Goal: Task Accomplishment & Management: Manage account settings

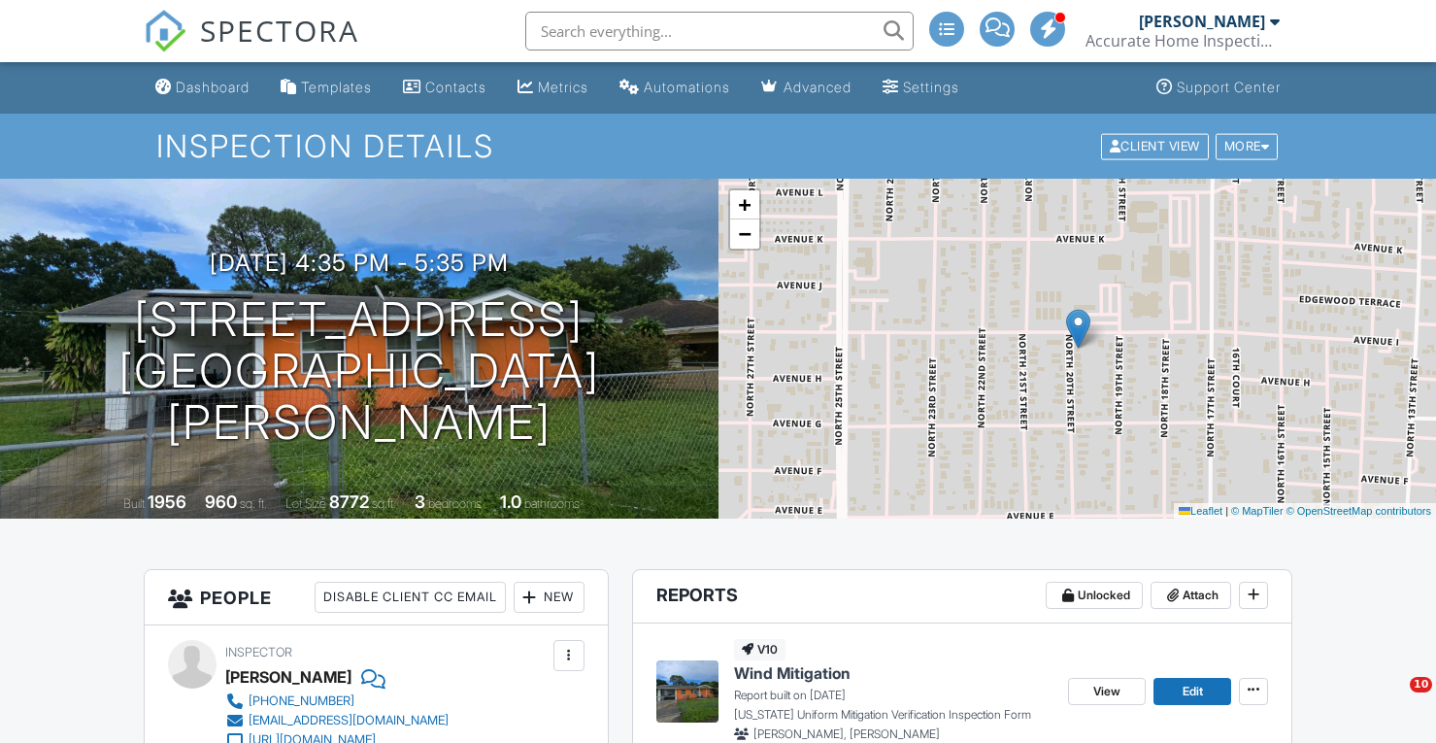
drag, startPoint x: 0, startPoint y: 0, endPoint x: 289, endPoint y: 28, distance: 290.8
click at [289, 28] on span "SPECTORA" at bounding box center [279, 30] width 159 height 41
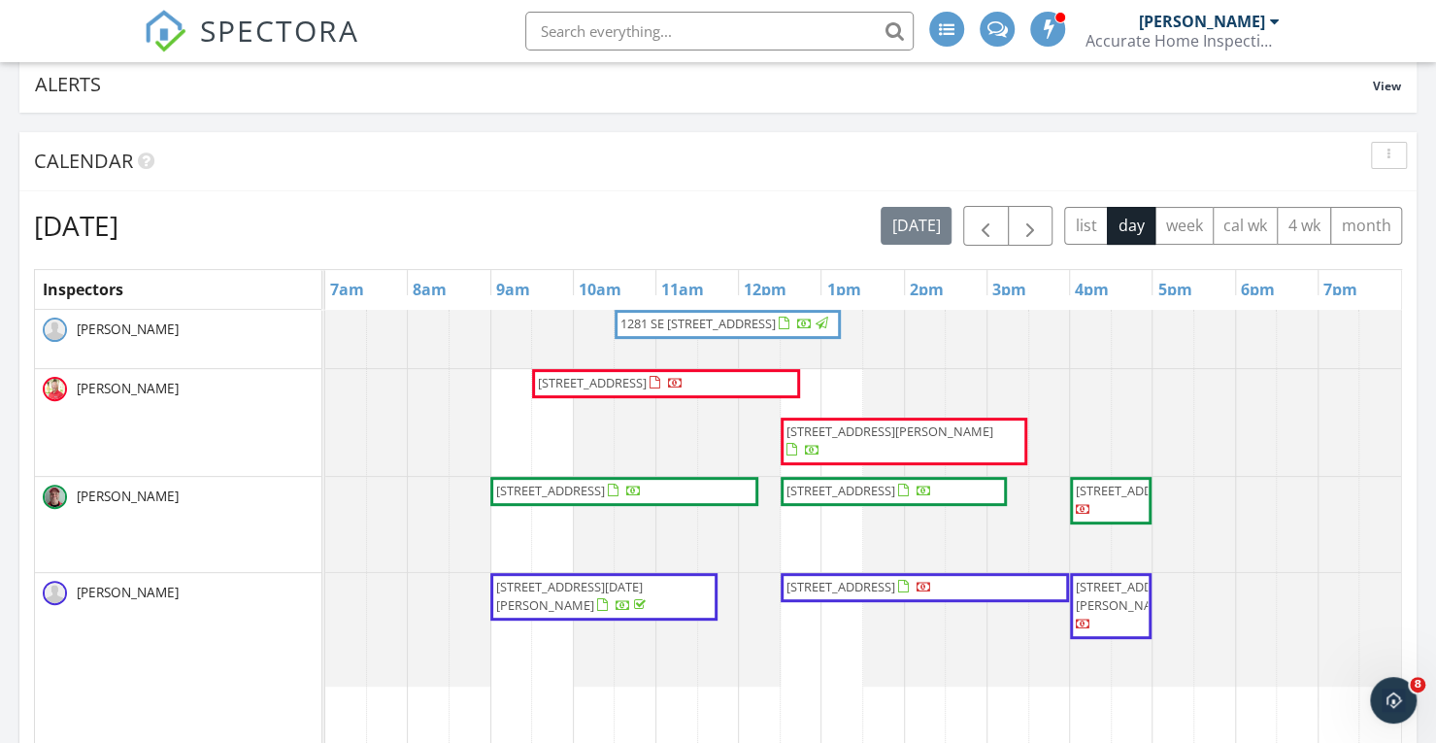
scroll to position [82, 0]
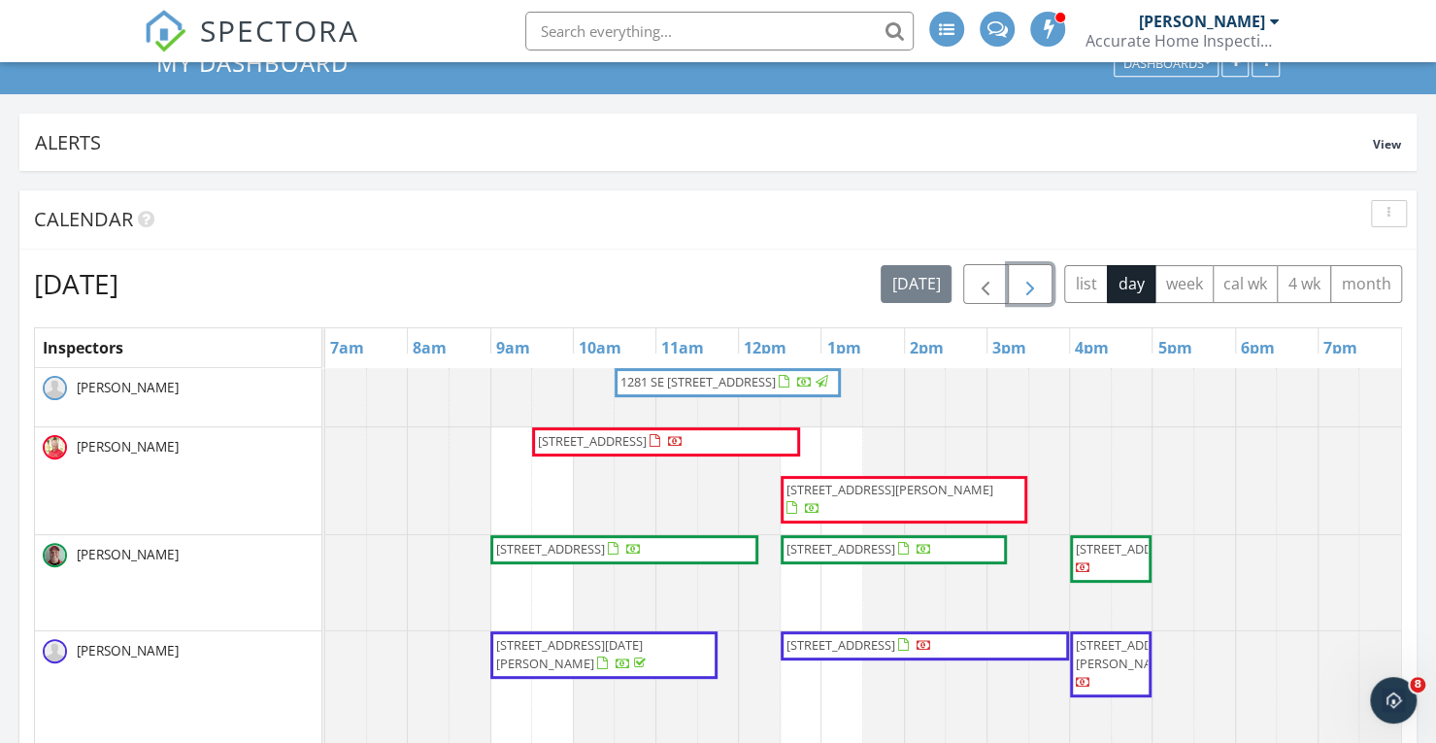
click at [1029, 280] on span "button" at bounding box center [1030, 284] width 23 height 23
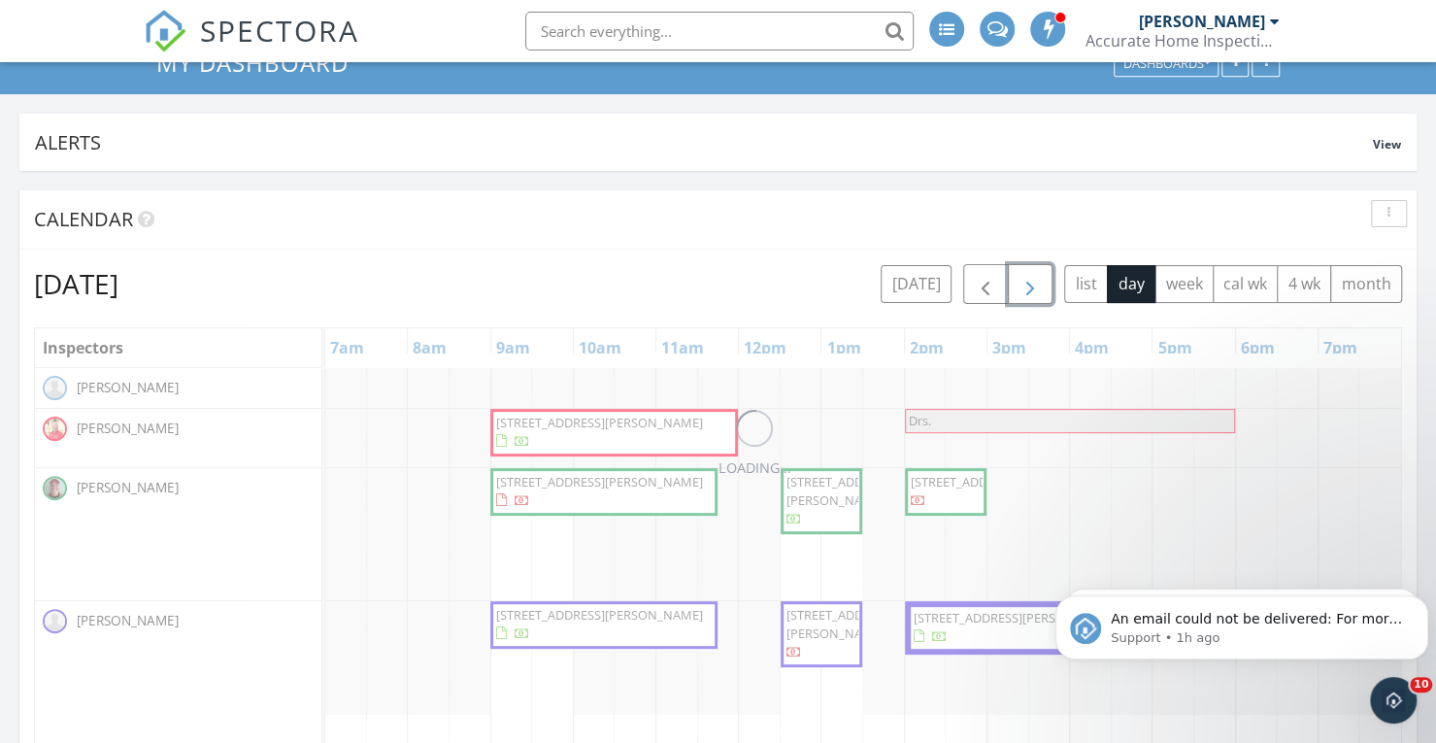
scroll to position [0, 0]
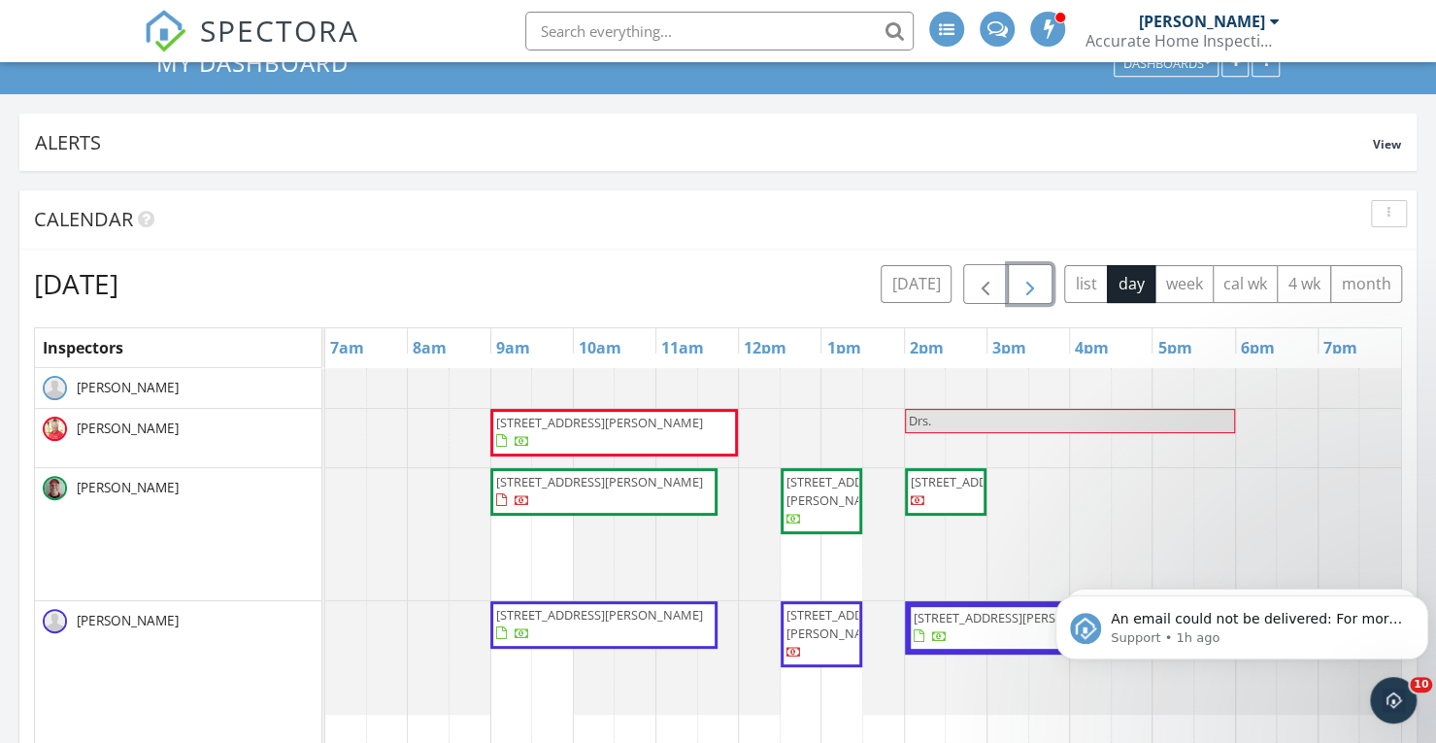
click at [1029, 280] on span "button" at bounding box center [1030, 284] width 23 height 23
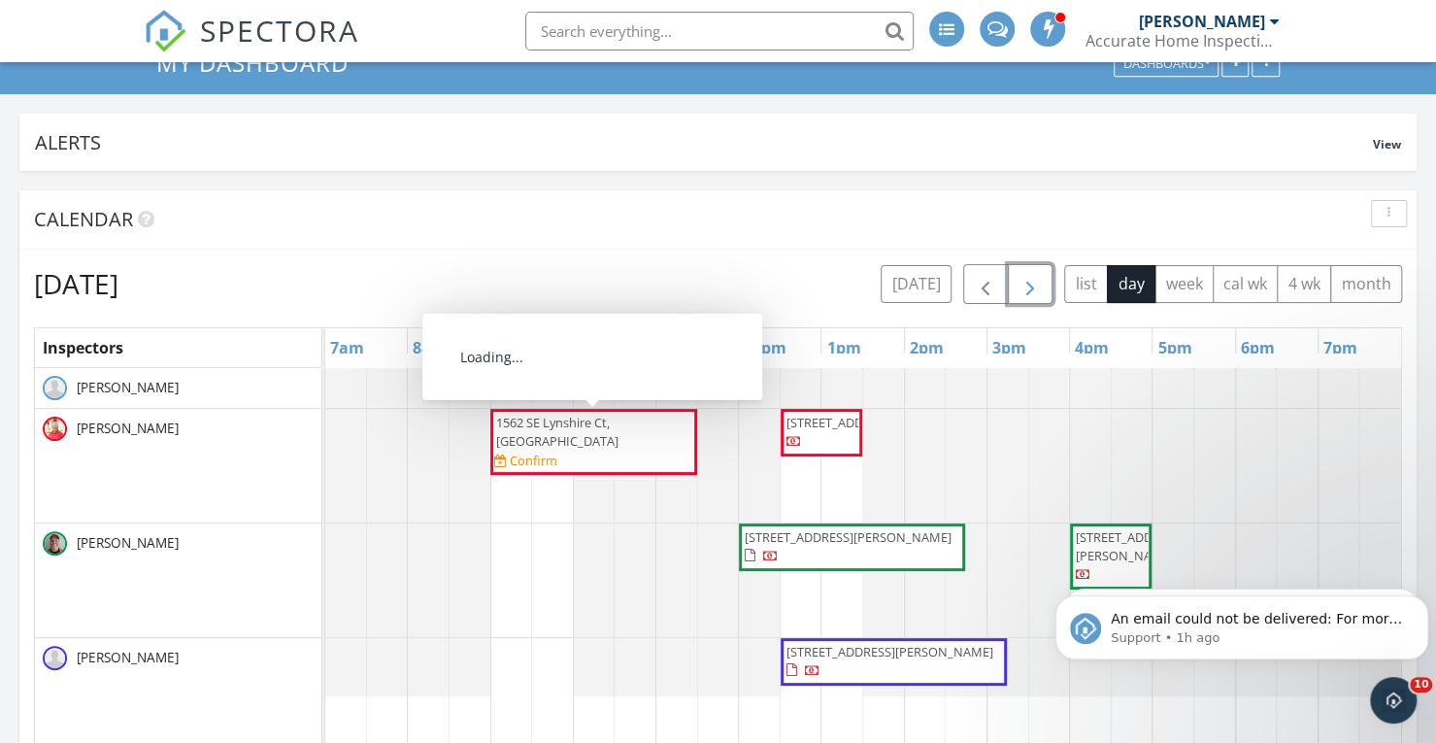
click at [619, 428] on span "1562 SE Lynshire Ct, Port St. Lucie 34952" at bounding box center [557, 432] width 122 height 36
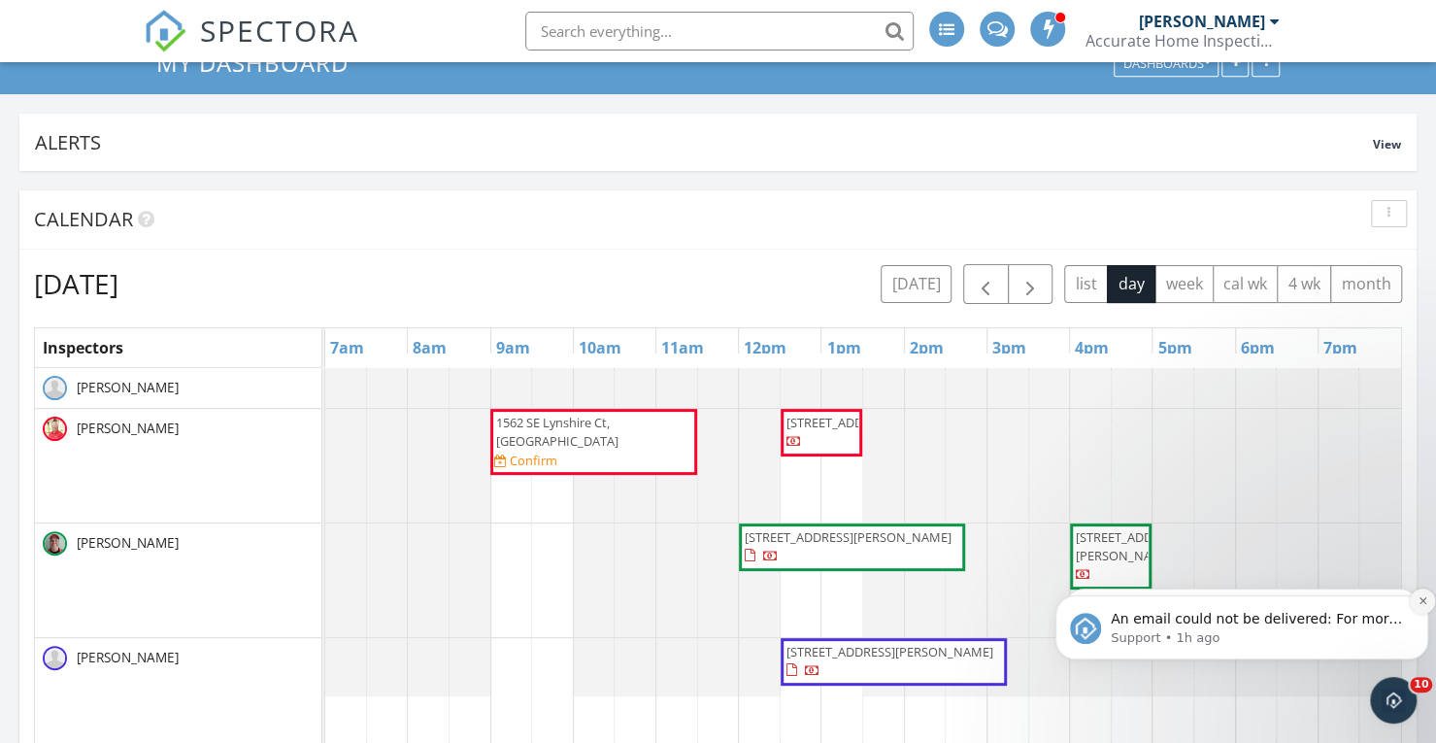
click at [1424, 598] on icon "Dismiss notification" at bounding box center [1423, 600] width 11 height 11
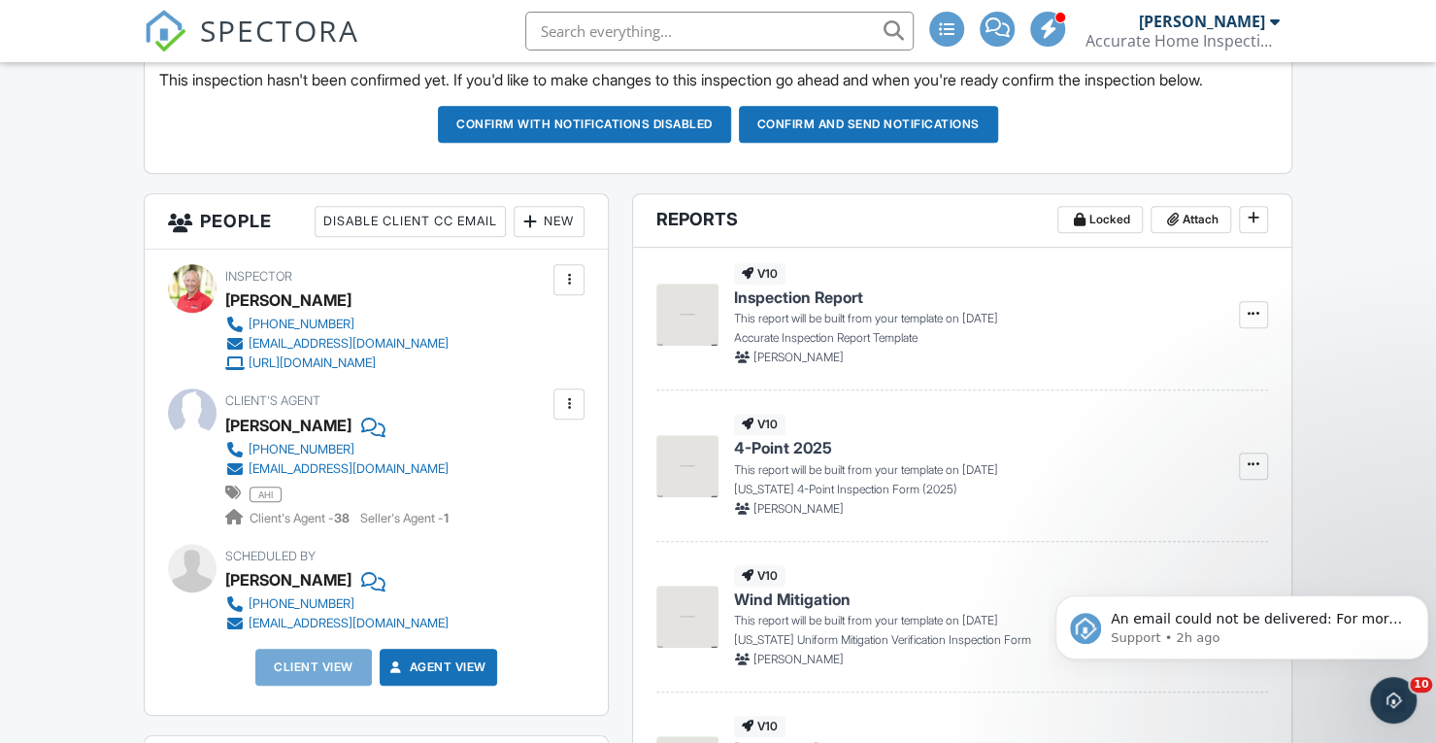
click at [549, 213] on div "New" at bounding box center [549, 221] width 71 height 31
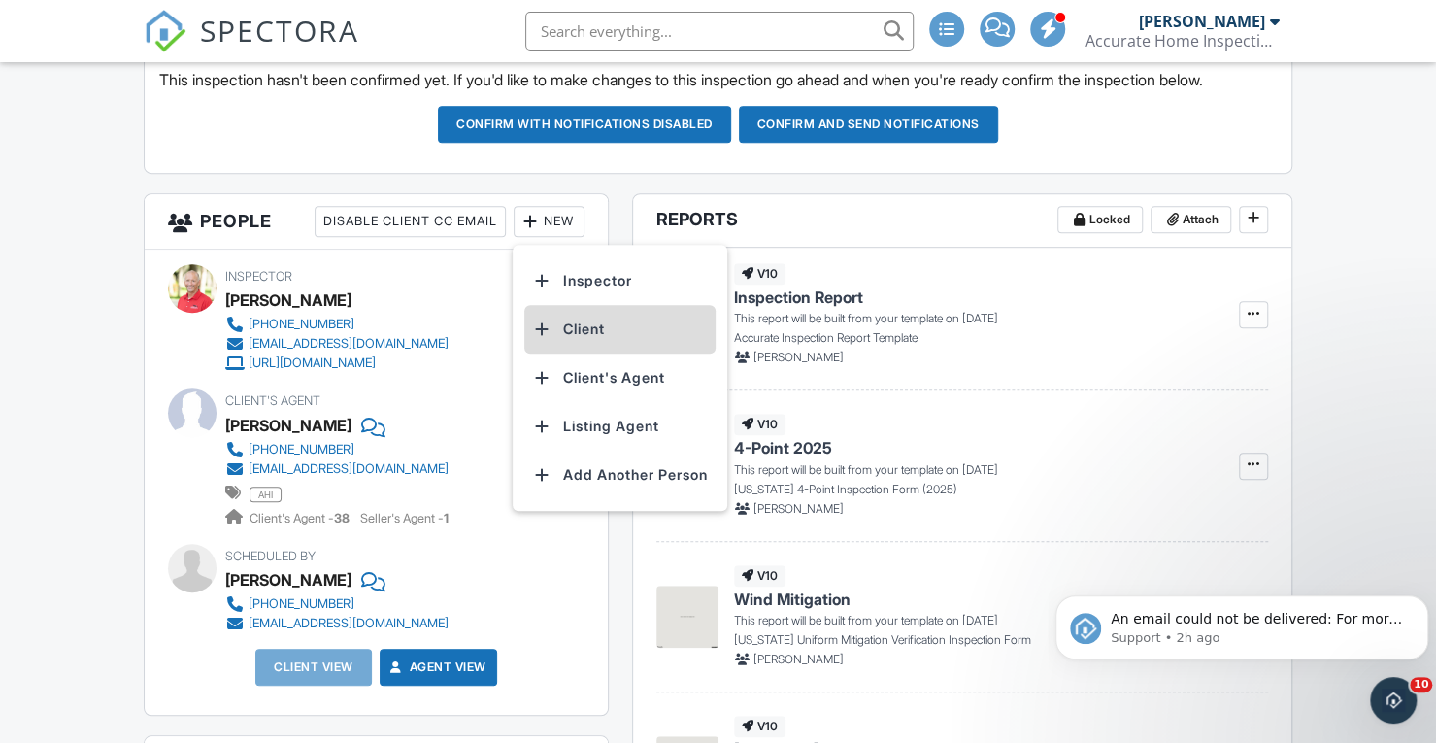
click at [575, 321] on li "Client" at bounding box center [619, 329] width 191 height 49
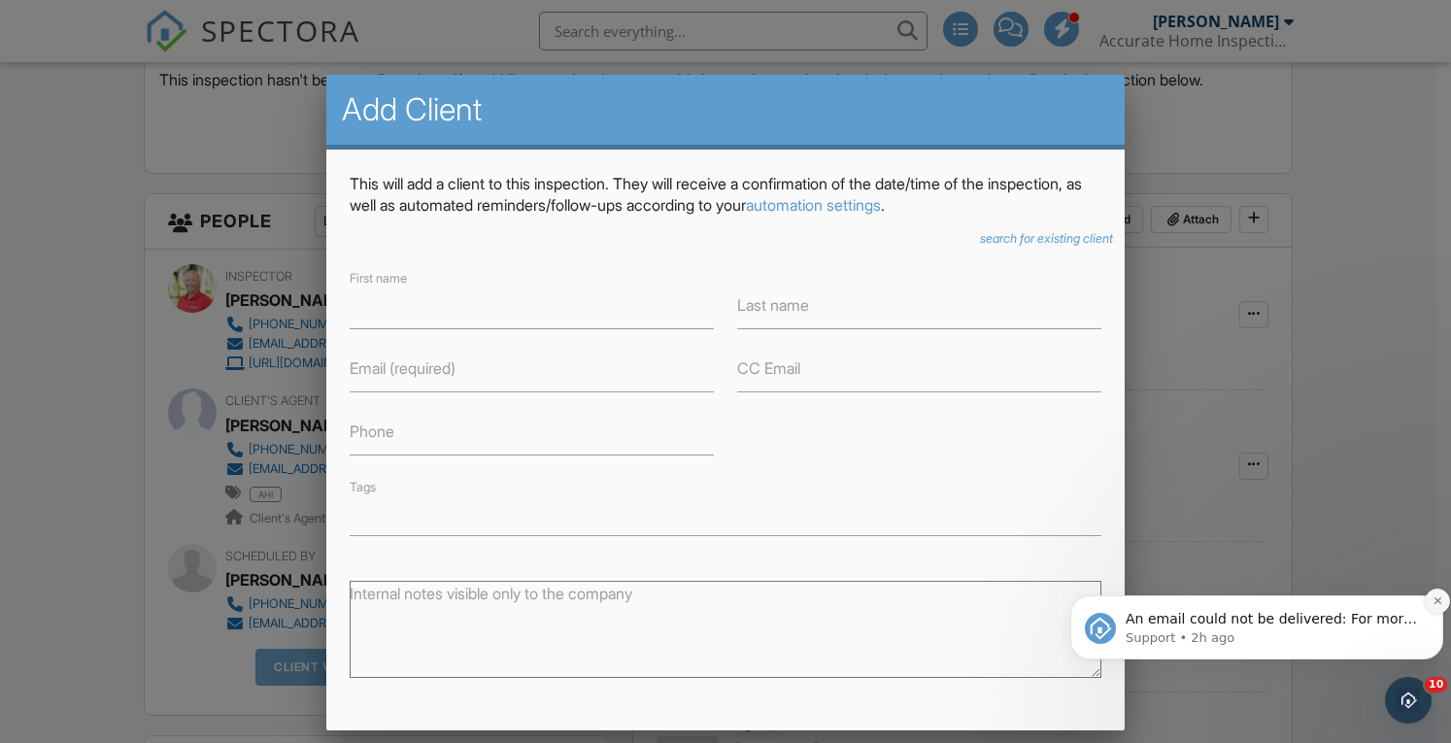
click at [1435, 596] on icon "Dismiss notification" at bounding box center [1438, 600] width 11 height 11
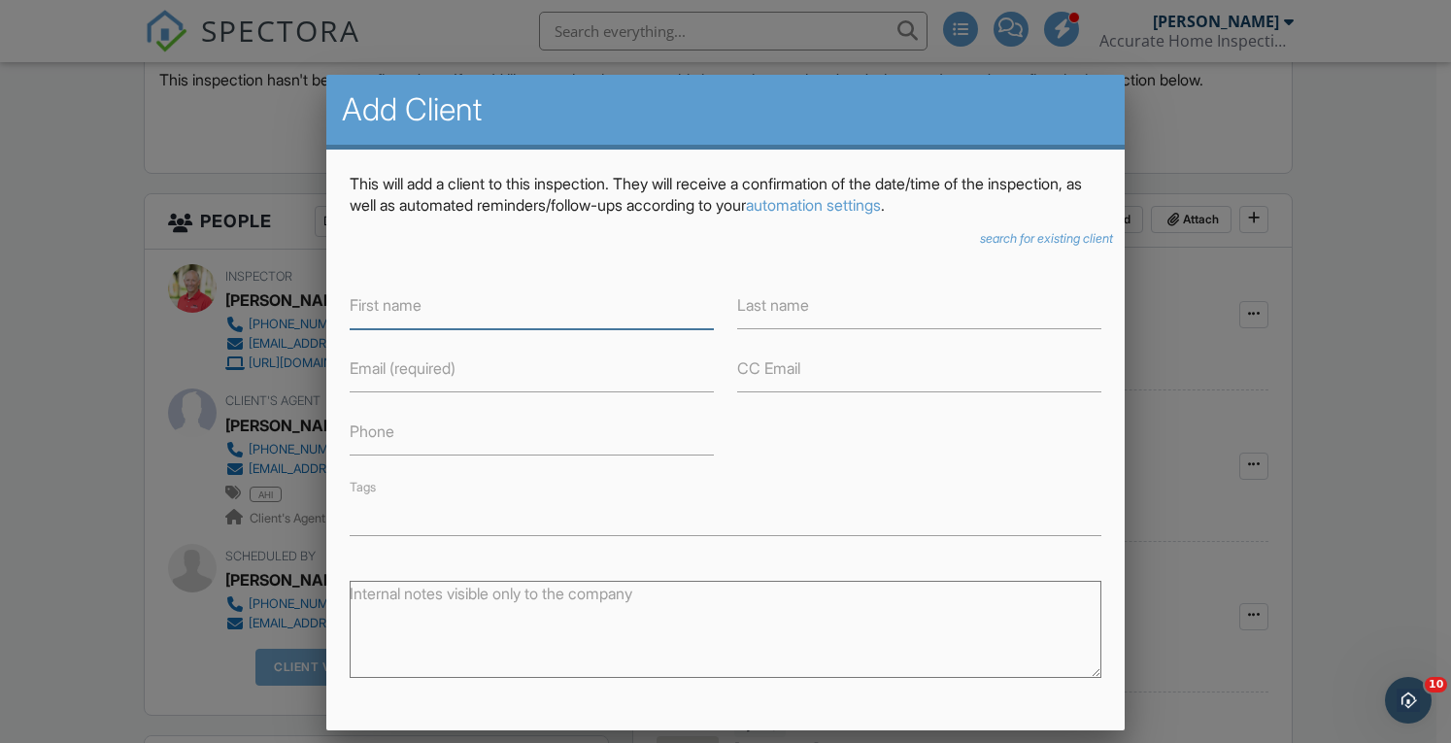
click at [484, 308] on input "First name" at bounding box center [532, 306] width 364 height 48
paste input "Ashley Vasquez"
drag, startPoint x: 474, startPoint y: 296, endPoint x: 402, endPoint y: 296, distance: 71.9
click at [402, 296] on input "Ashley Vasquez" at bounding box center [532, 306] width 364 height 48
type input "Ashley"
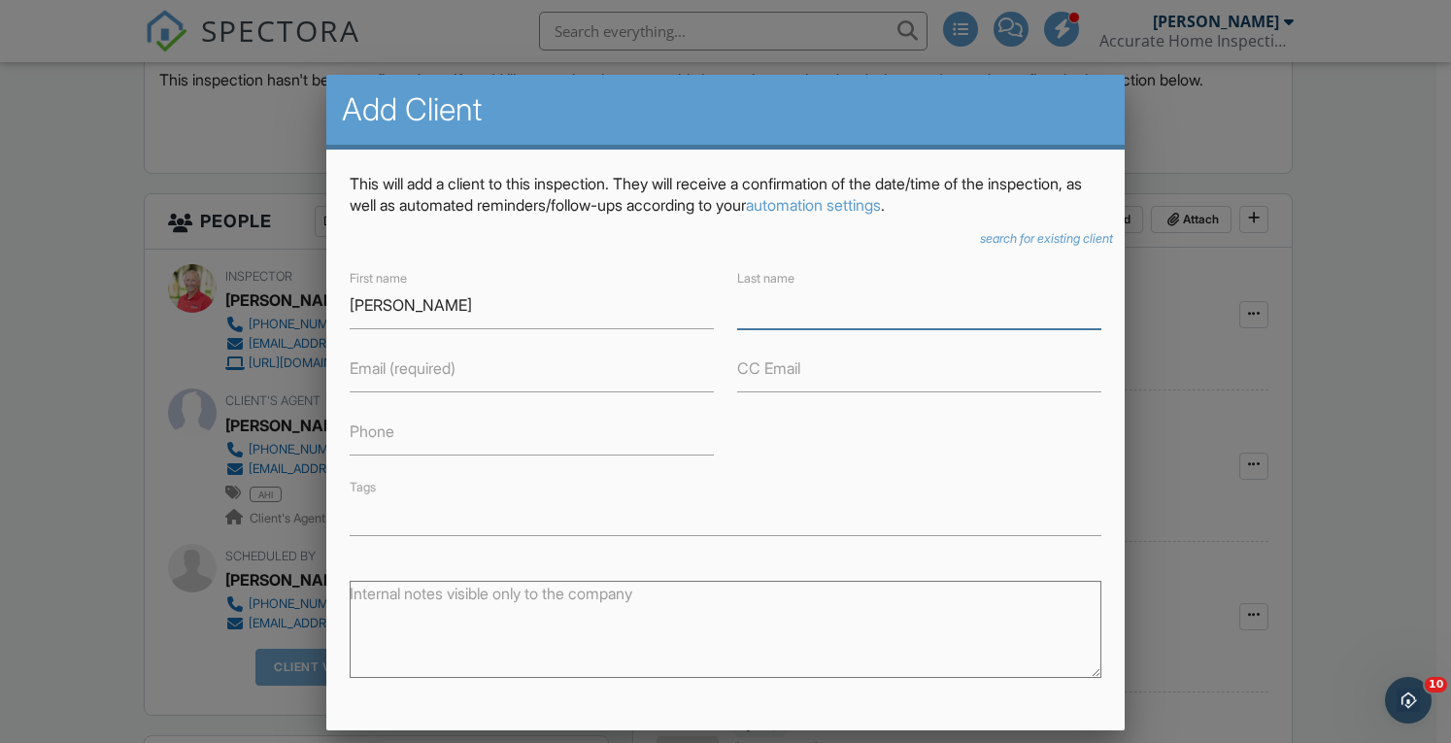
paste input "Vasquez"
type input "Vasquez"
click at [468, 388] on input "Email (required)" at bounding box center [532, 369] width 364 height 48
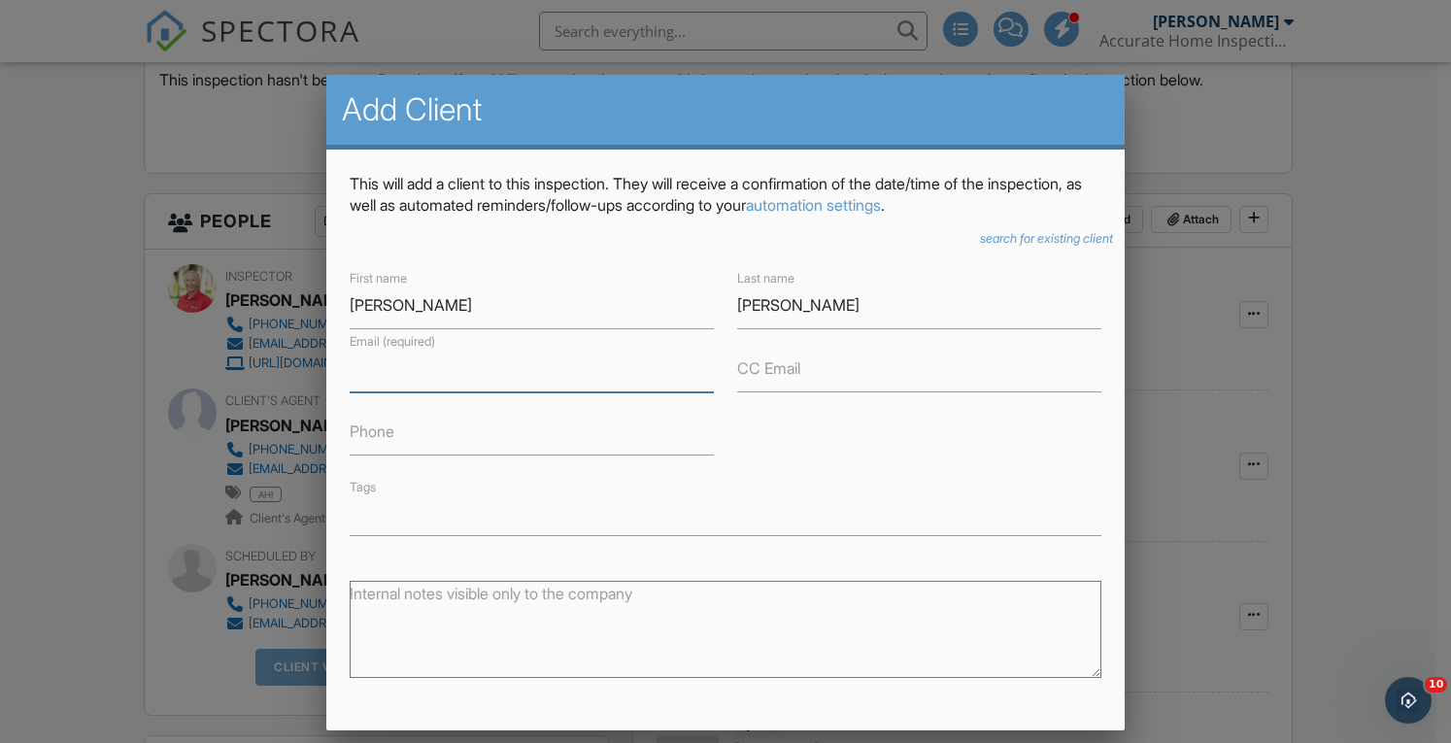
paste input "Avasquez0204@gmail.com"
type input "Avasquez0204@gmail.com"
click at [394, 438] on label "Phone" at bounding box center [372, 431] width 45 height 21
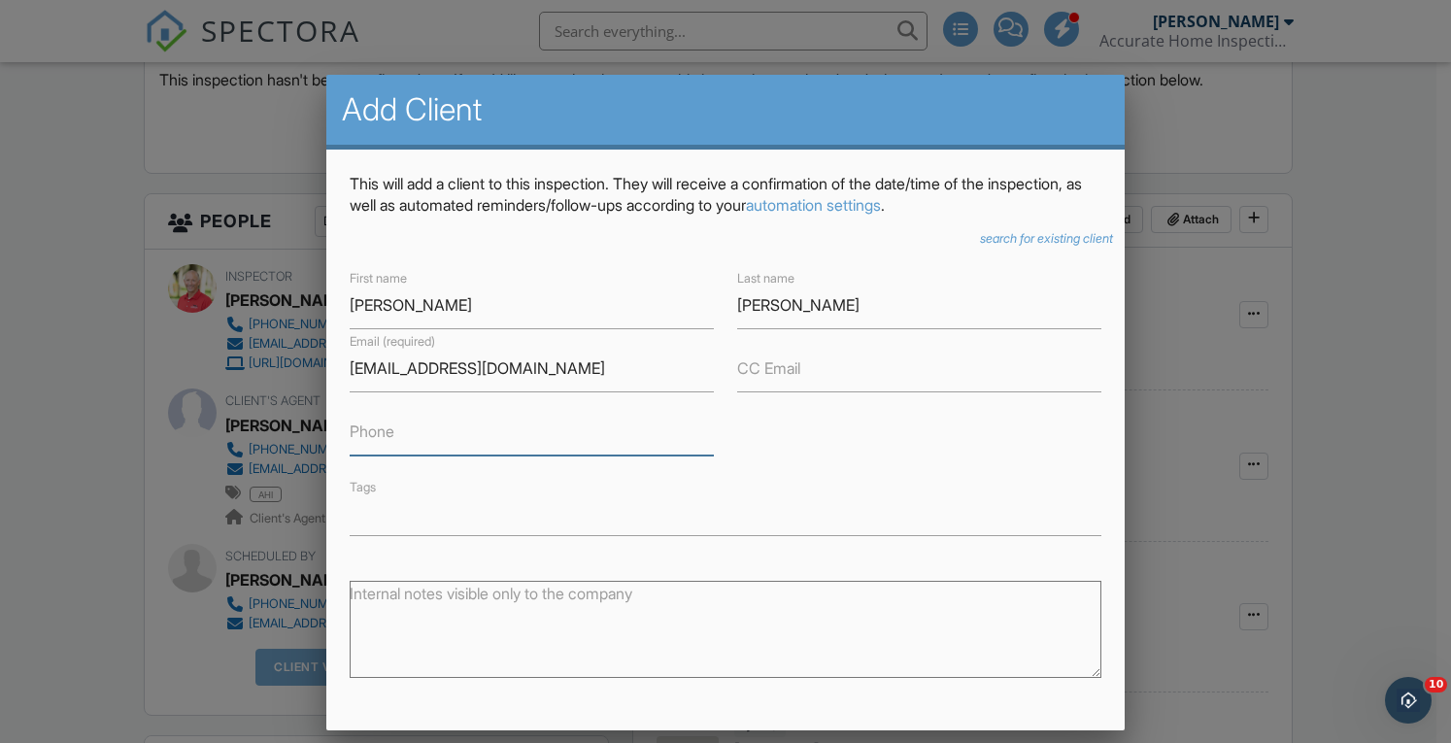
click at [394, 438] on input "Phone" at bounding box center [532, 432] width 364 height 48
paste input "772-204-3737"
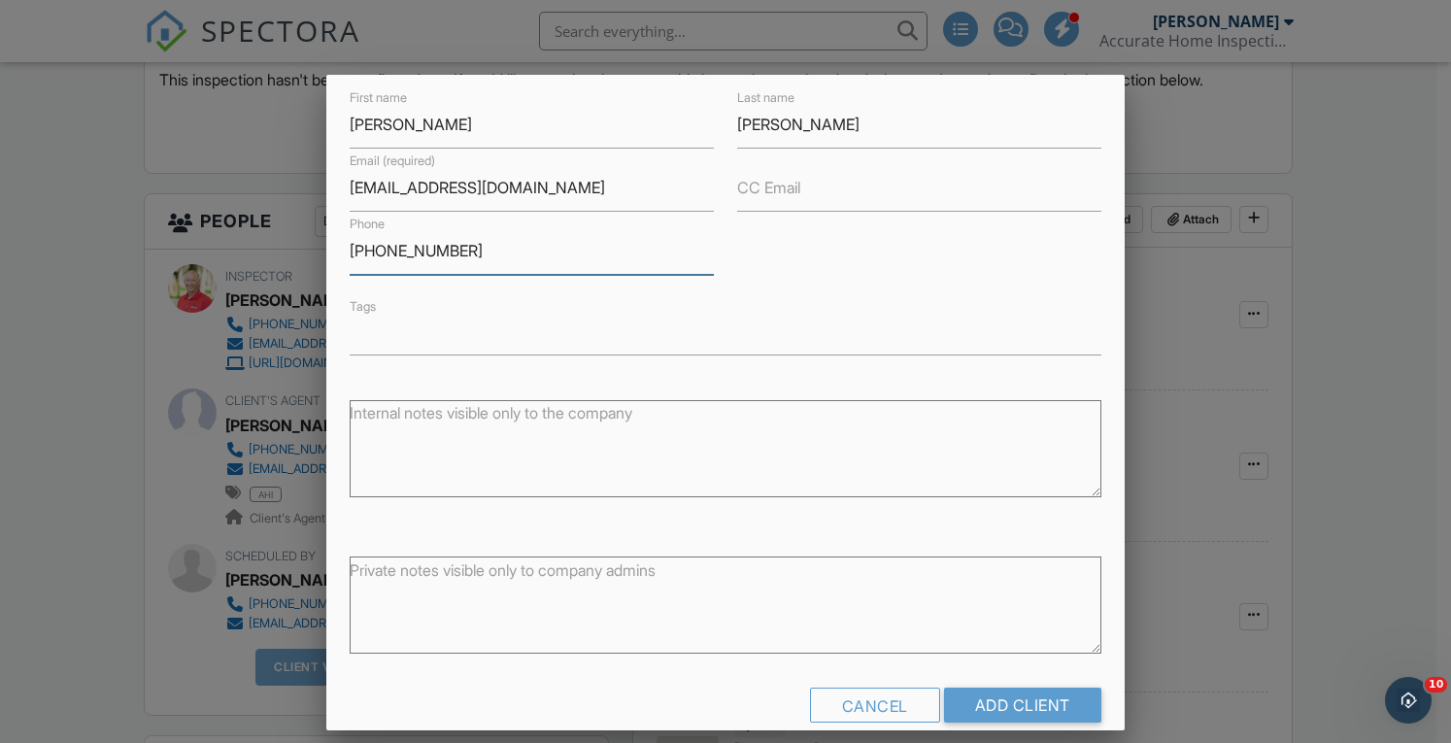
scroll to position [210, 0]
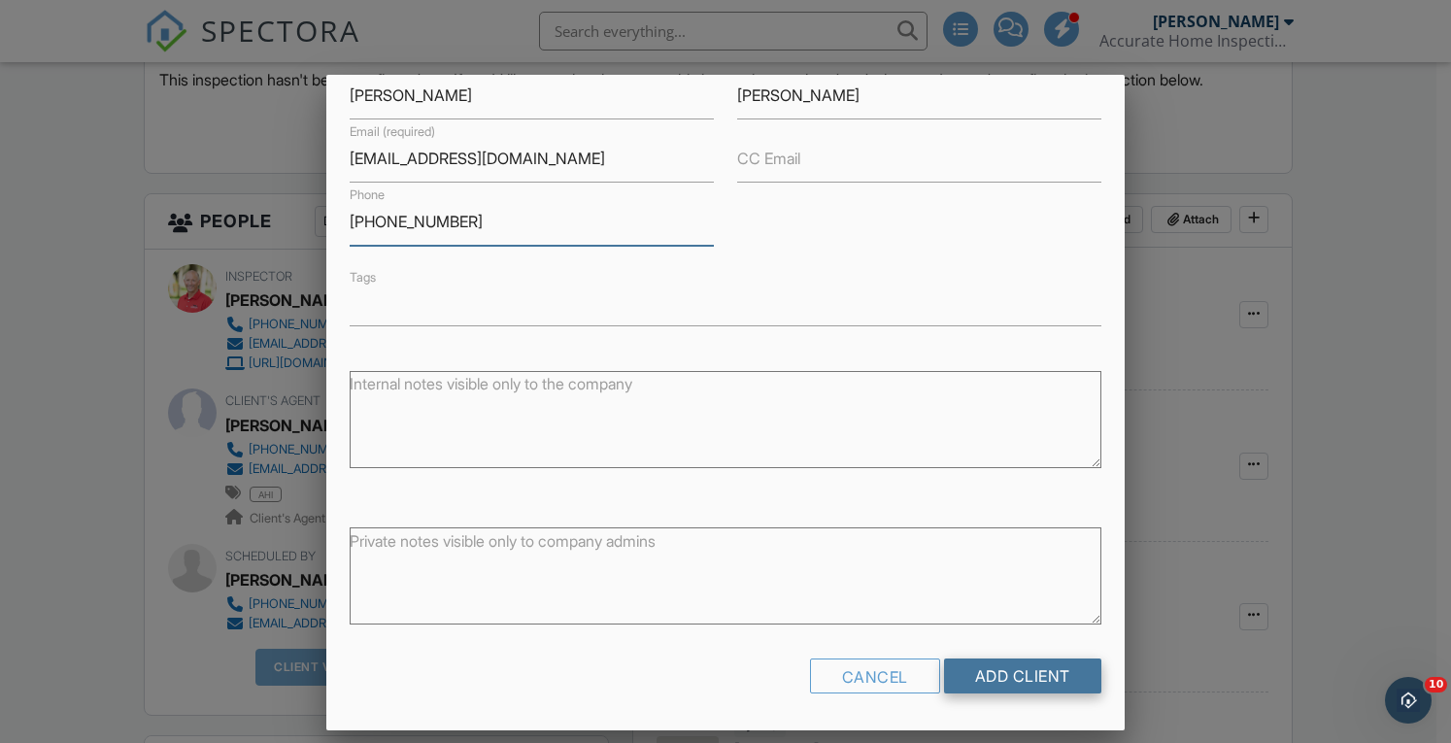
type input "772-204-3737"
click at [1002, 671] on input "Add Client" at bounding box center [1022, 675] width 157 height 35
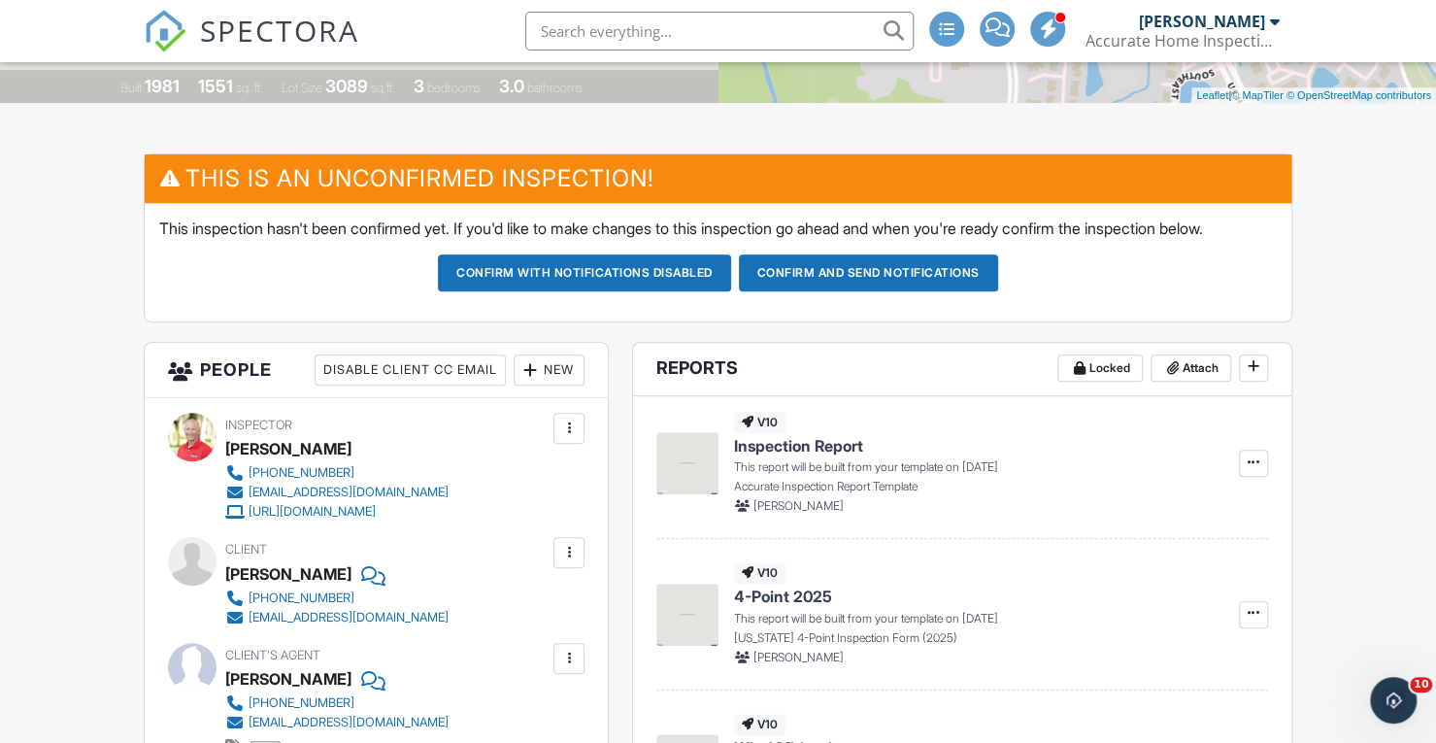
scroll to position [384, 0]
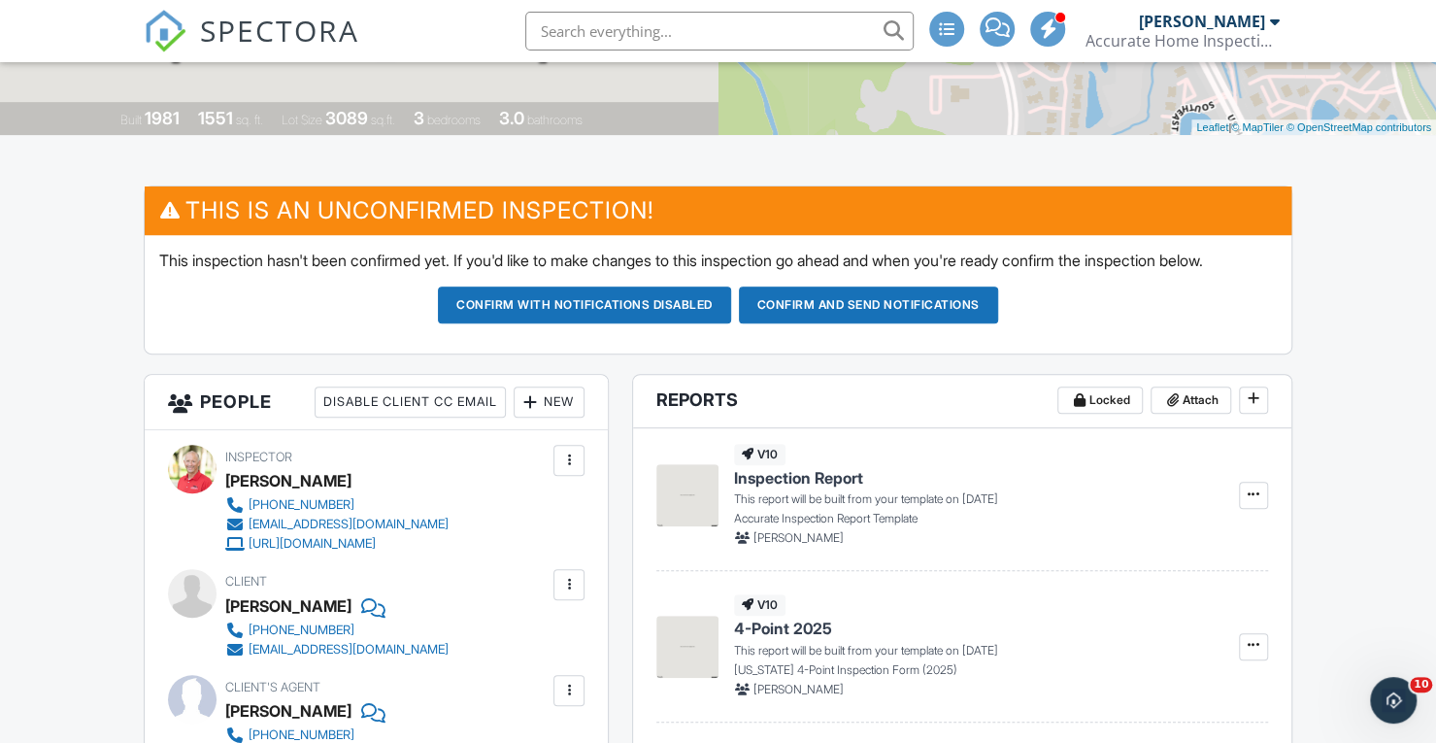
click at [874, 304] on button "Confirm and send notifications" at bounding box center [868, 305] width 259 height 37
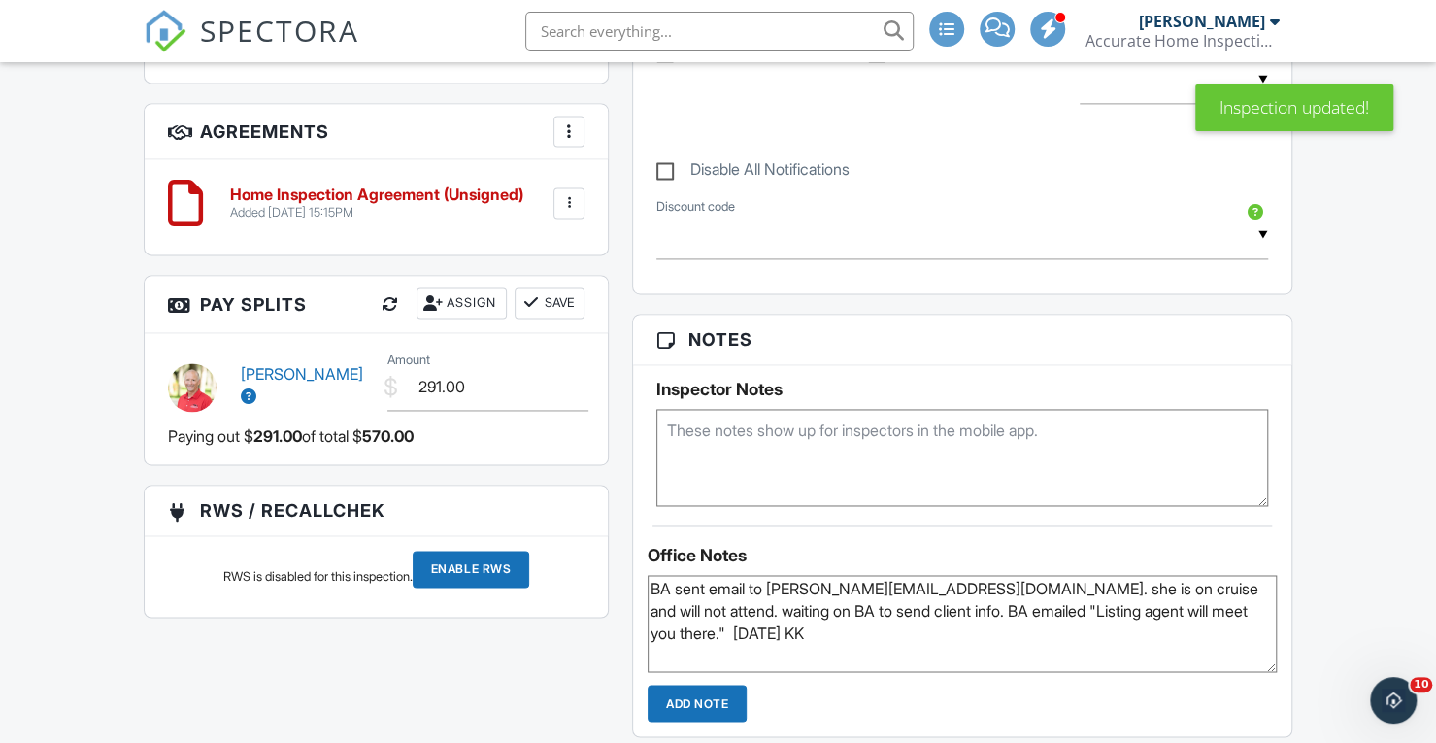
scroll to position [1545, 0]
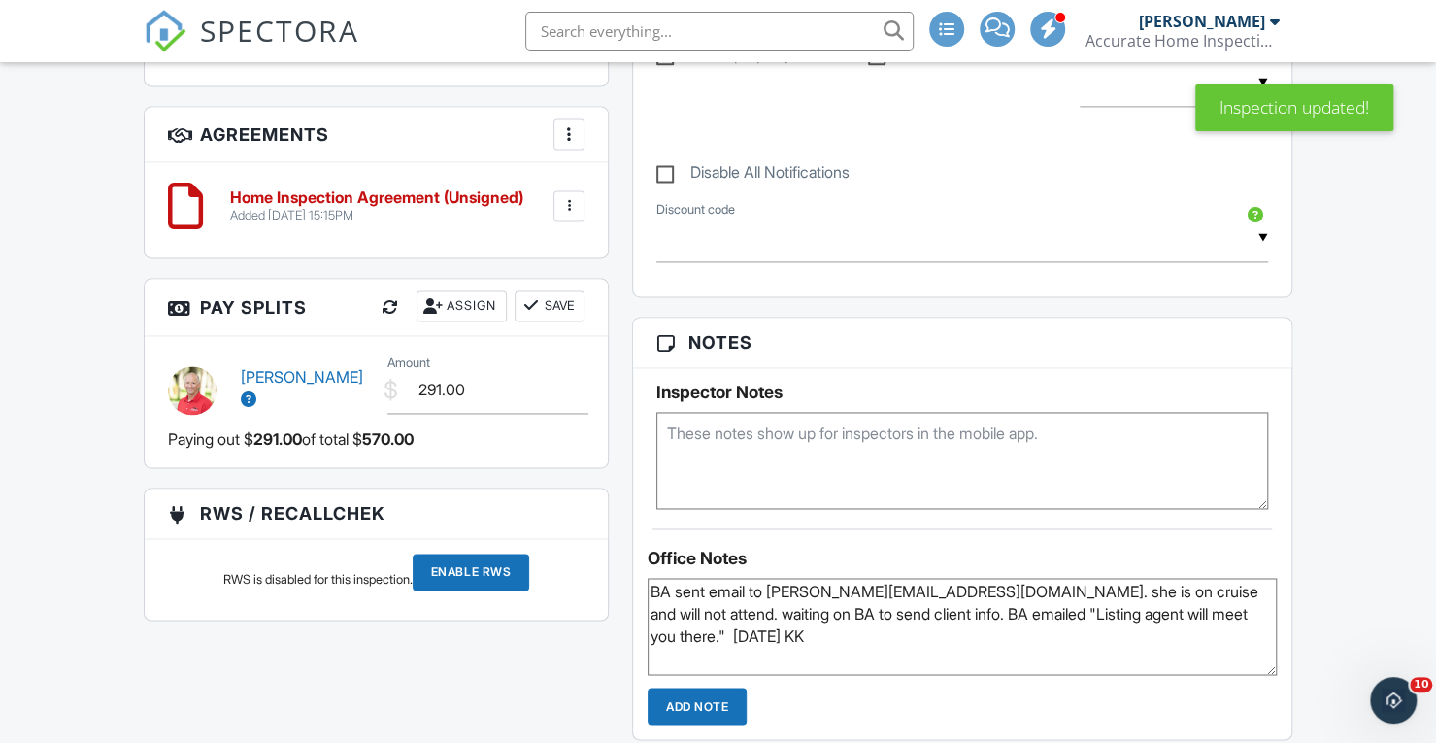
click at [466, 557] on input "Enable RWS" at bounding box center [471, 572] width 117 height 37
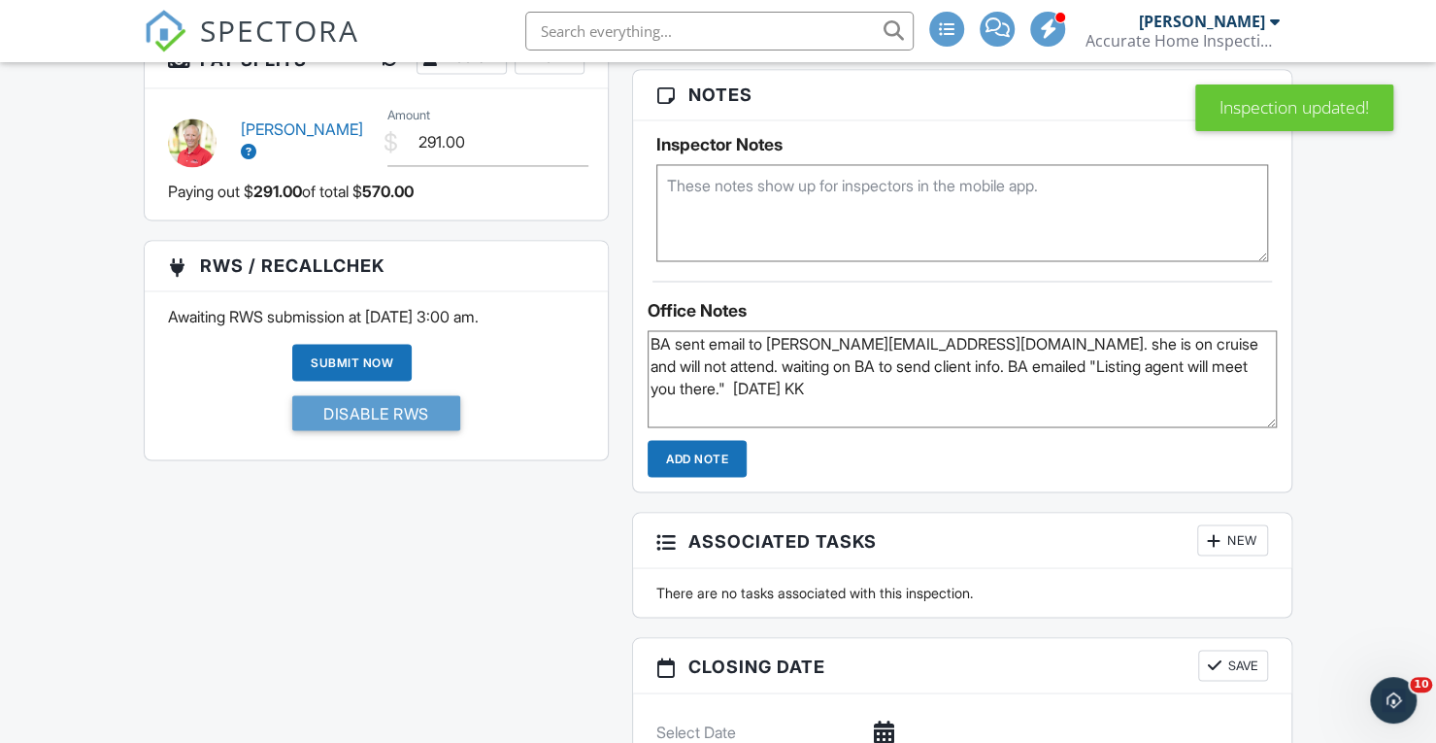
scroll to position [1796, 0]
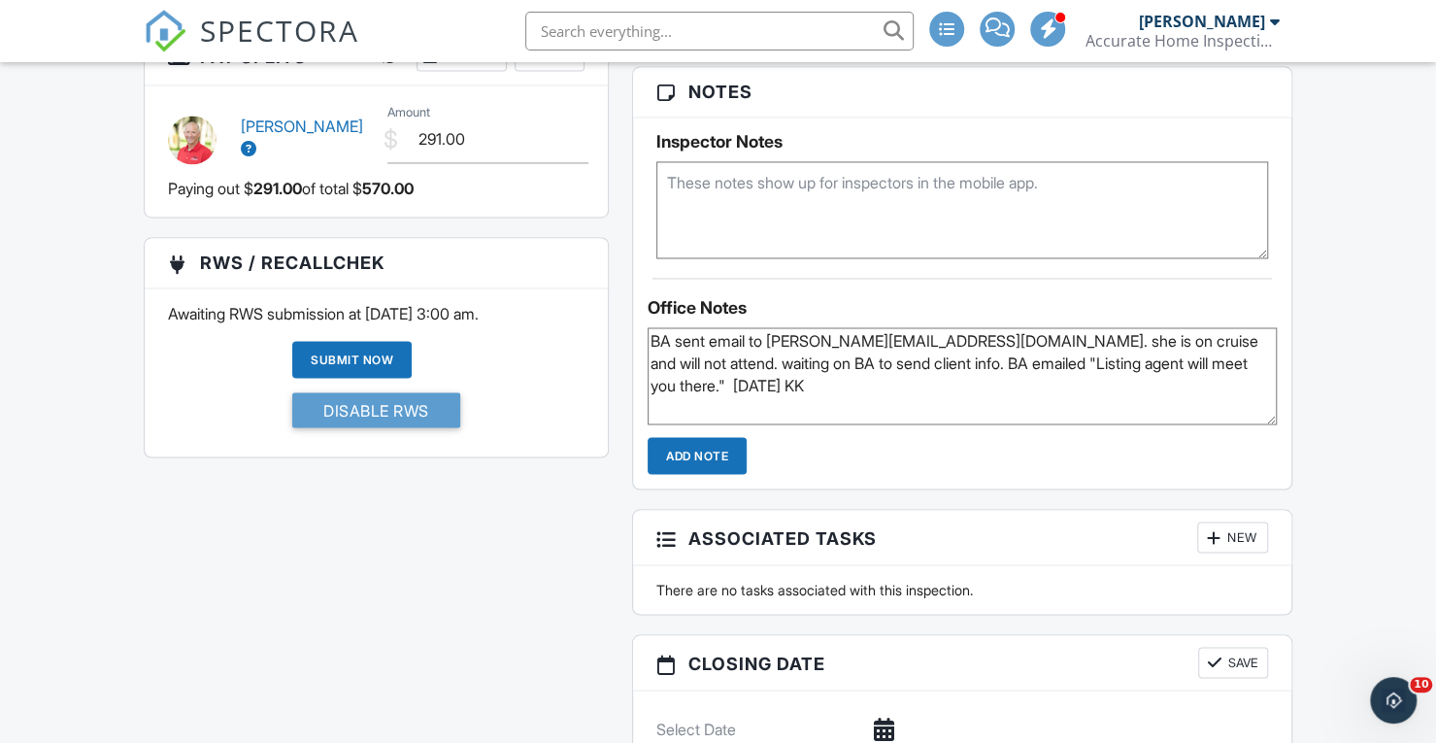
click at [822, 388] on textarea "BA sent email to [PERSON_NAME][EMAIL_ADDRESS][DOMAIN_NAME]. she is on cruise an…" at bounding box center [962, 375] width 629 height 97
click at [775, 399] on textarea "BA sent email to [PERSON_NAME][EMAIL_ADDRESS][DOMAIN_NAME]. she is on cruise an…" at bounding box center [962, 375] width 629 height 97
type textarea "BA sent email to Scott@accuratehome.net. she is on cruise and will not attend. …"
click at [703, 450] on input "Add Note" at bounding box center [697, 455] width 99 height 37
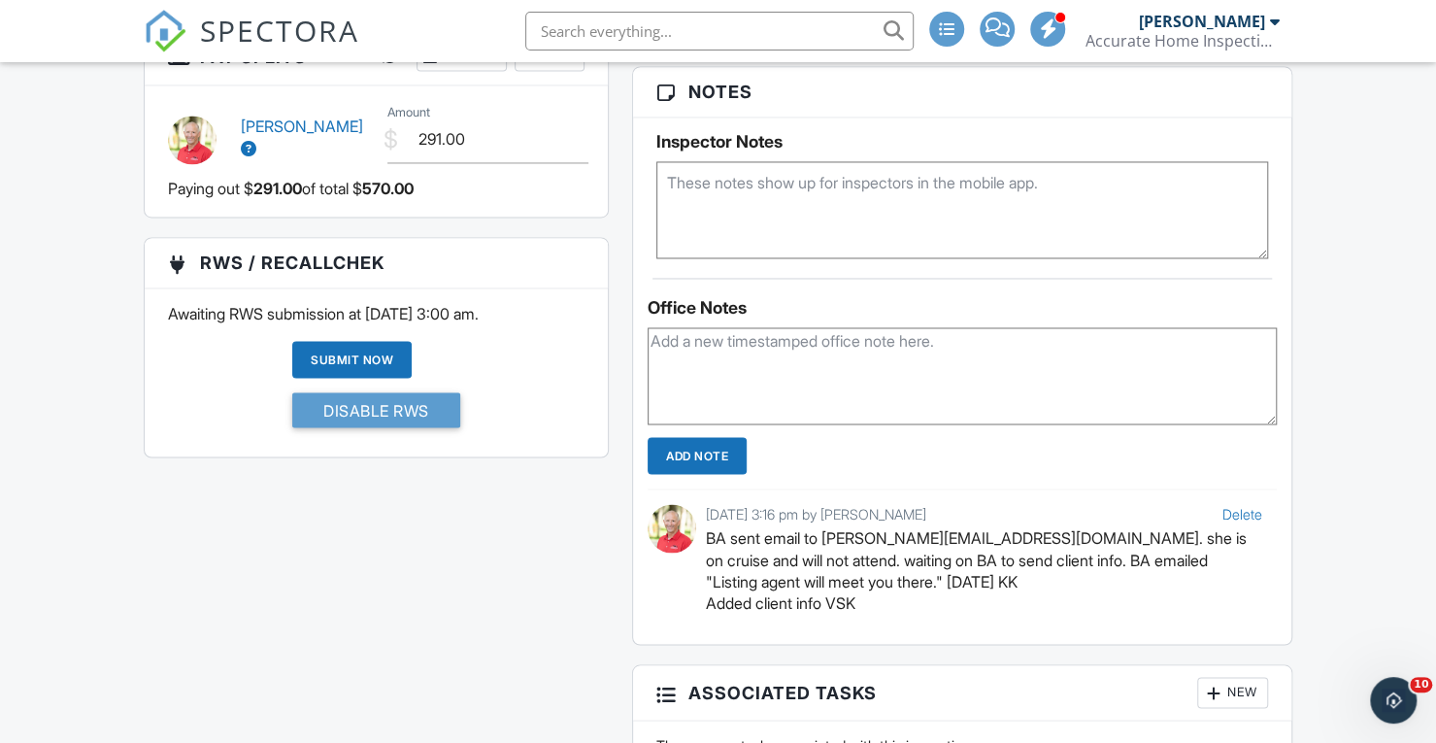
click at [269, 35] on span "SPECTORA" at bounding box center [279, 30] width 159 height 41
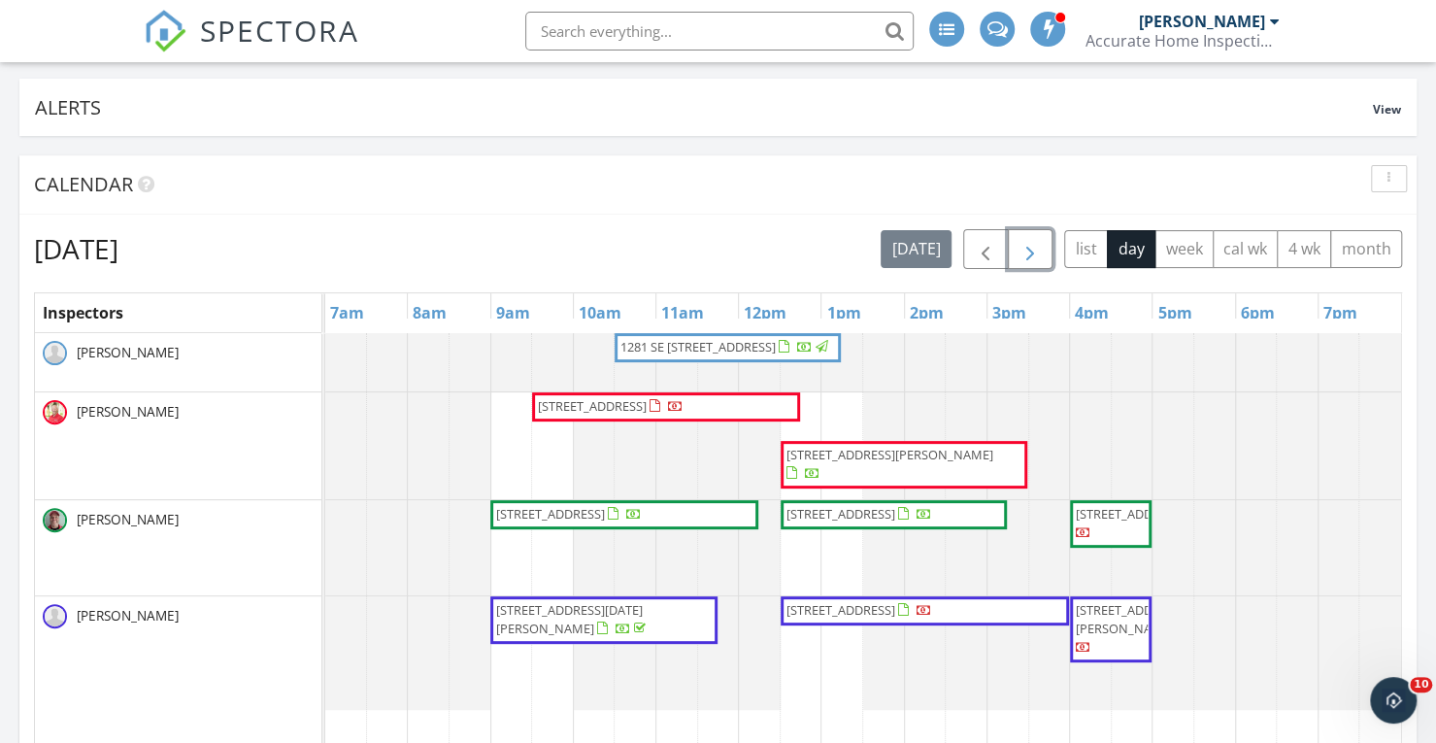
click at [1033, 246] on span "button" at bounding box center [1030, 249] width 23 height 23
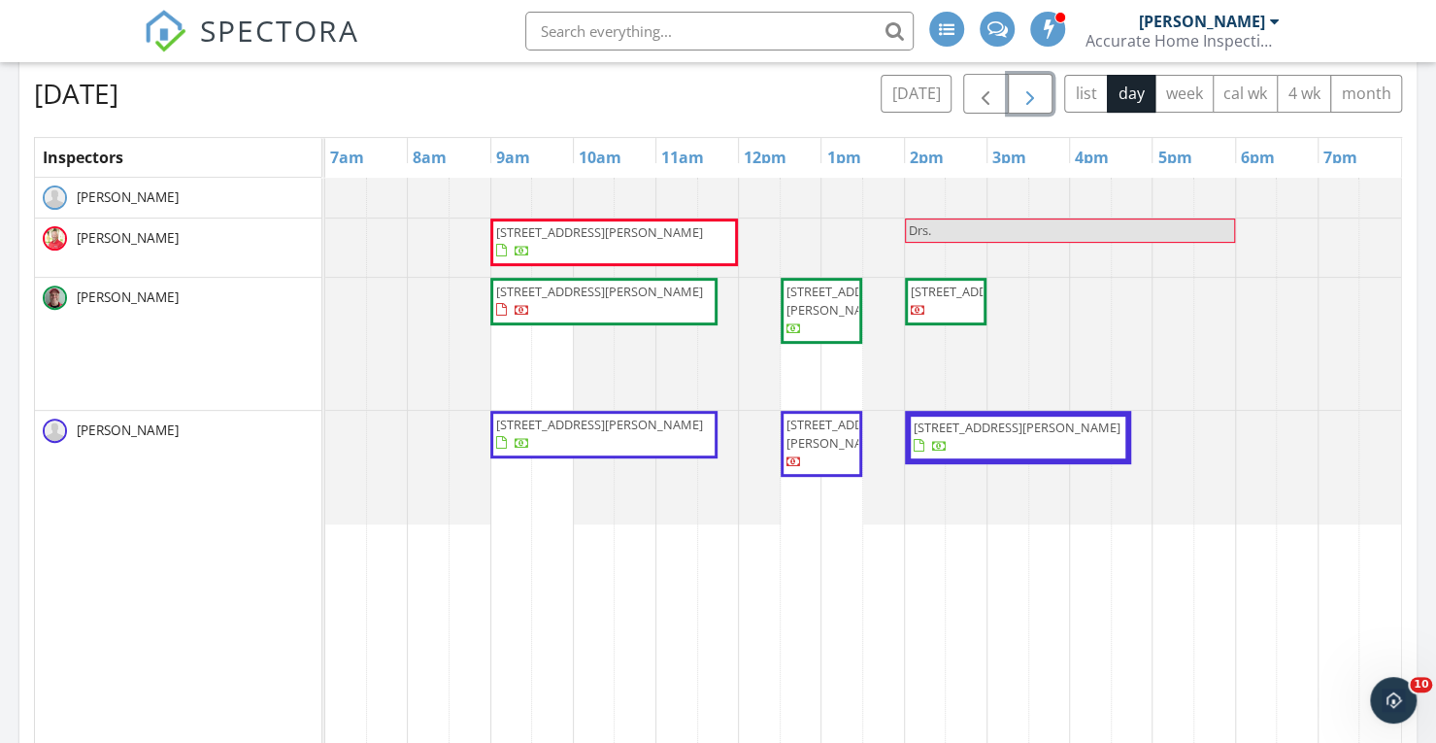
scroll to position [272, 0]
click at [613, 299] on span "[STREET_ADDRESS][PERSON_NAME]" at bounding box center [603, 302] width 219 height 38
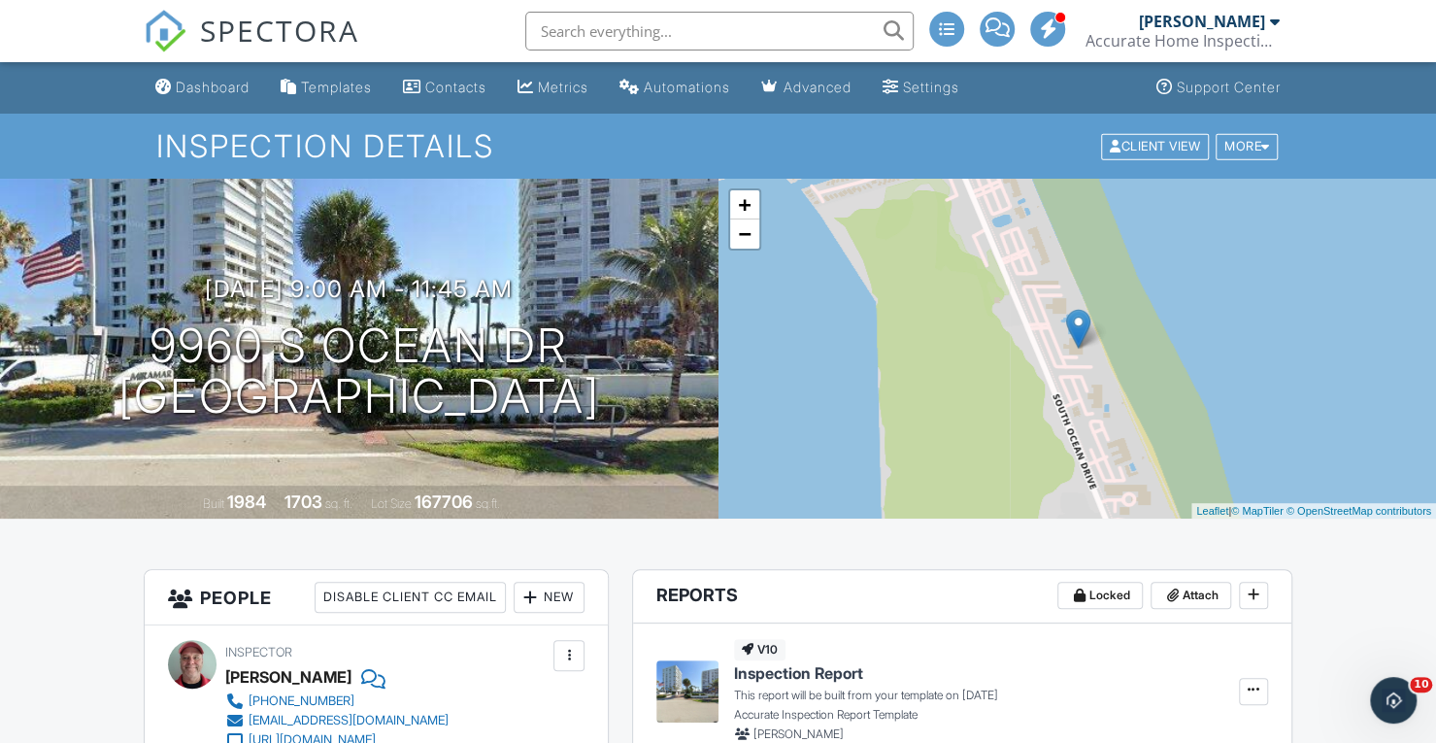
click at [278, 22] on span "SPECTORA" at bounding box center [279, 30] width 159 height 41
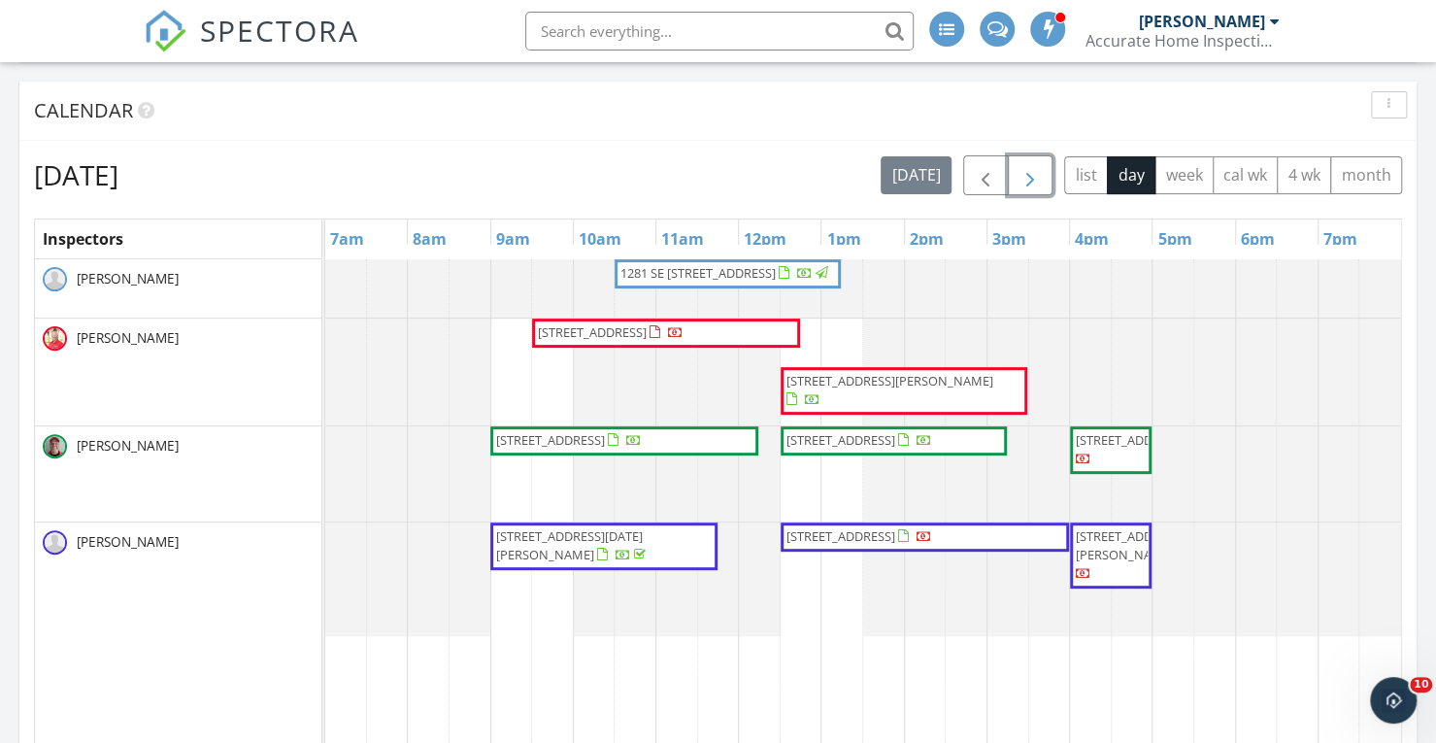
click at [1036, 173] on span "button" at bounding box center [1030, 175] width 23 height 23
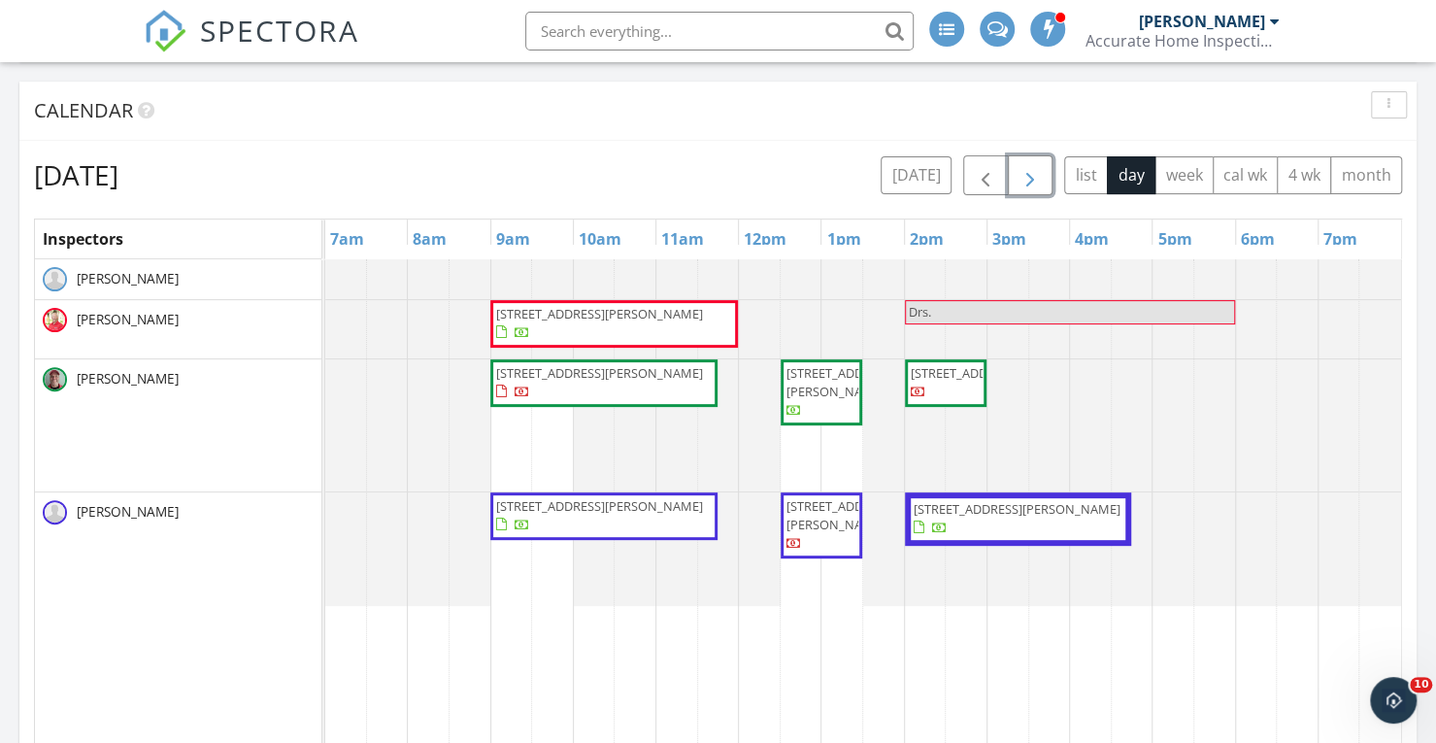
click at [1035, 169] on span "button" at bounding box center [1030, 175] width 23 height 23
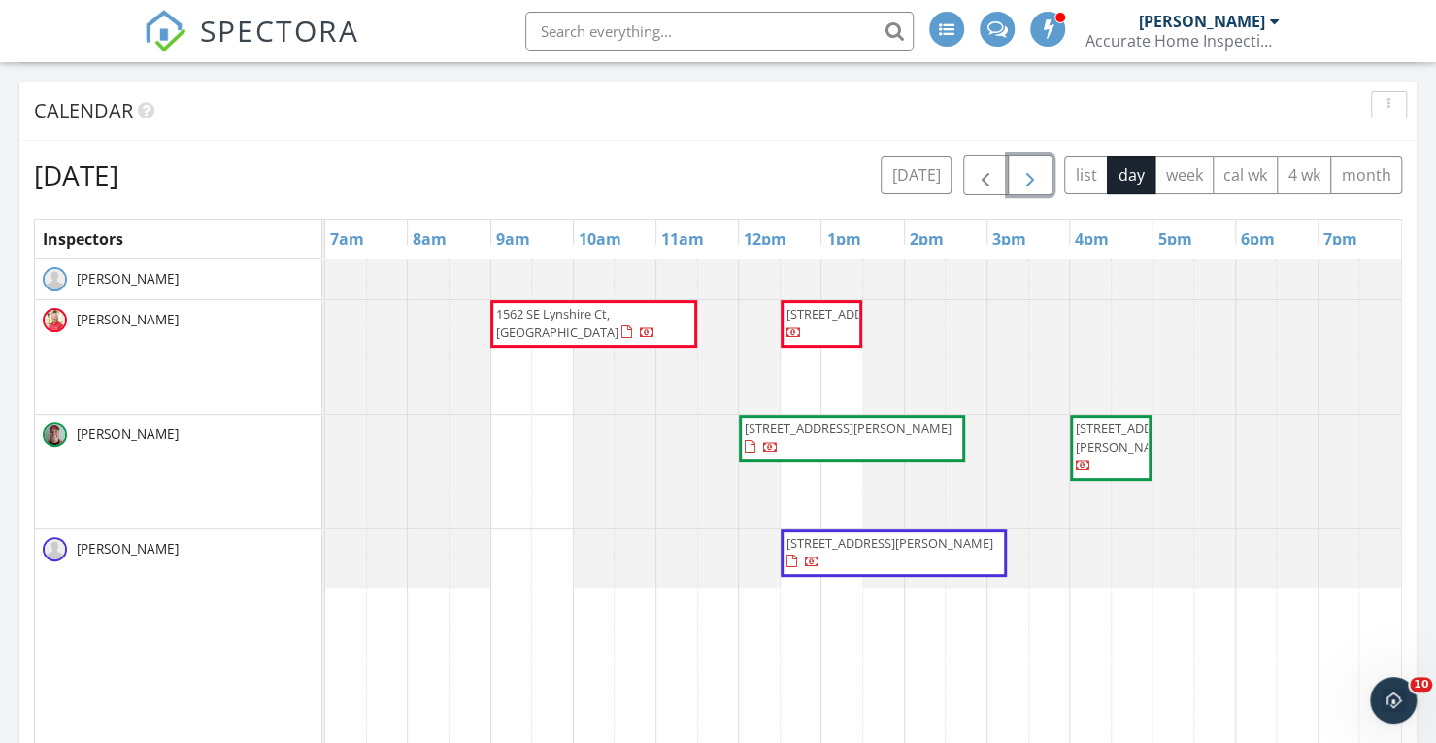
click at [822, 433] on span "805 Barber St, Sebastian 32958" at bounding box center [848, 428] width 207 height 17
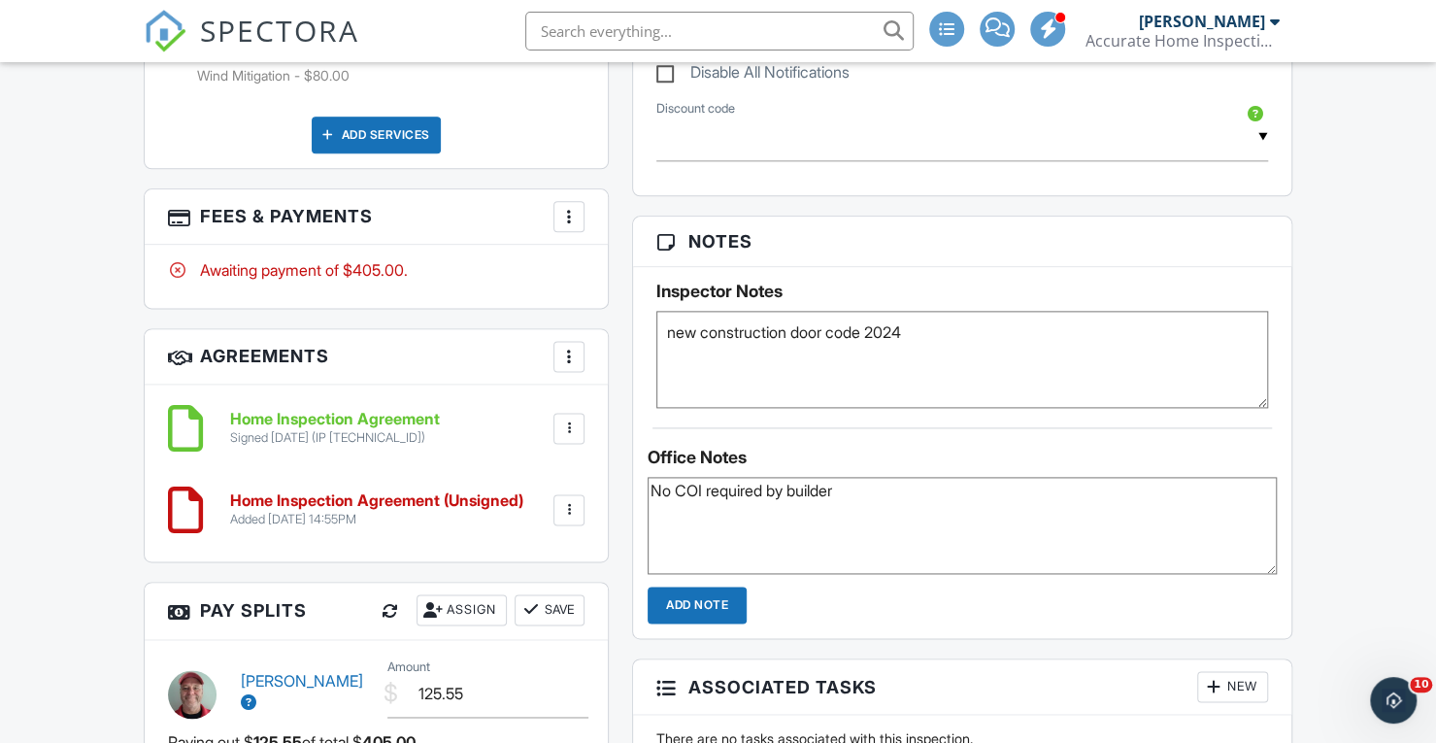
drag, startPoint x: 1442, startPoint y: 29, endPoint x: 1402, endPoint y: 255, distance: 229.8
click at [1402, 255] on html "SPECTORA [PERSON_NAME] Accurate Home Inspections Role: Inspector Change Role Da…" at bounding box center [718, 412] width 1436 height 3513
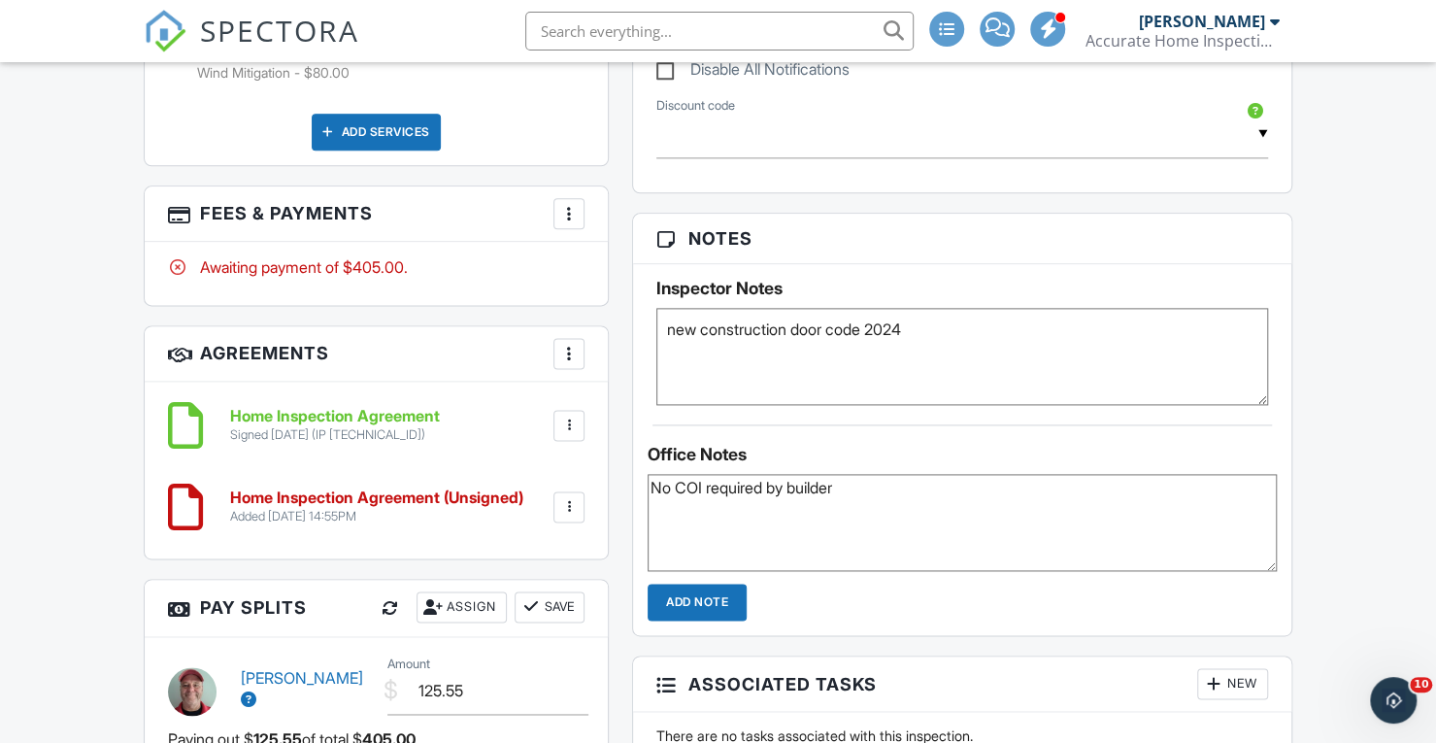
click at [1402, 255] on div "Dashboard Templates Contacts Metrics Automations Advanced Settings Support Cent…" at bounding box center [718, 440] width 1436 height 3451
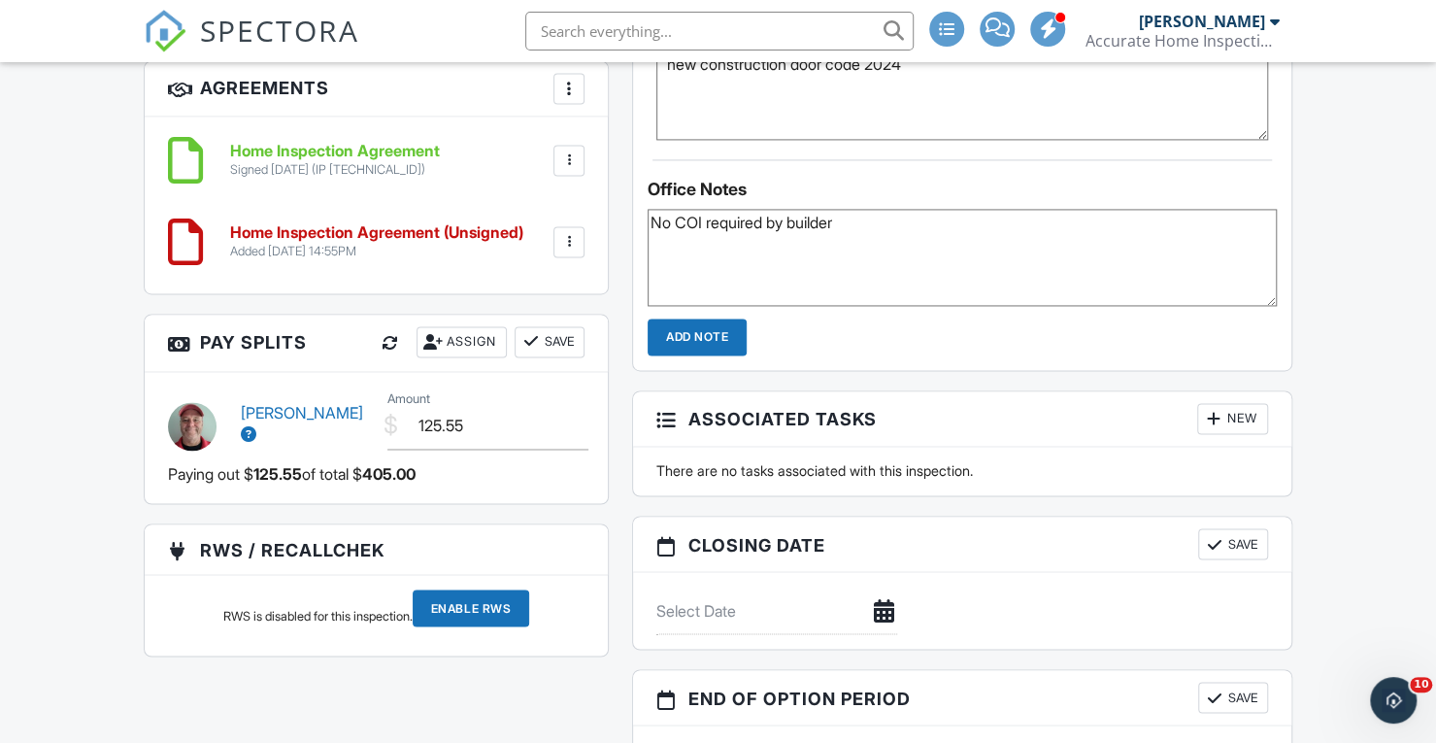
scroll to position [1612, 0]
click at [472, 605] on input "Enable RWS" at bounding box center [471, 608] width 117 height 37
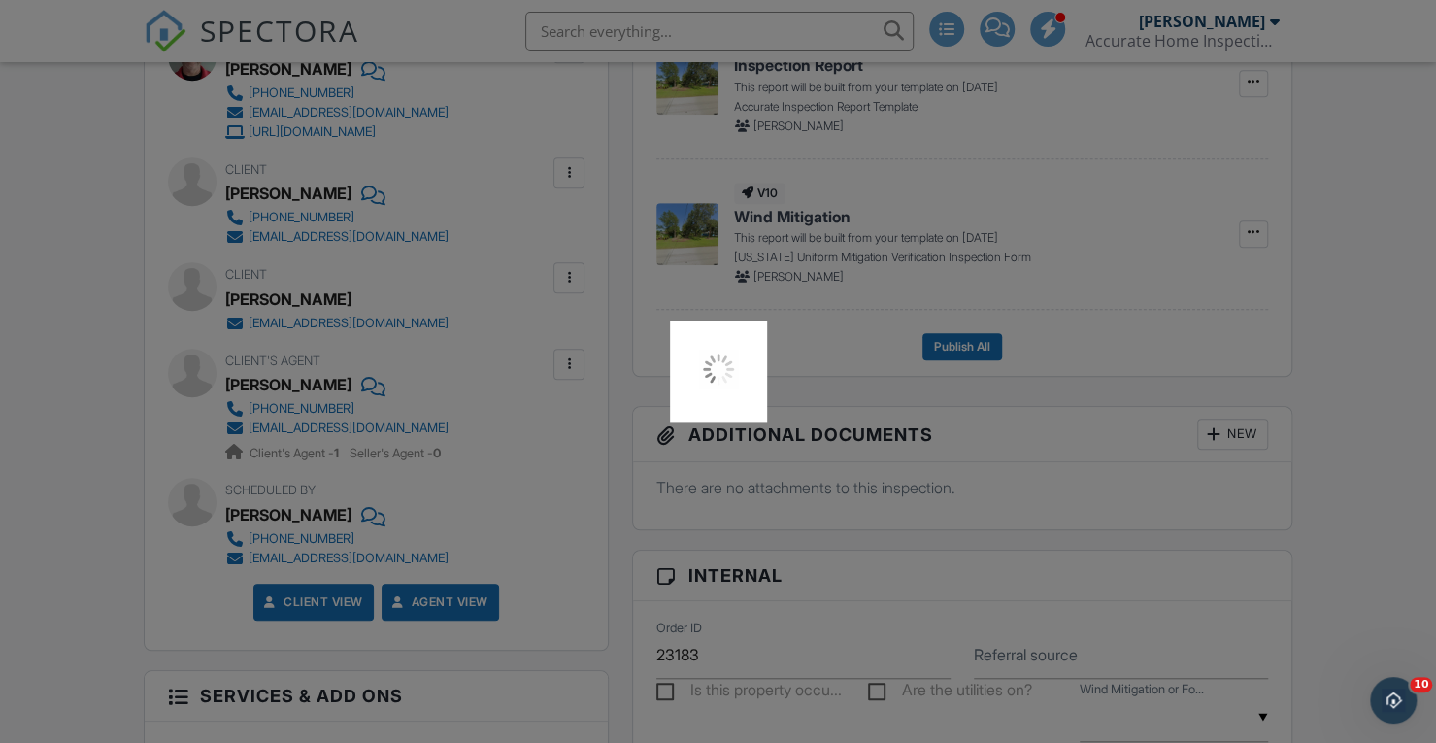
scroll to position [598, 0]
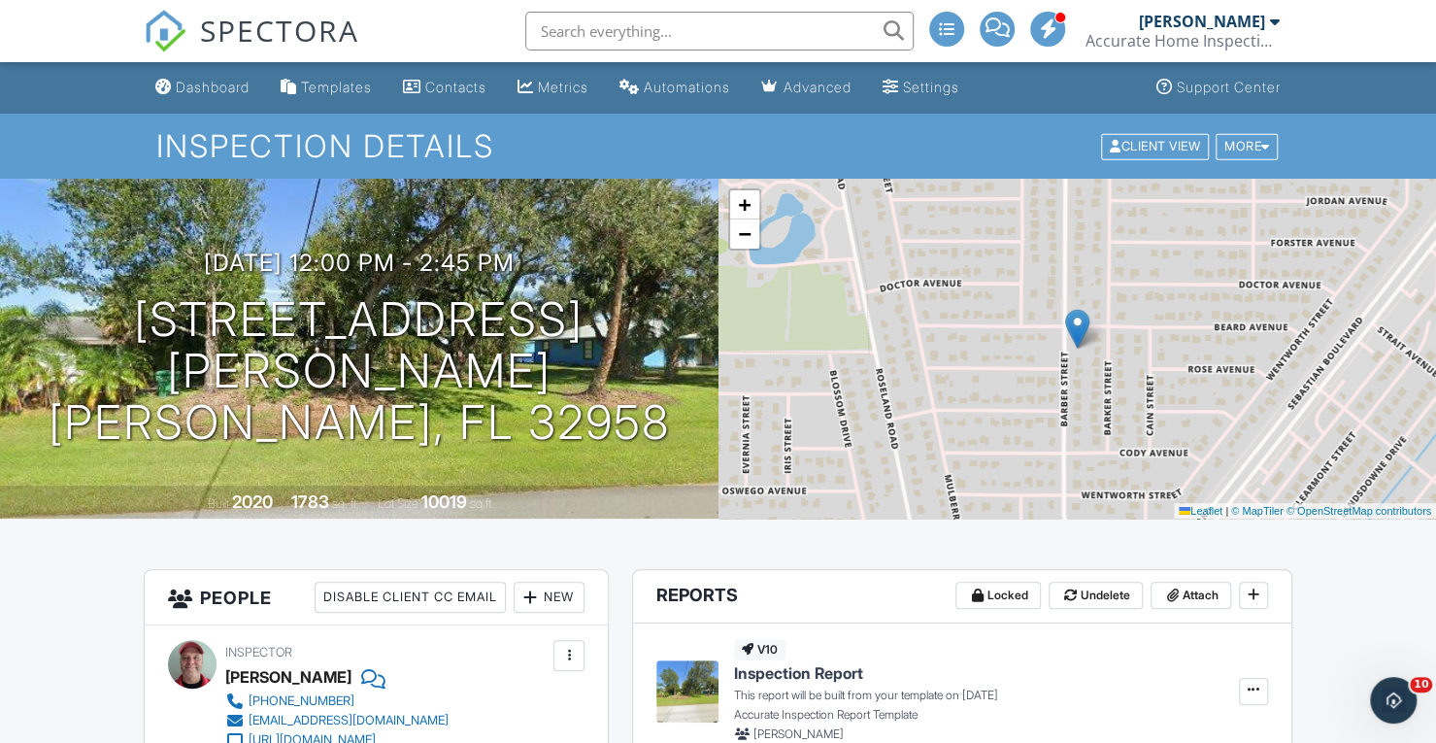
click at [262, 32] on span "SPECTORA" at bounding box center [279, 30] width 159 height 41
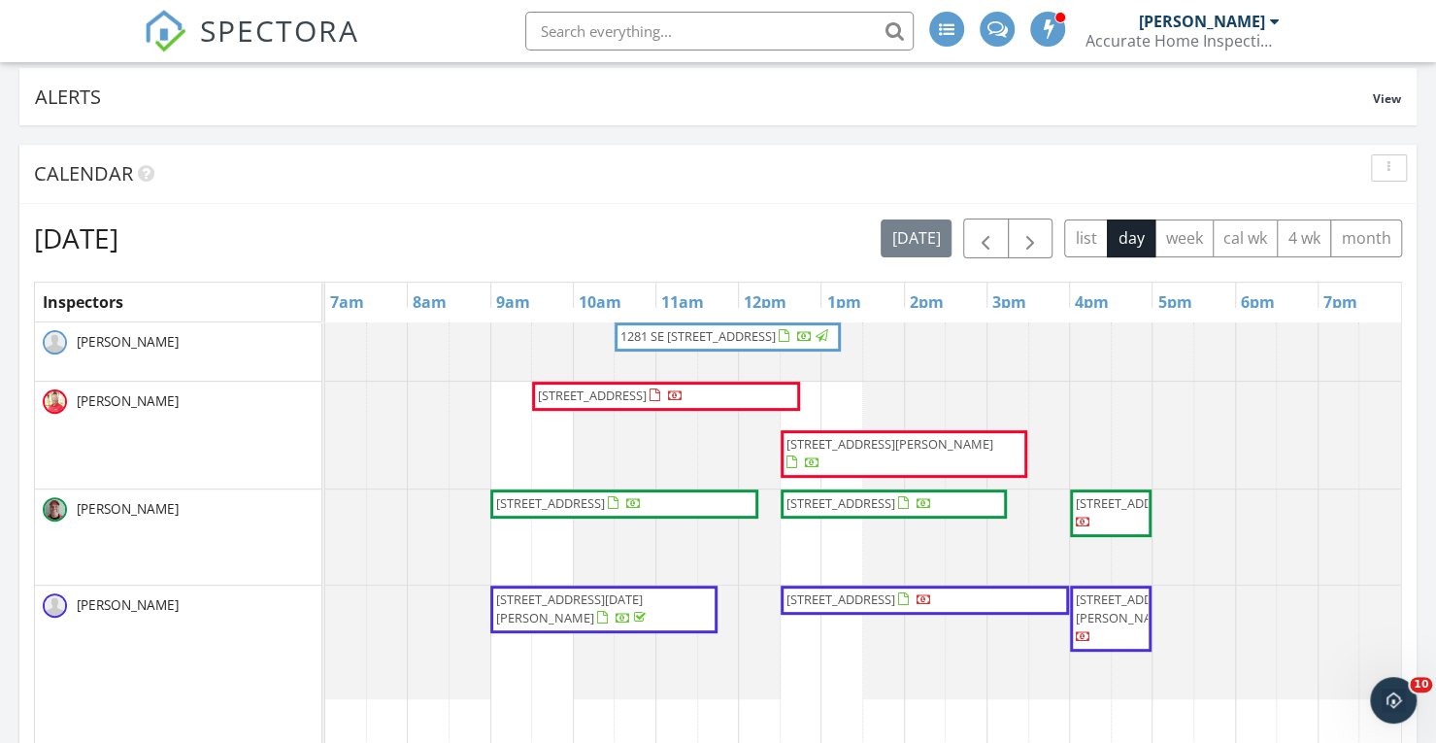
scroll to position [207, 0]
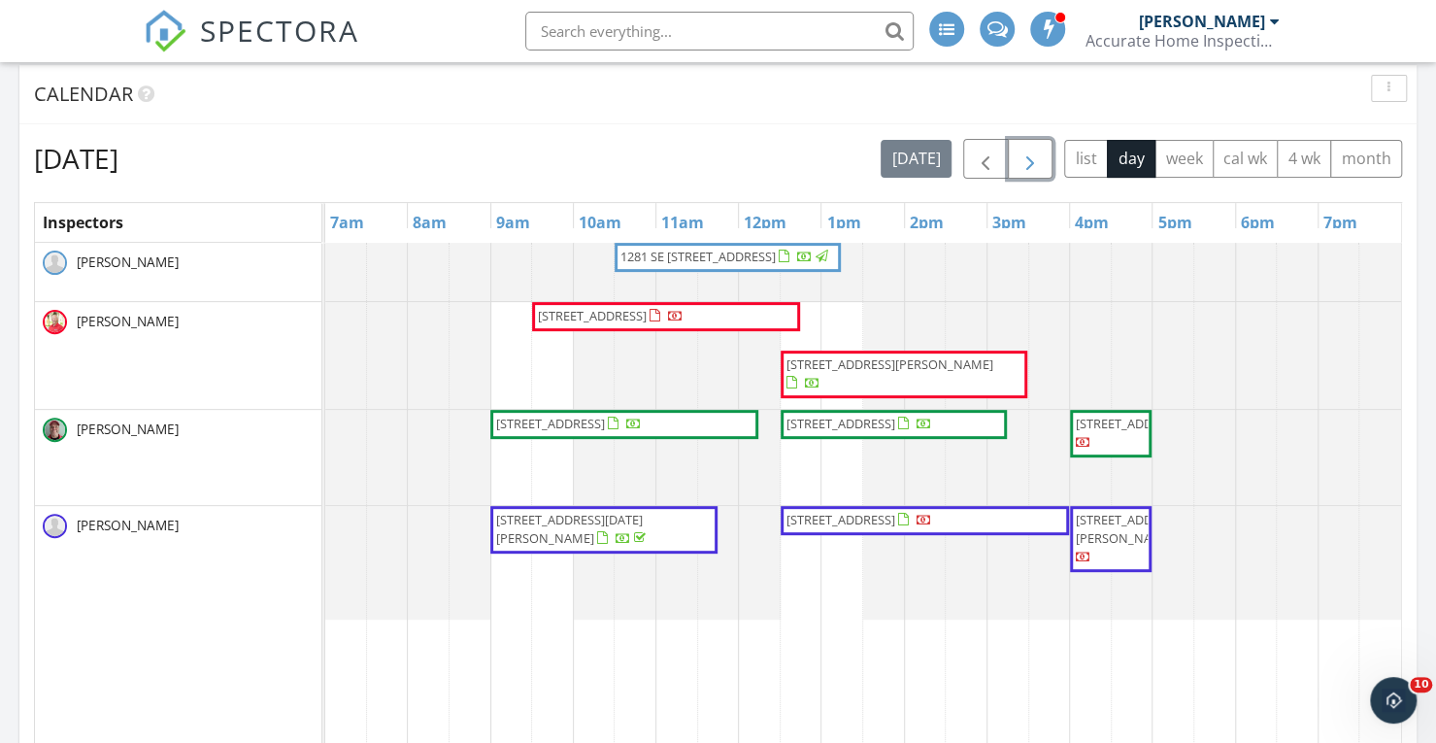
click at [1033, 153] on span "button" at bounding box center [1030, 159] width 23 height 23
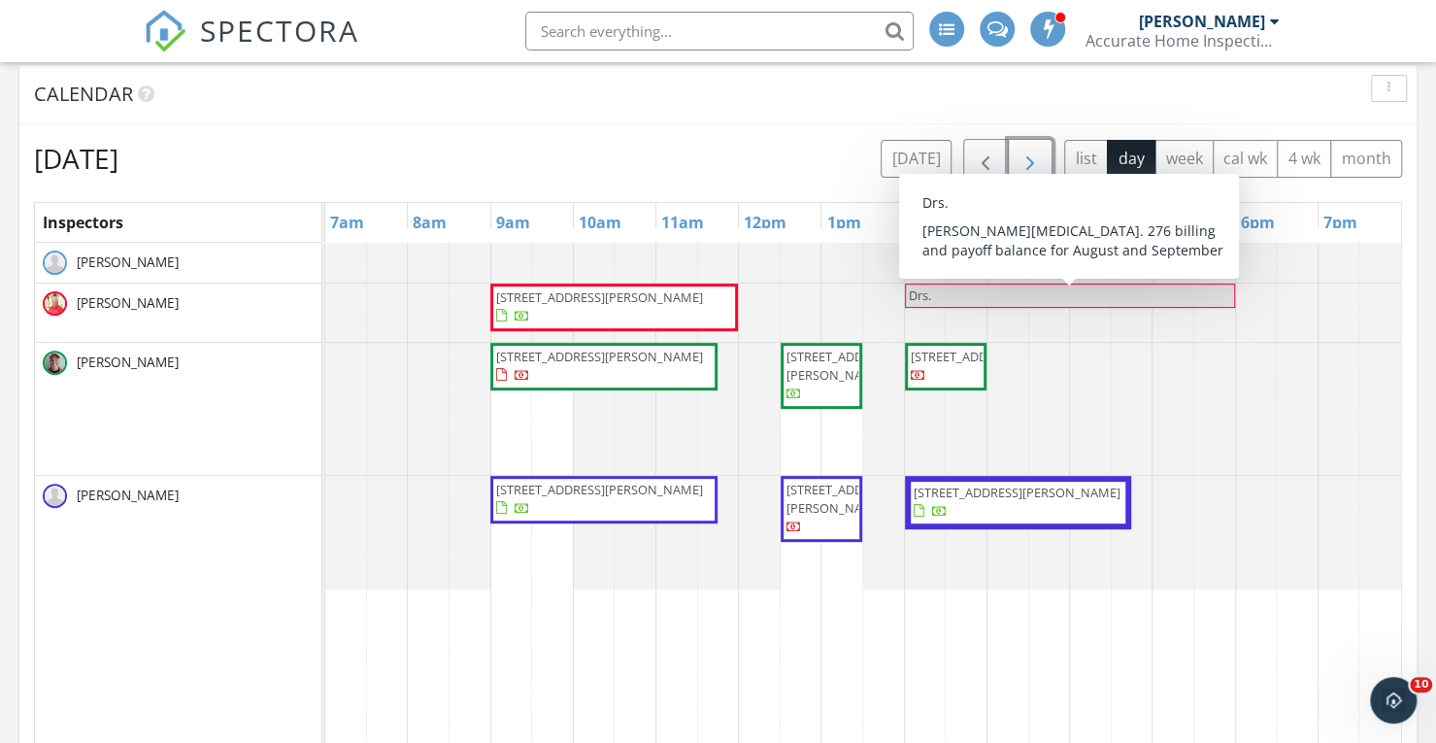
click at [1031, 141] on button "button" at bounding box center [1031, 159] width 46 height 40
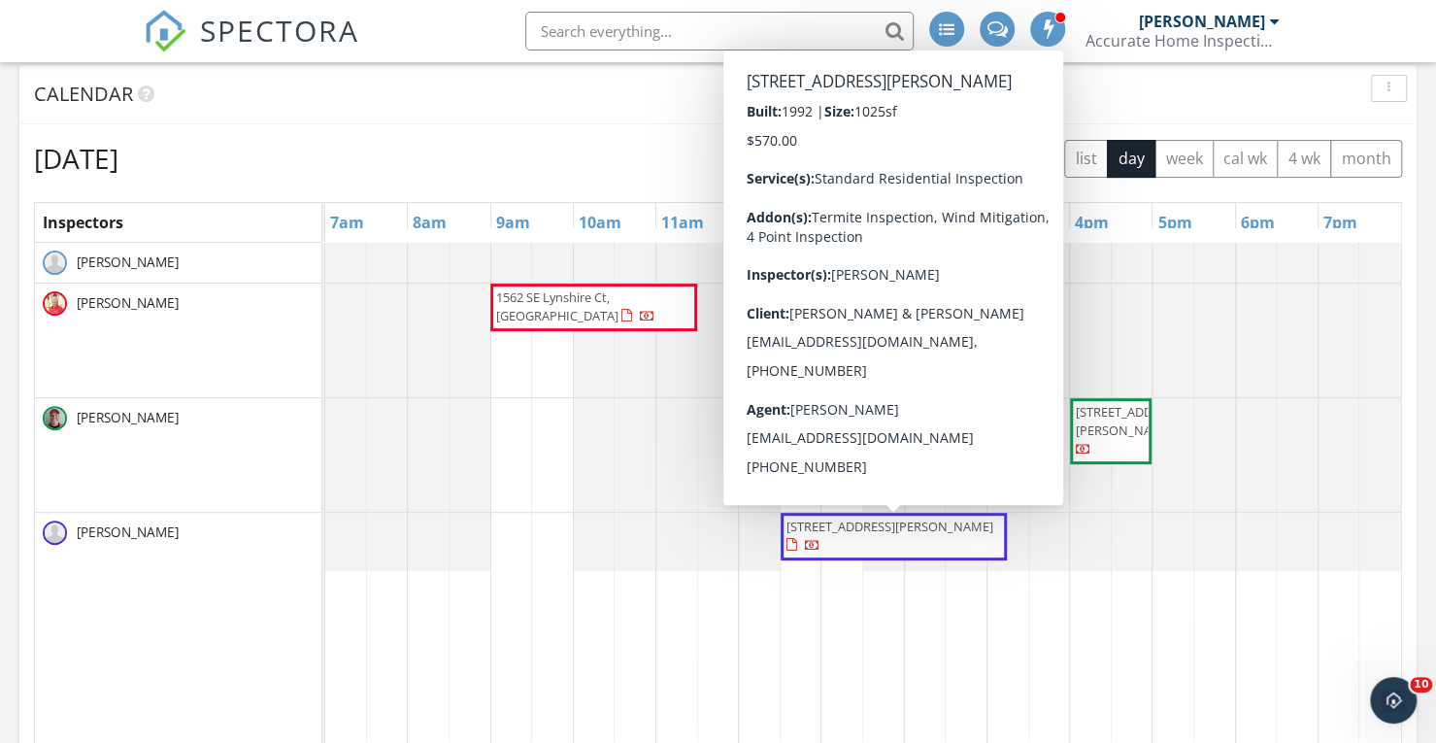
click at [899, 533] on span "[STREET_ADDRESS][PERSON_NAME]" at bounding box center [894, 537] width 219 height 38
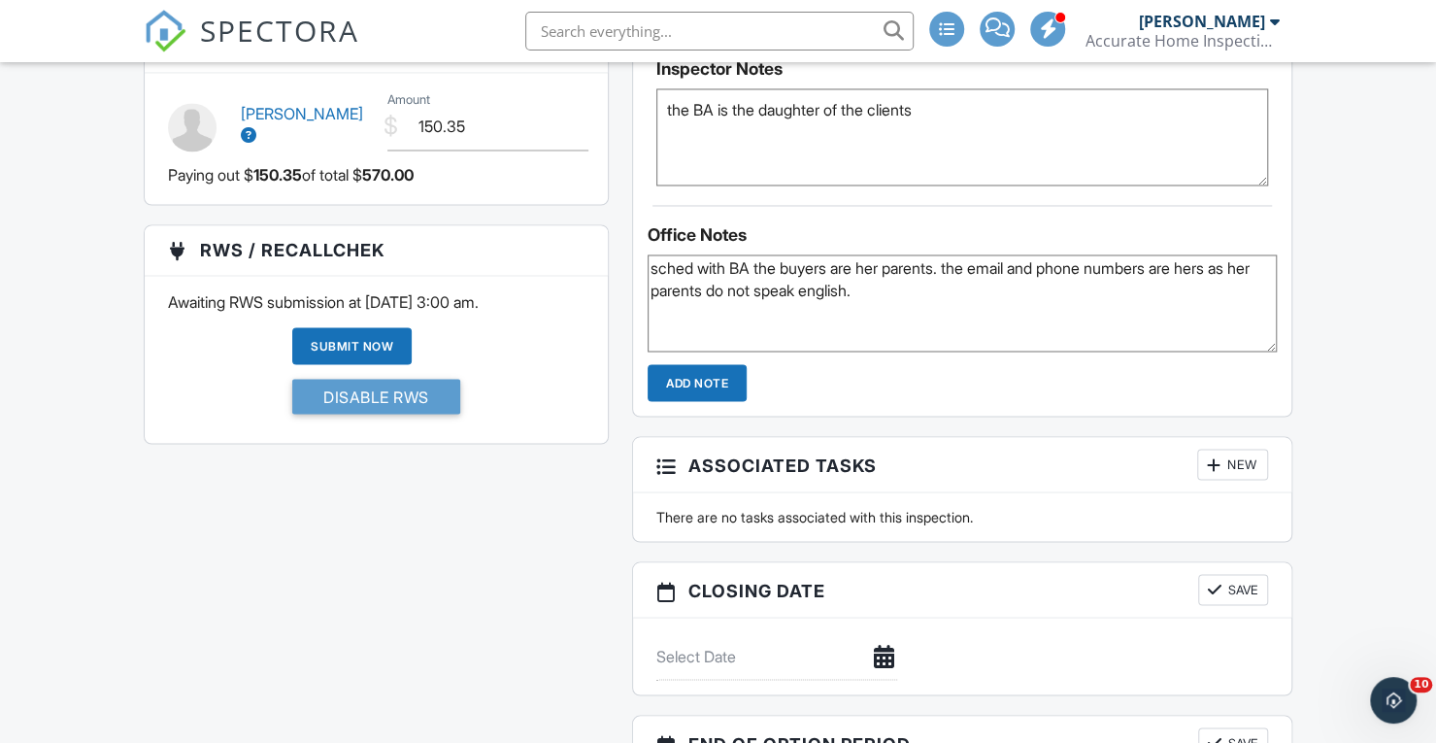
scroll to position [1843, 0]
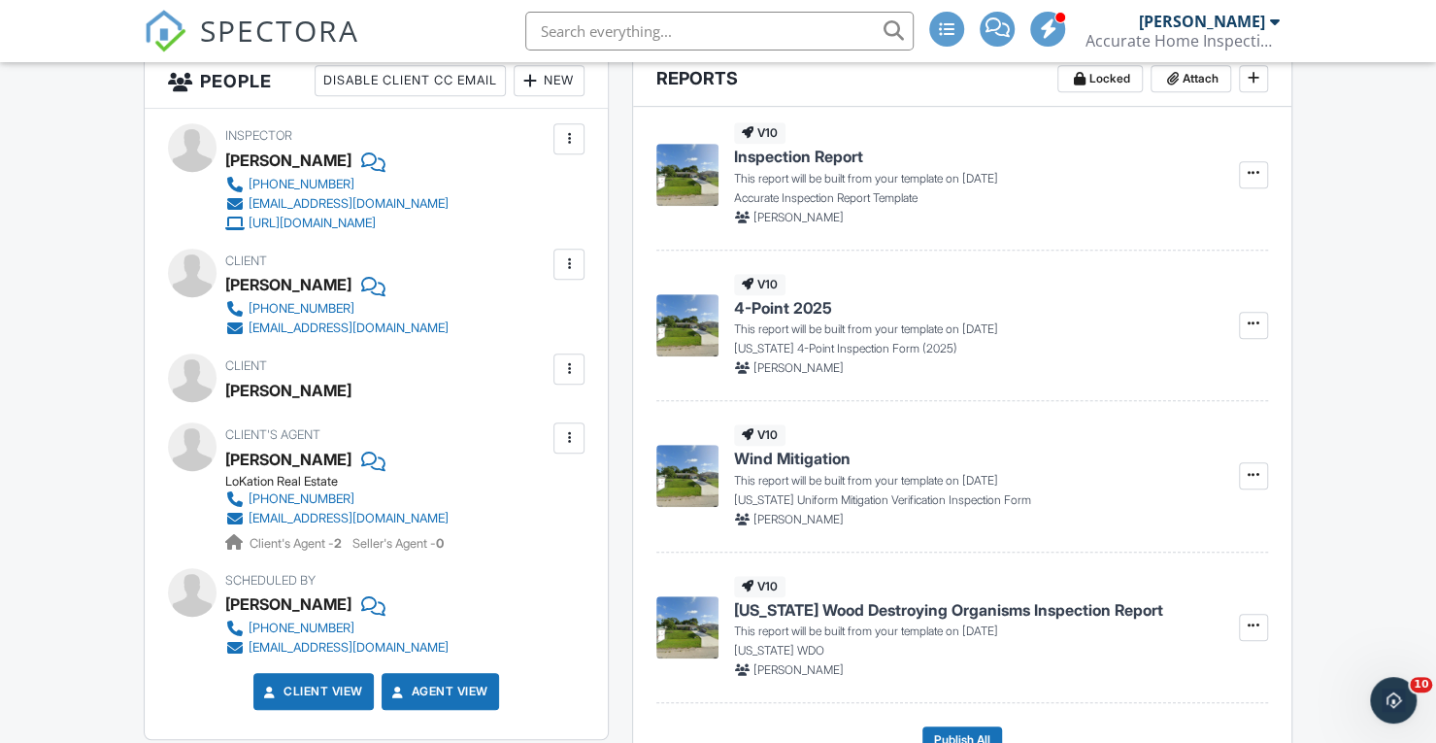
drag, startPoint x: 0, startPoint y: 0, endPoint x: 1435, endPoint y: 50, distance: 1436.3
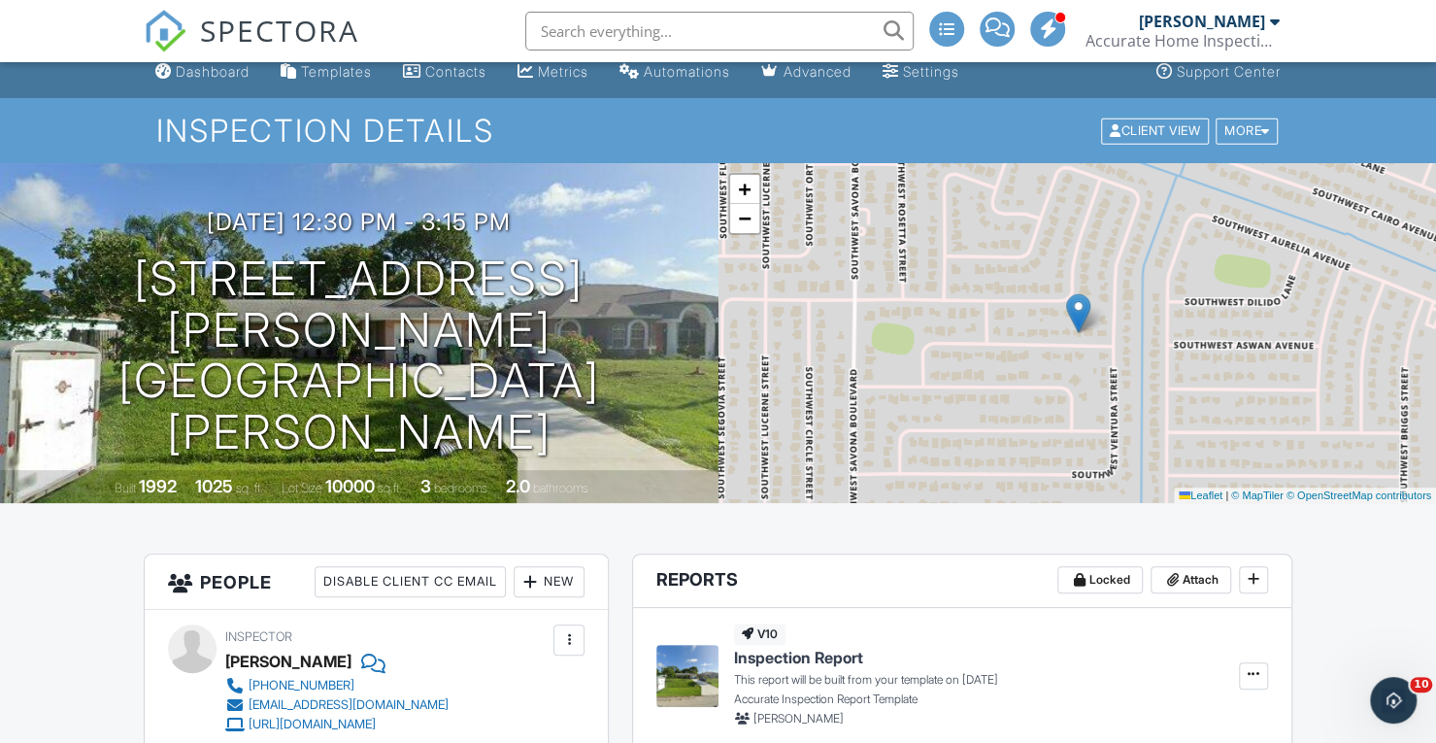
scroll to position [0, 0]
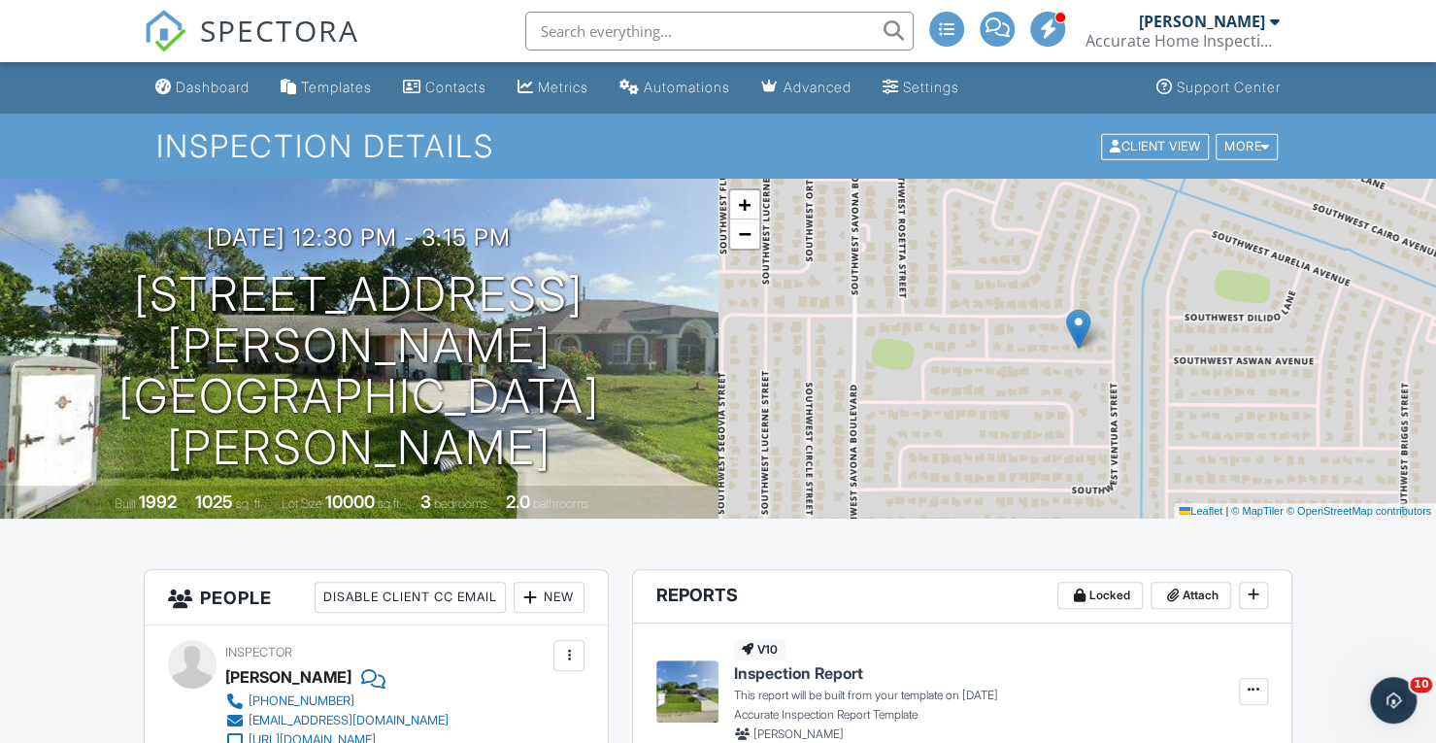
click at [239, 36] on span "SPECTORA" at bounding box center [279, 30] width 159 height 41
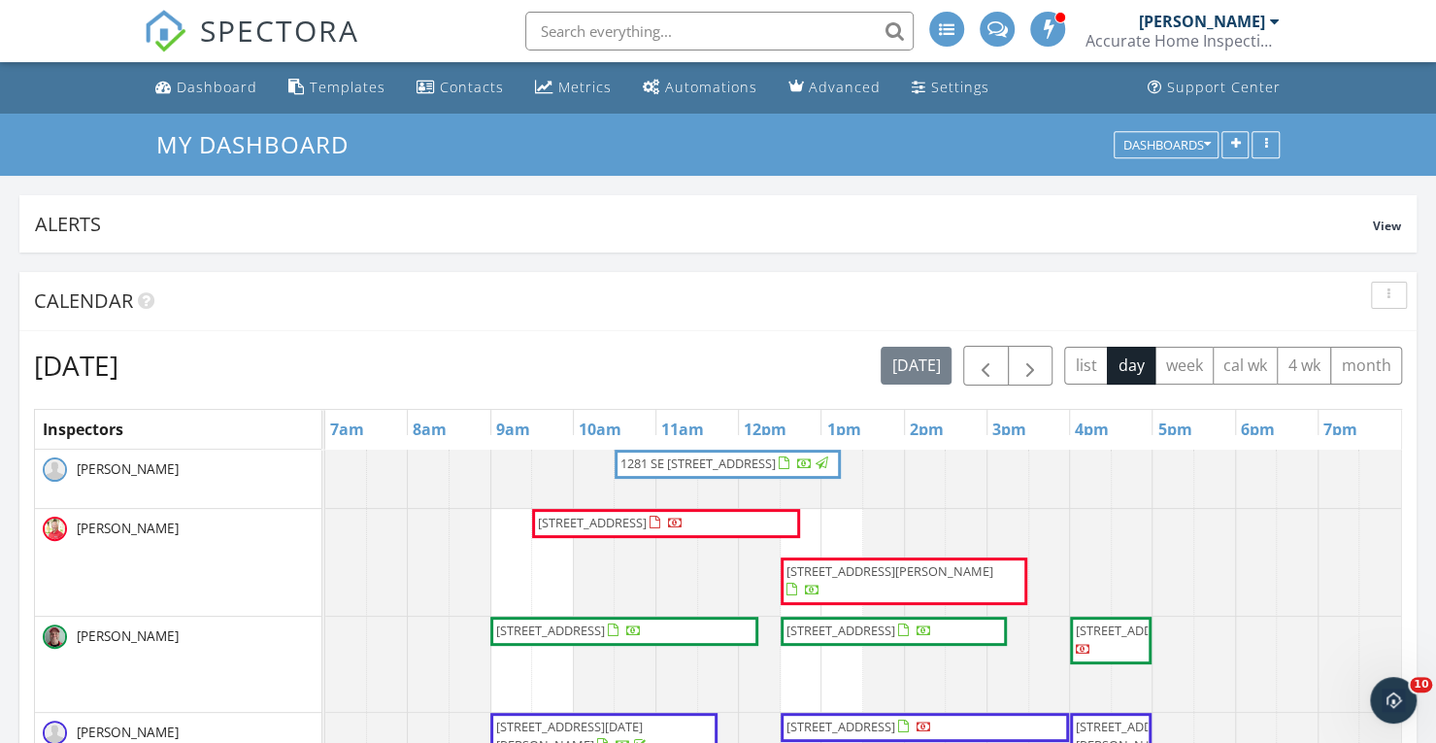
click at [274, 26] on span "SPECTORA" at bounding box center [279, 30] width 159 height 41
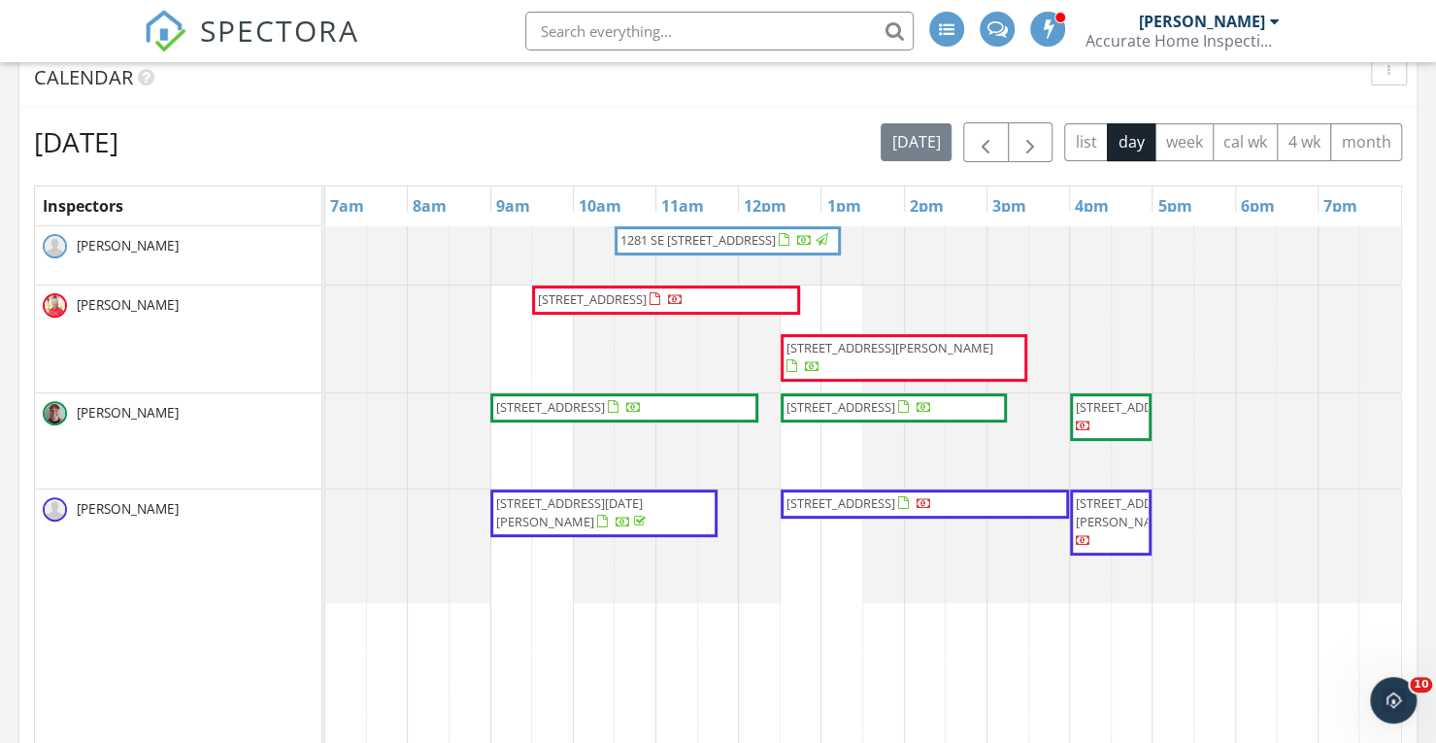
scroll to position [216, 0]
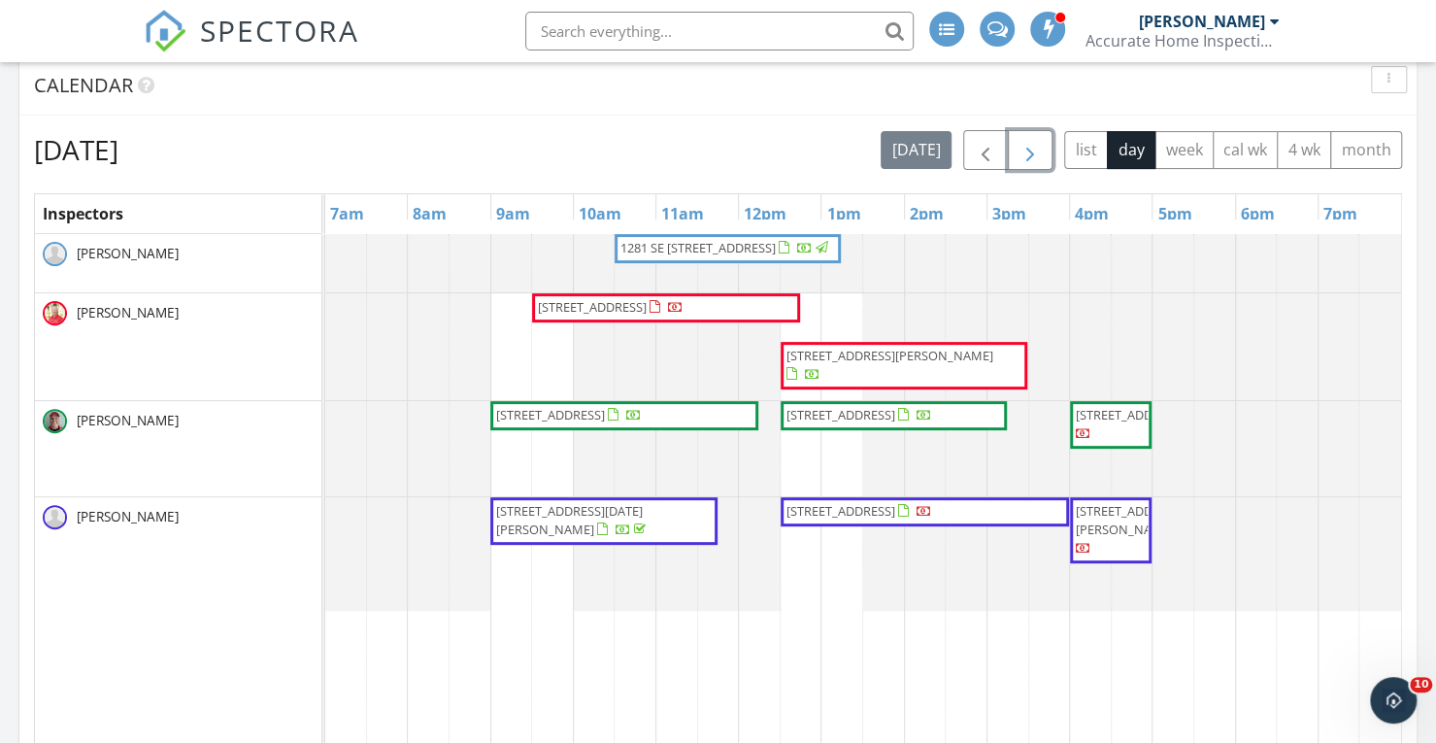
click at [1033, 142] on span "button" at bounding box center [1030, 150] width 23 height 23
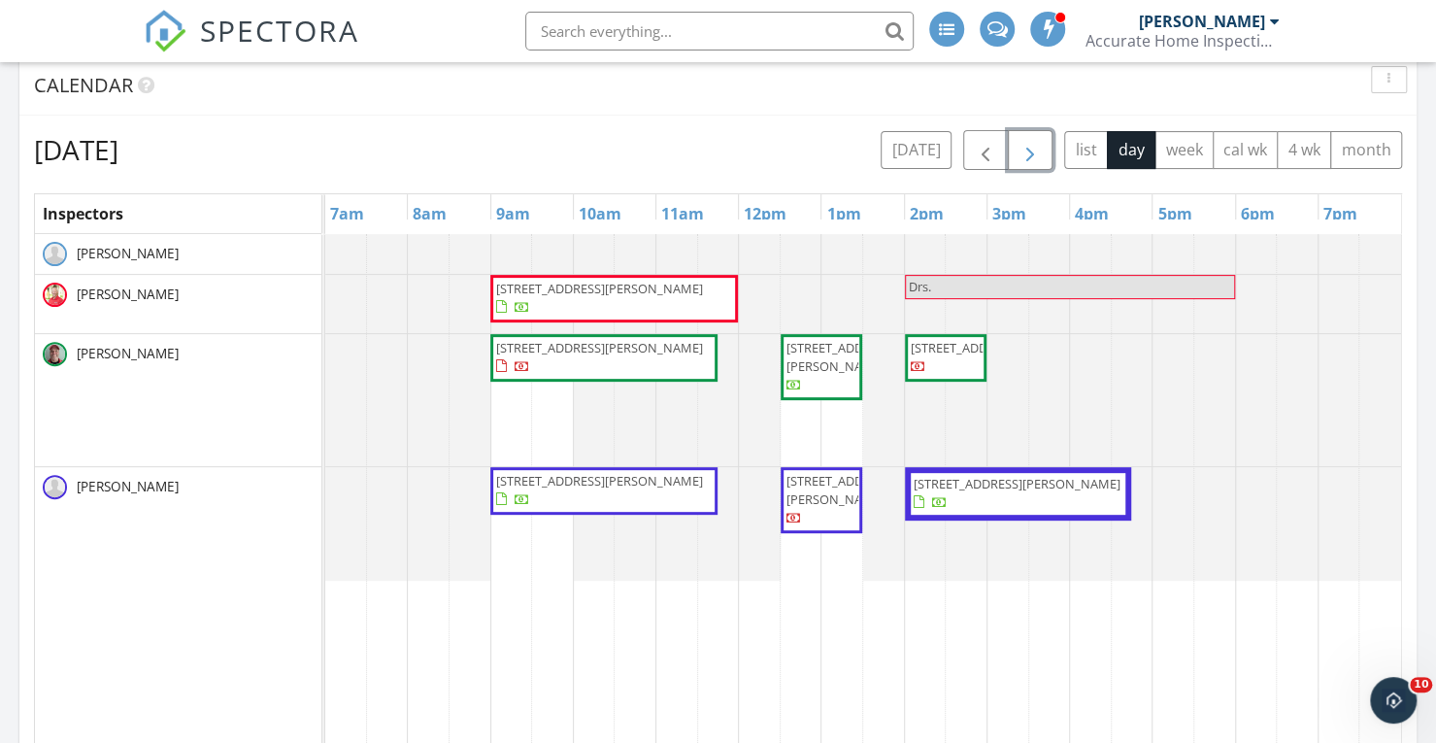
click at [1033, 142] on span "button" at bounding box center [1030, 150] width 23 height 23
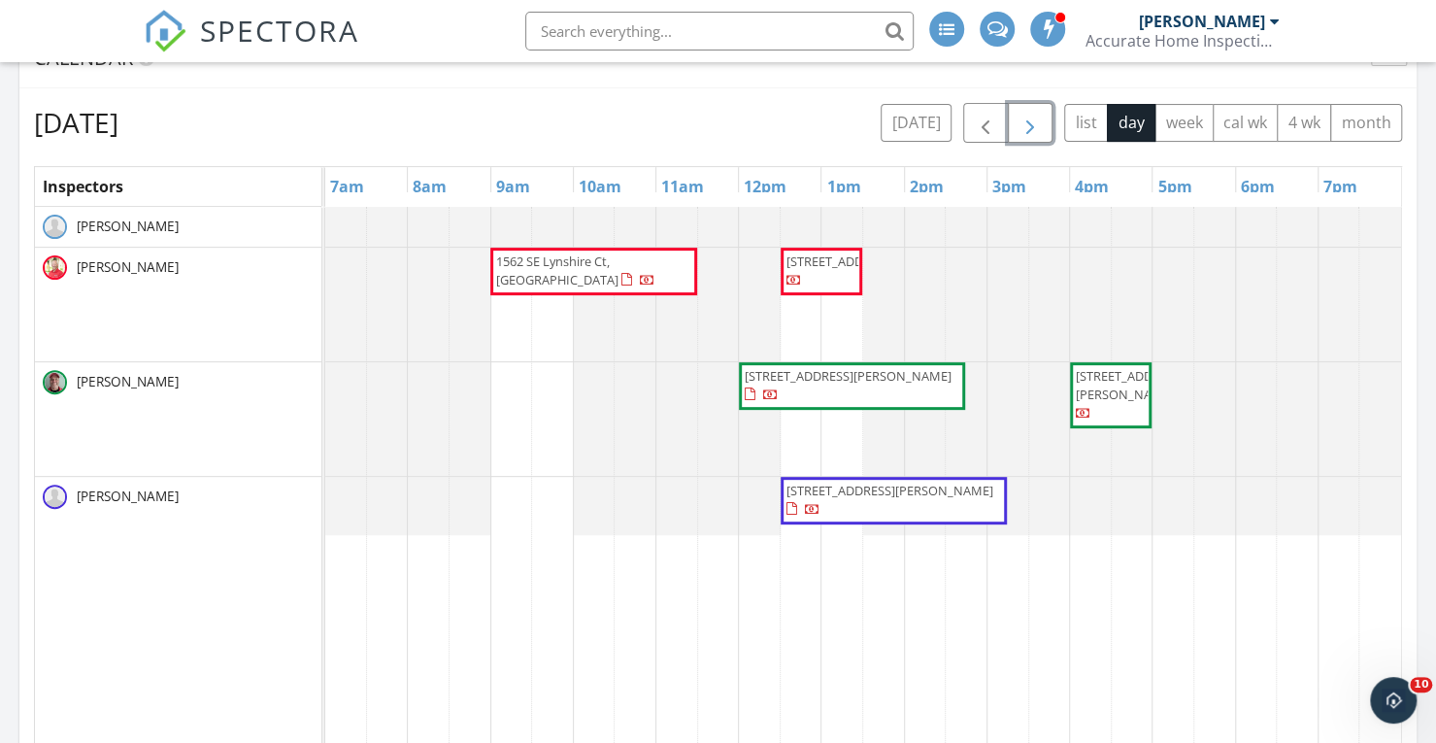
scroll to position [292, 0]
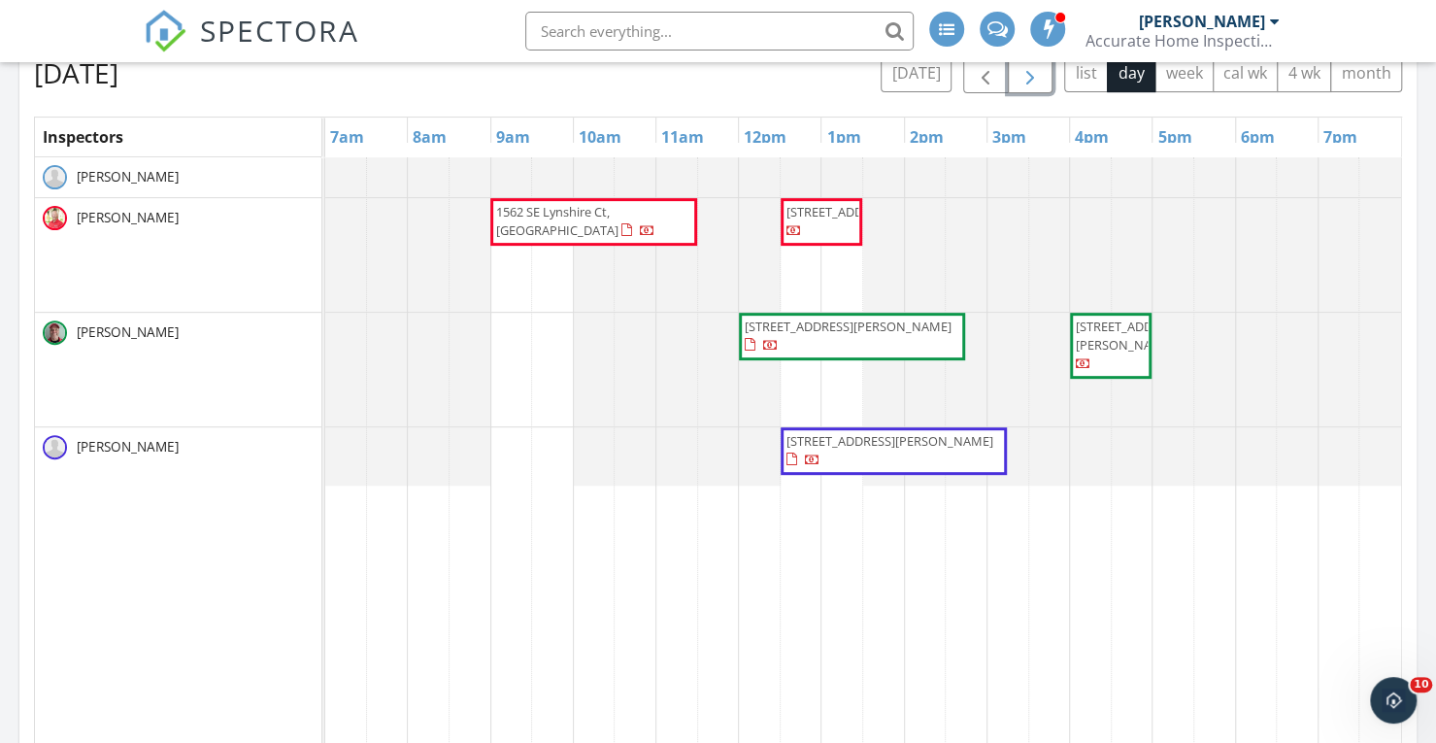
click at [1031, 74] on span "button" at bounding box center [1030, 73] width 23 height 23
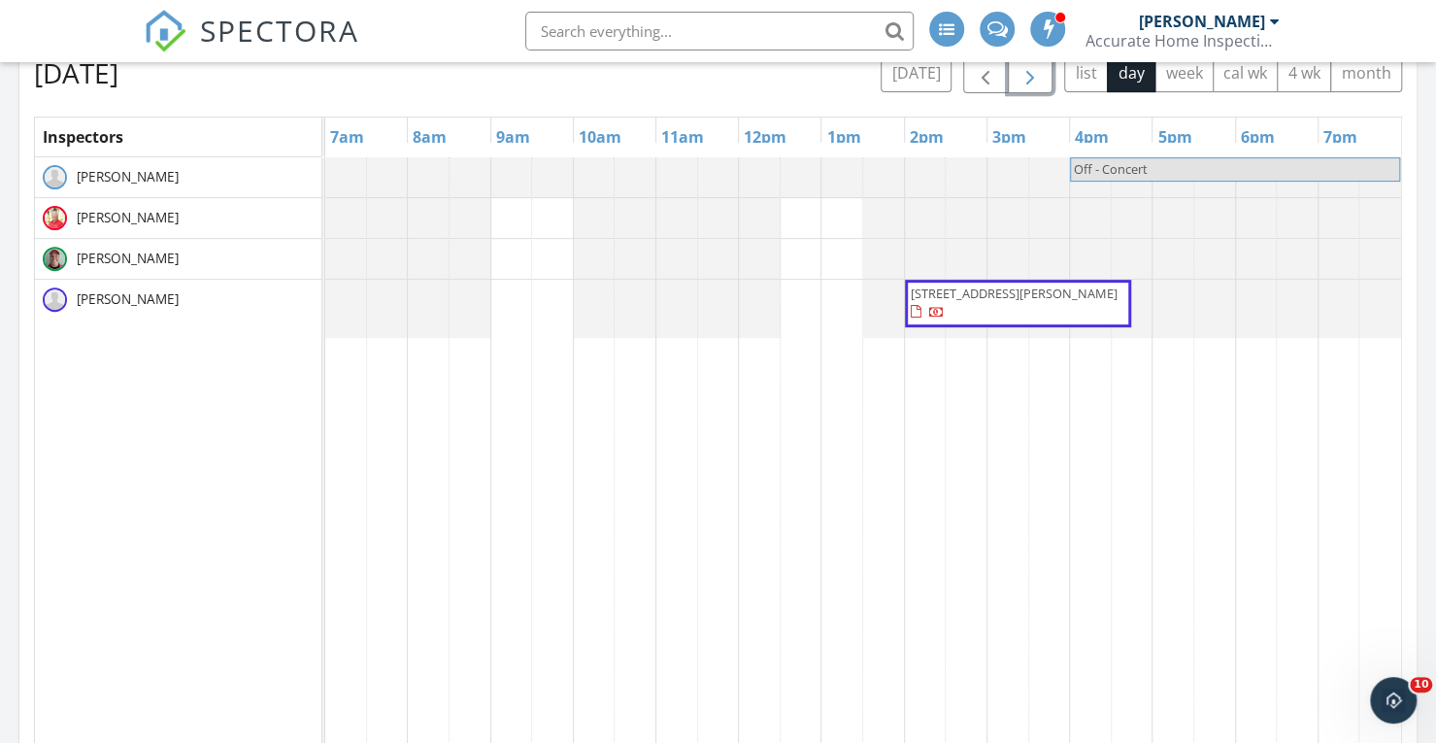
click at [1031, 74] on span "button" at bounding box center [1030, 73] width 23 height 23
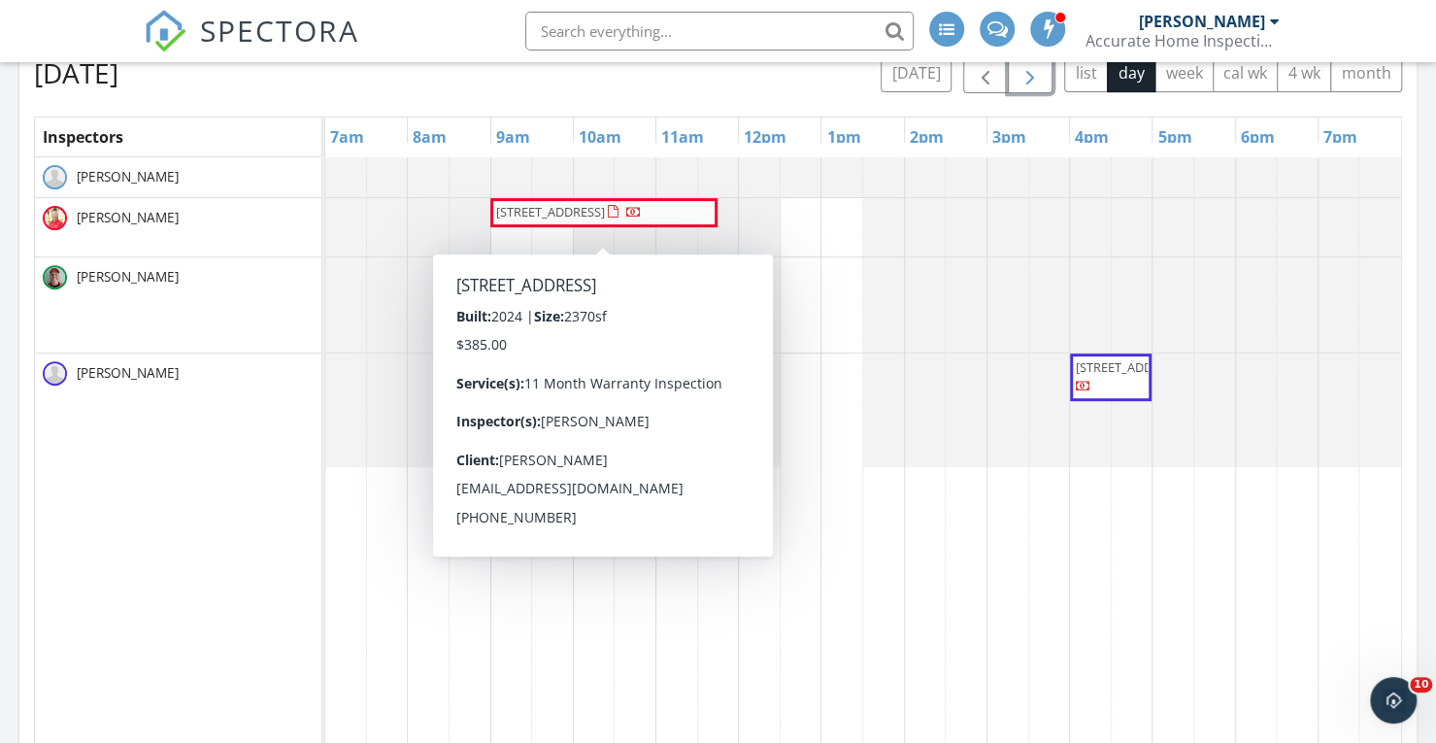
click at [589, 213] on span "[STREET_ADDRESS]" at bounding box center [550, 211] width 109 height 17
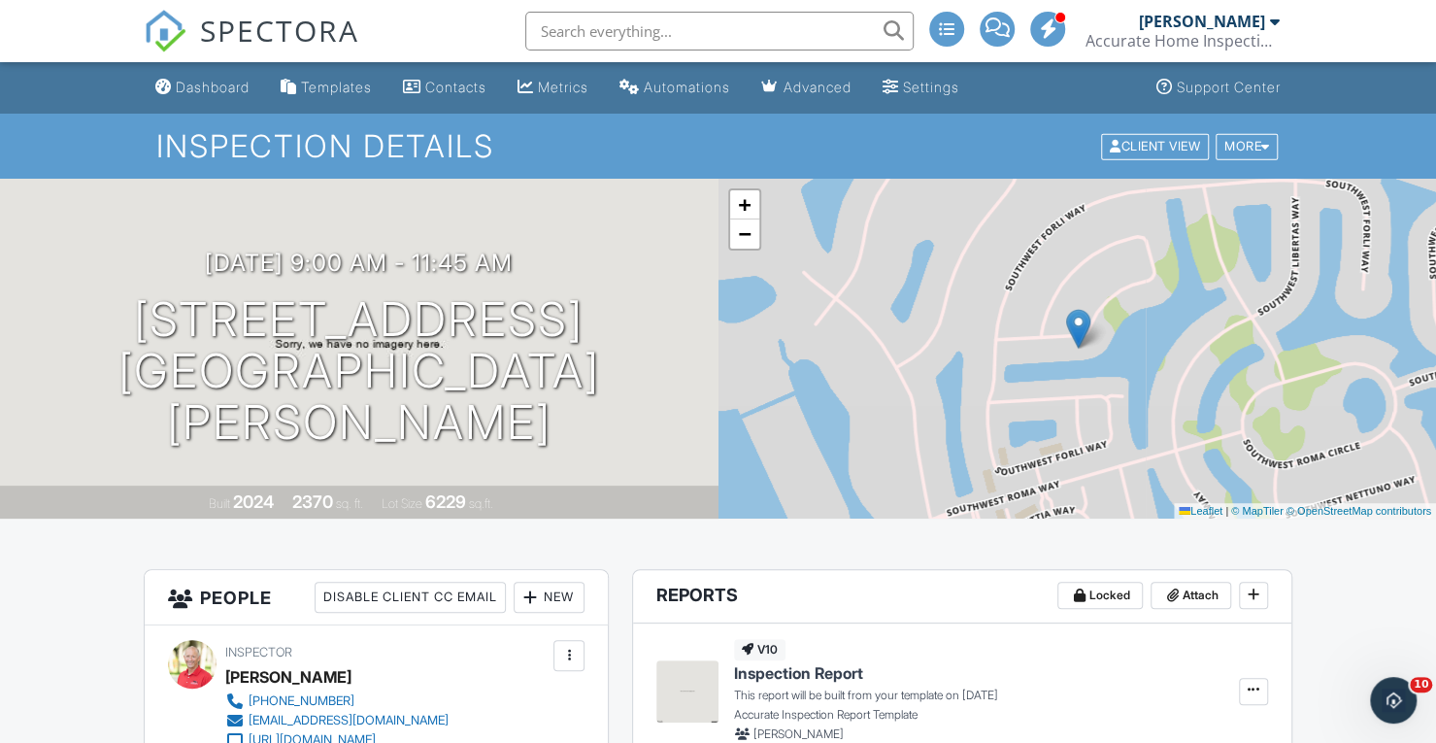
drag, startPoint x: 1443, startPoint y: 30, endPoint x: 1378, endPoint y: -31, distance: 89.3
click at [292, 33] on span "SPECTORA" at bounding box center [279, 30] width 159 height 41
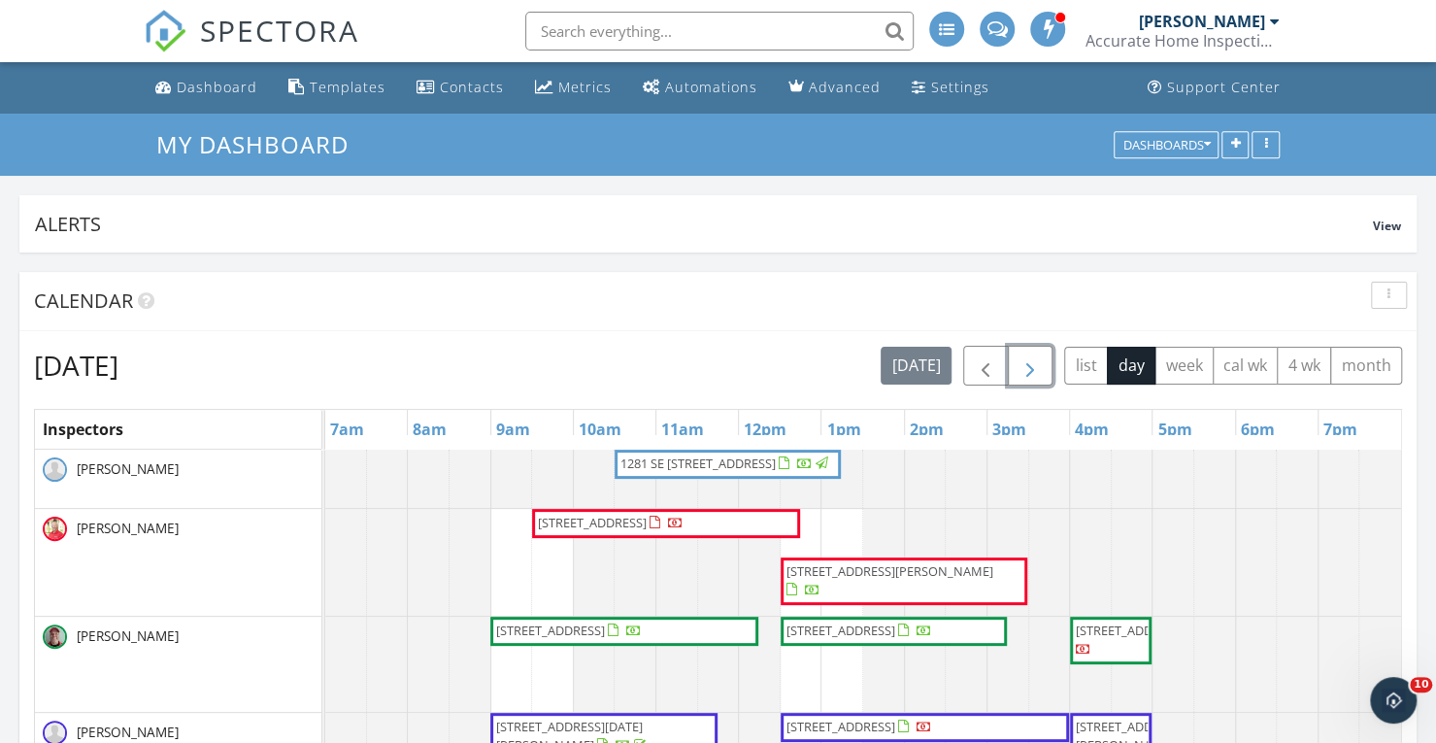
click at [1035, 364] on span "button" at bounding box center [1030, 365] width 23 height 23
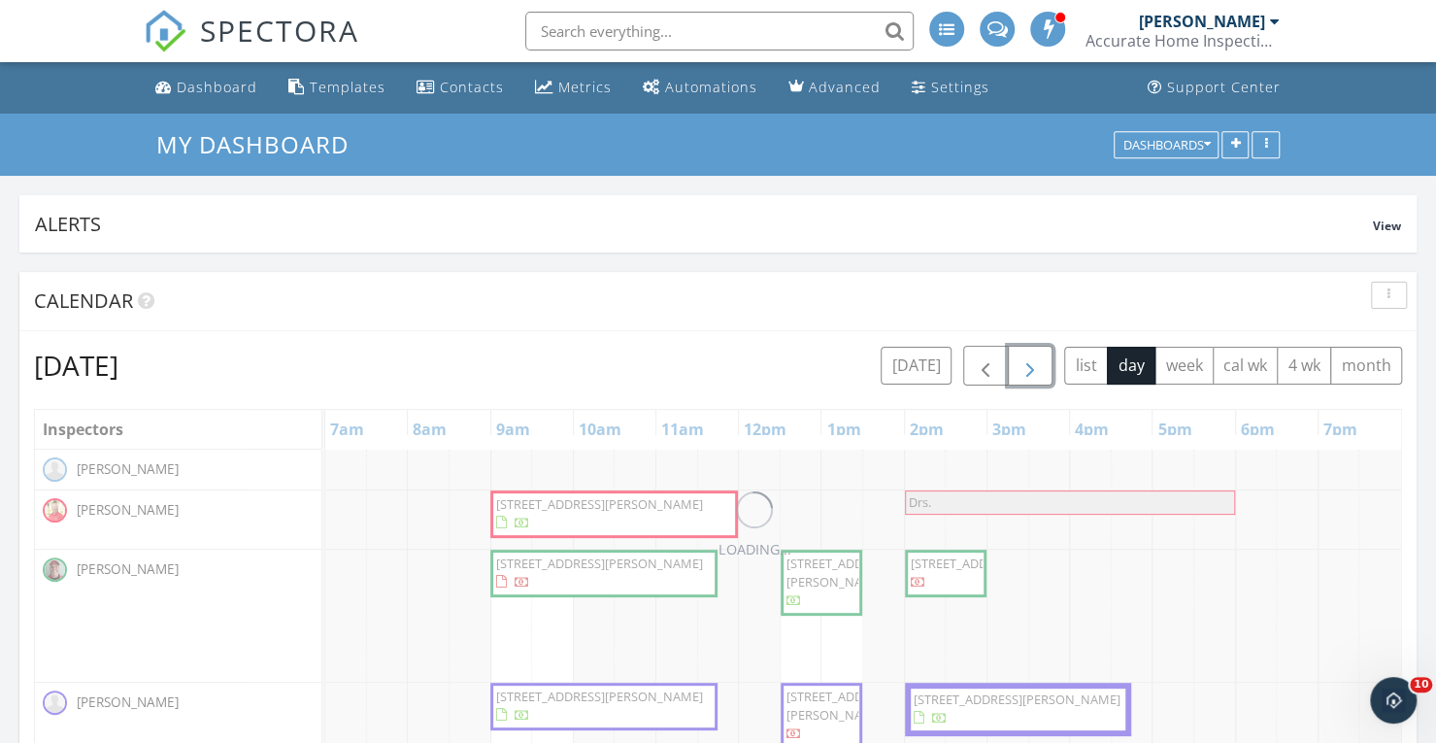
click at [1035, 364] on span "button" at bounding box center [1030, 365] width 23 height 23
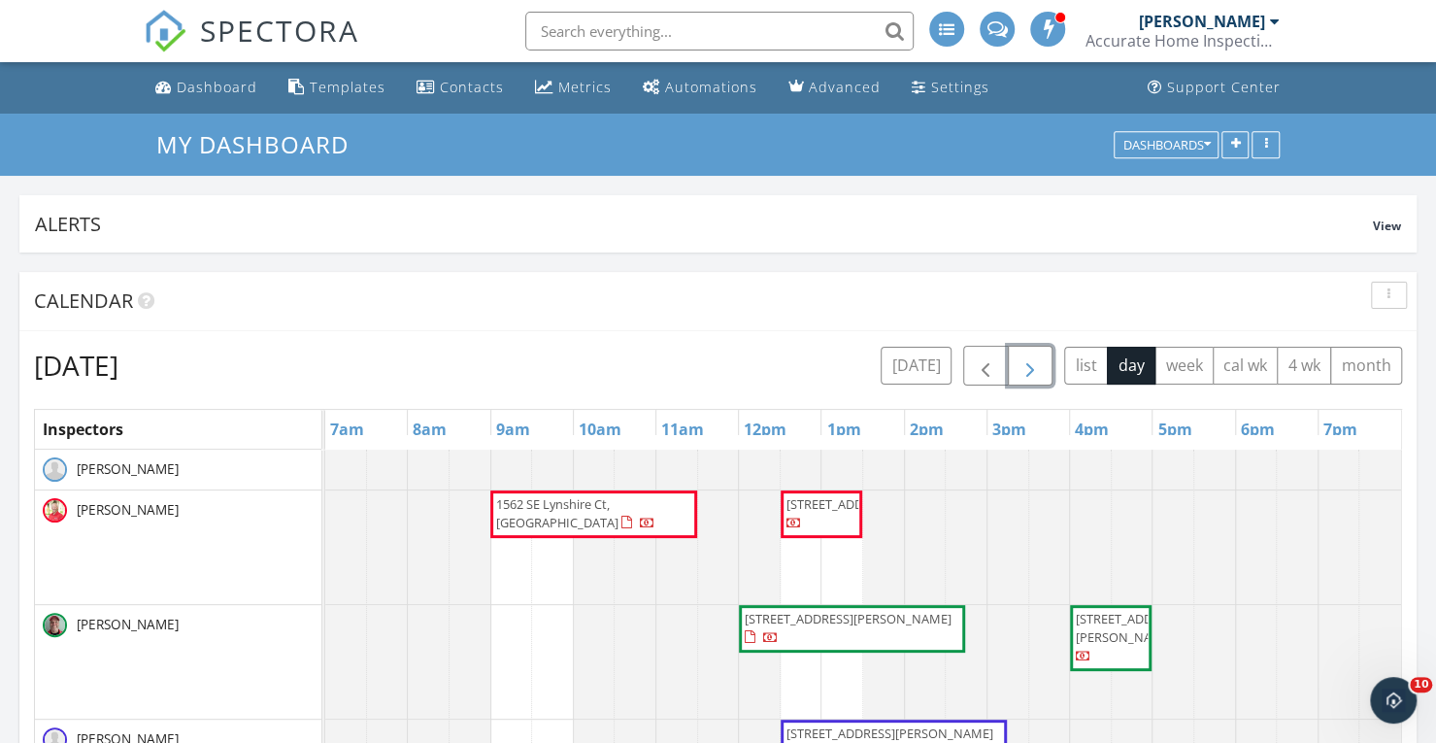
click at [1035, 364] on span "button" at bounding box center [1030, 365] width 23 height 23
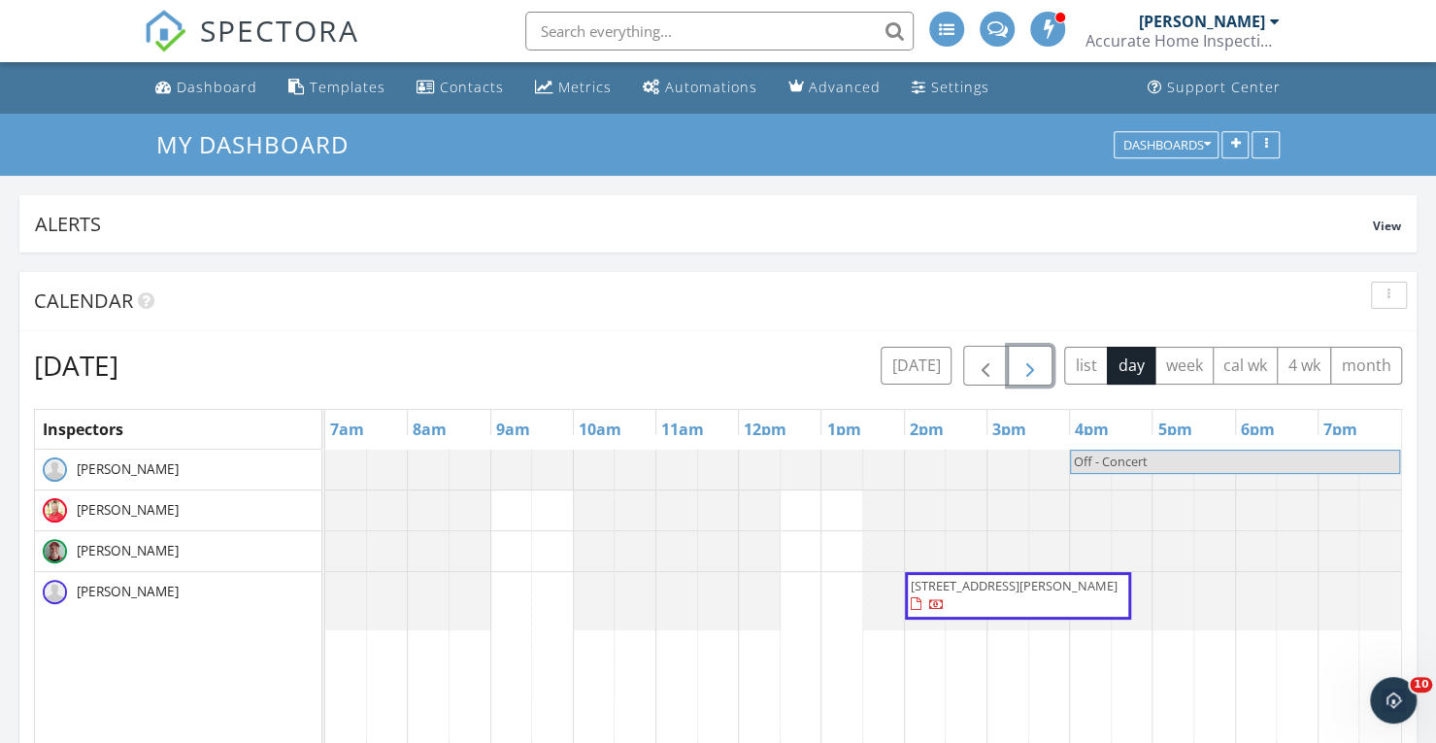
click at [1035, 364] on span "button" at bounding box center [1030, 365] width 23 height 23
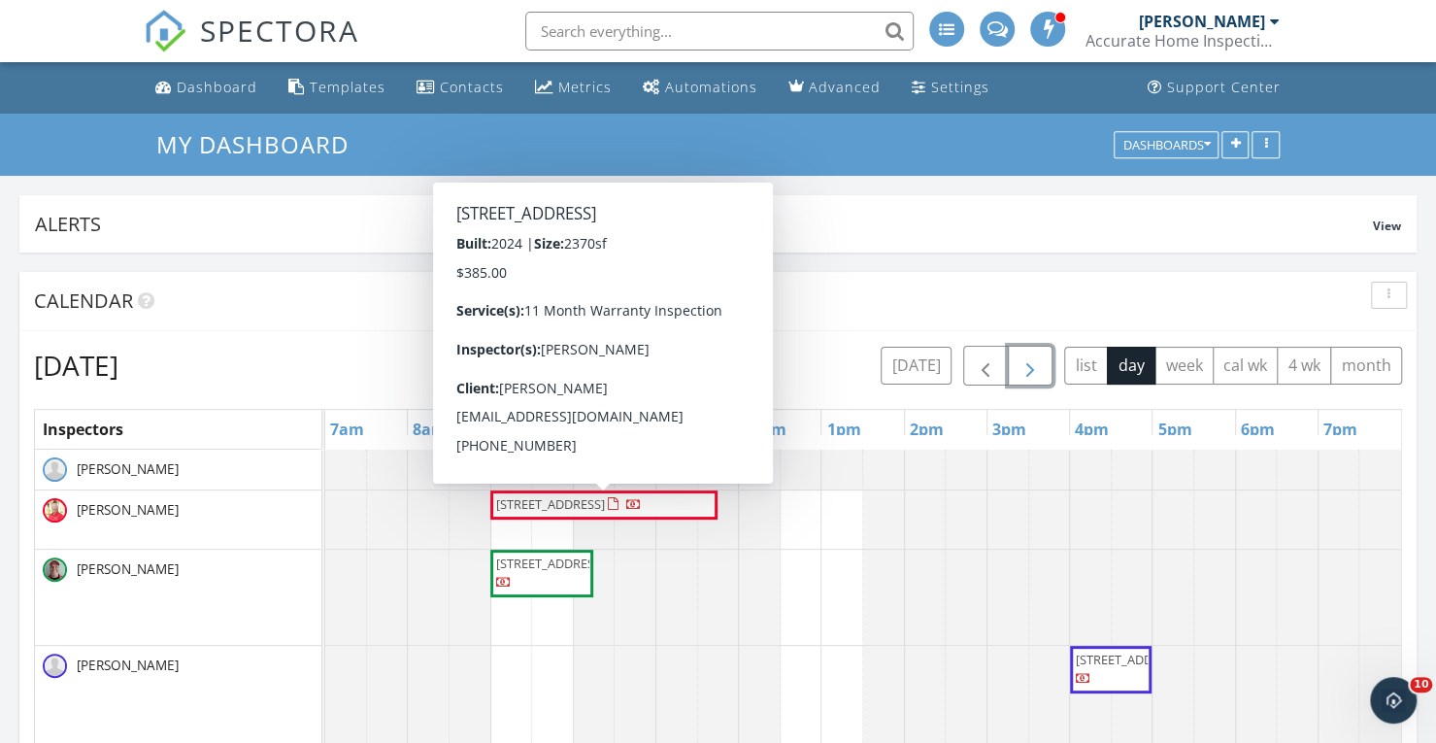
click at [629, 515] on span "12826 SW Orvieto Wy, Port St. Lucie 34987" at bounding box center [569, 504] width 150 height 19
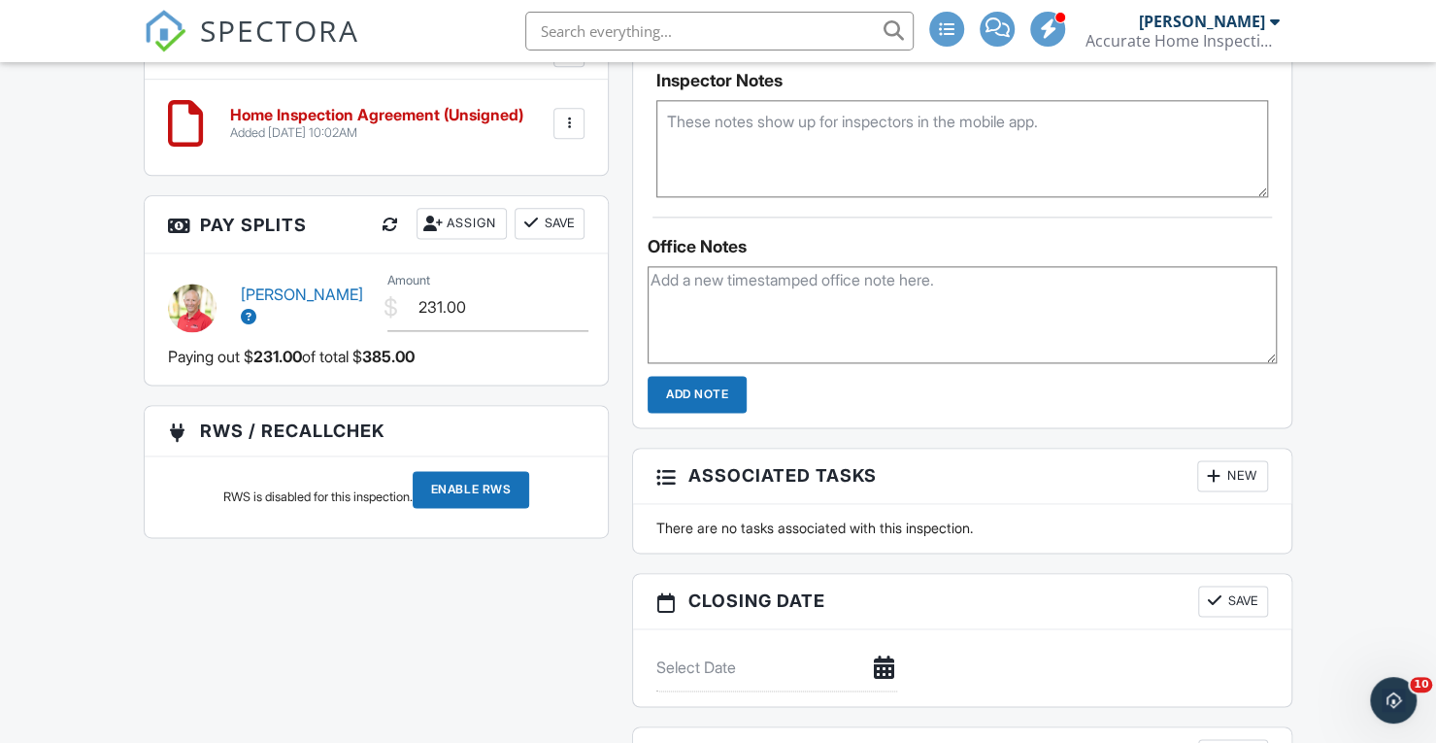
scroll to position [688, 0]
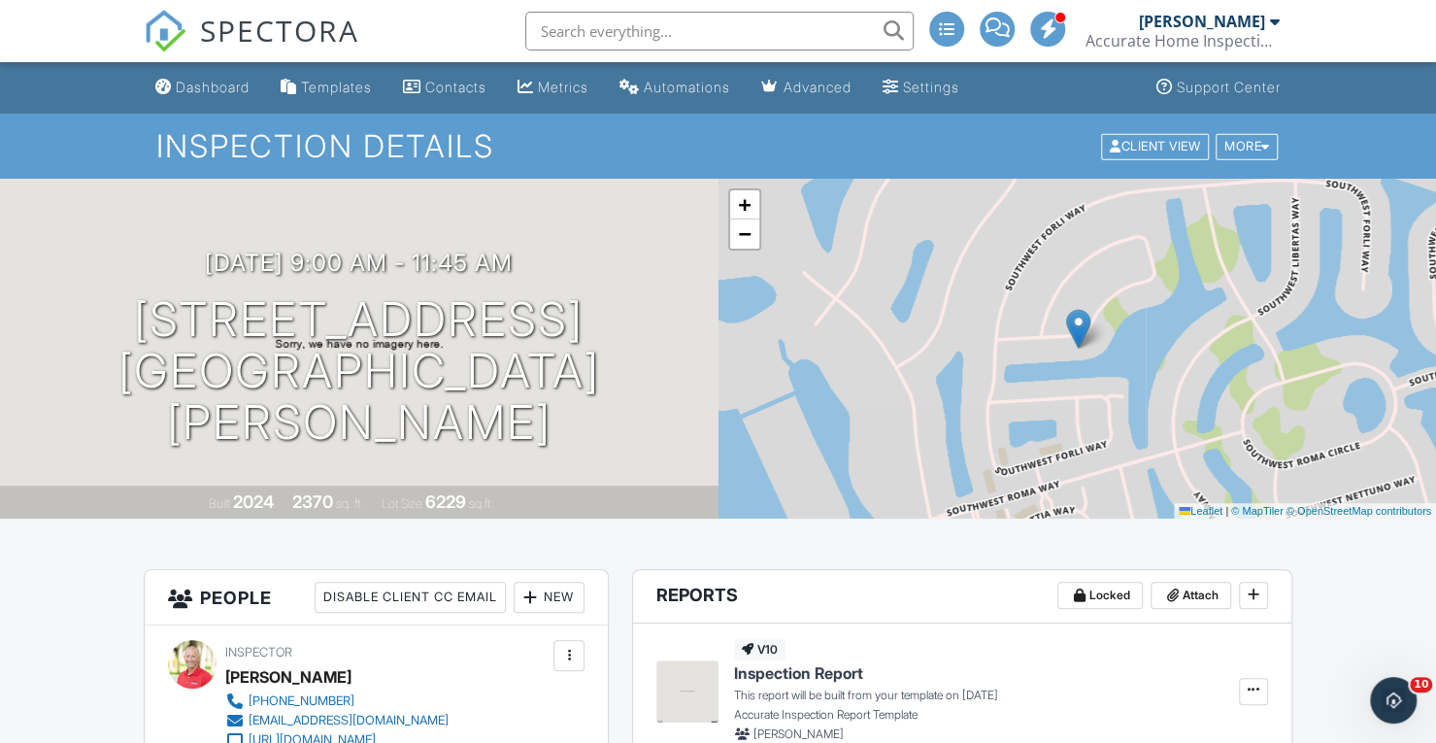
click at [262, 32] on span "SPECTORA" at bounding box center [279, 30] width 159 height 41
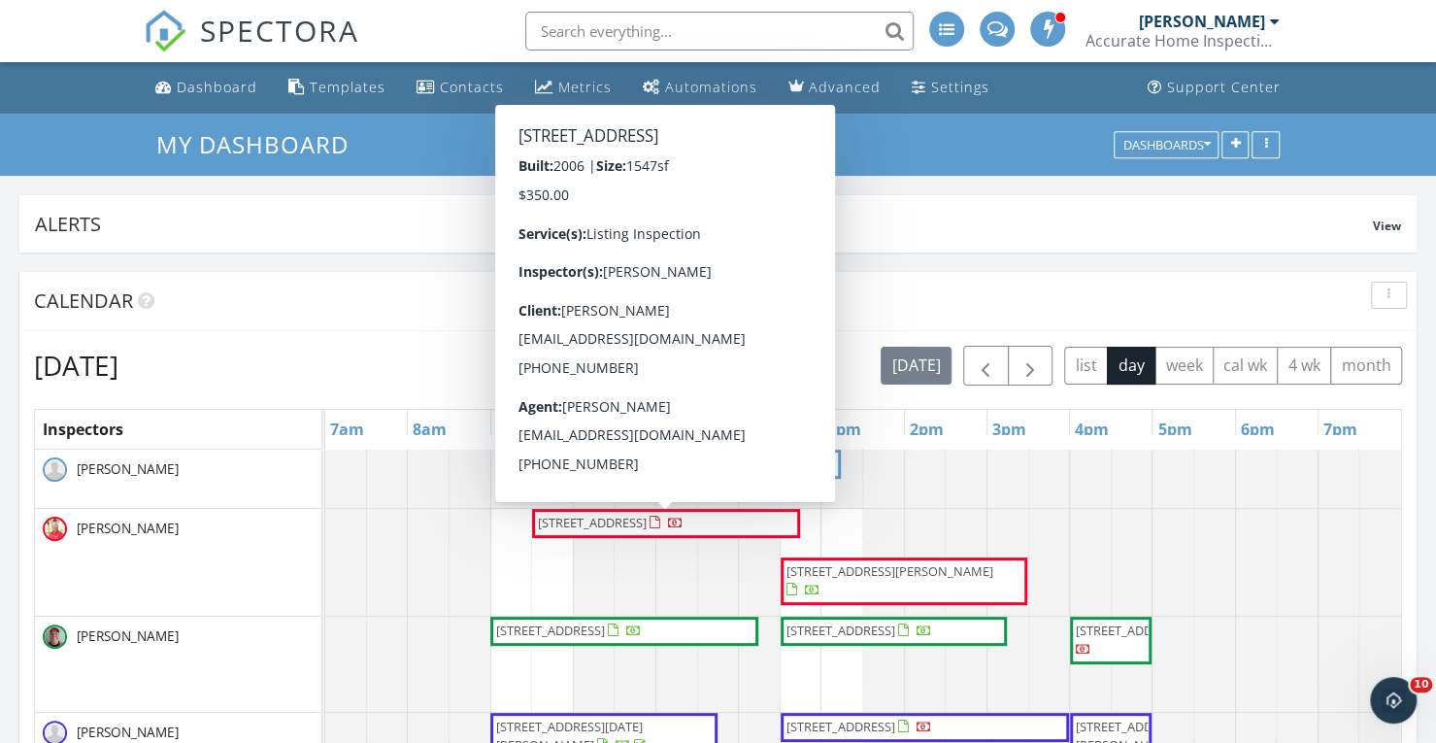
click at [647, 525] on span "9894 SW Eastbrook Cir, Port St. Lucie 34987" at bounding box center [592, 522] width 109 height 17
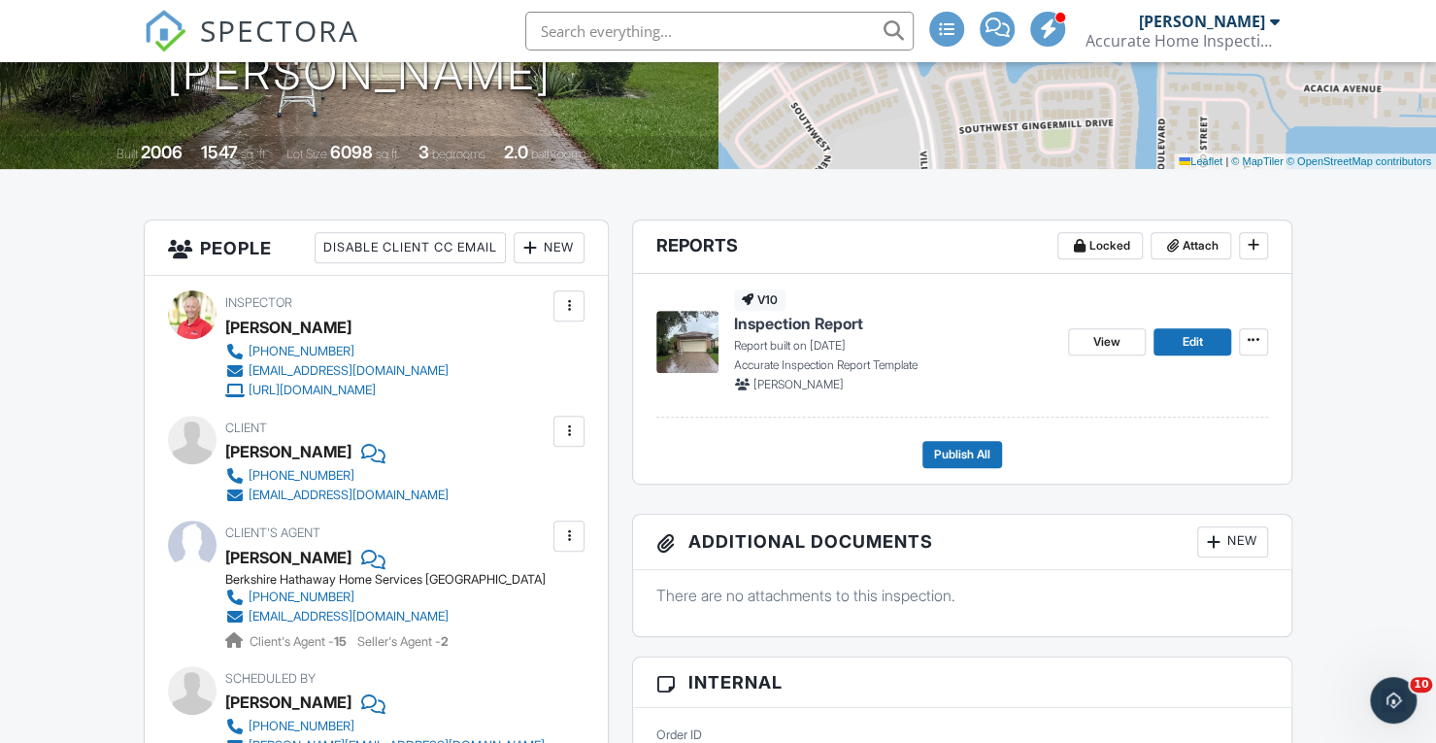
scroll to position [458, 0]
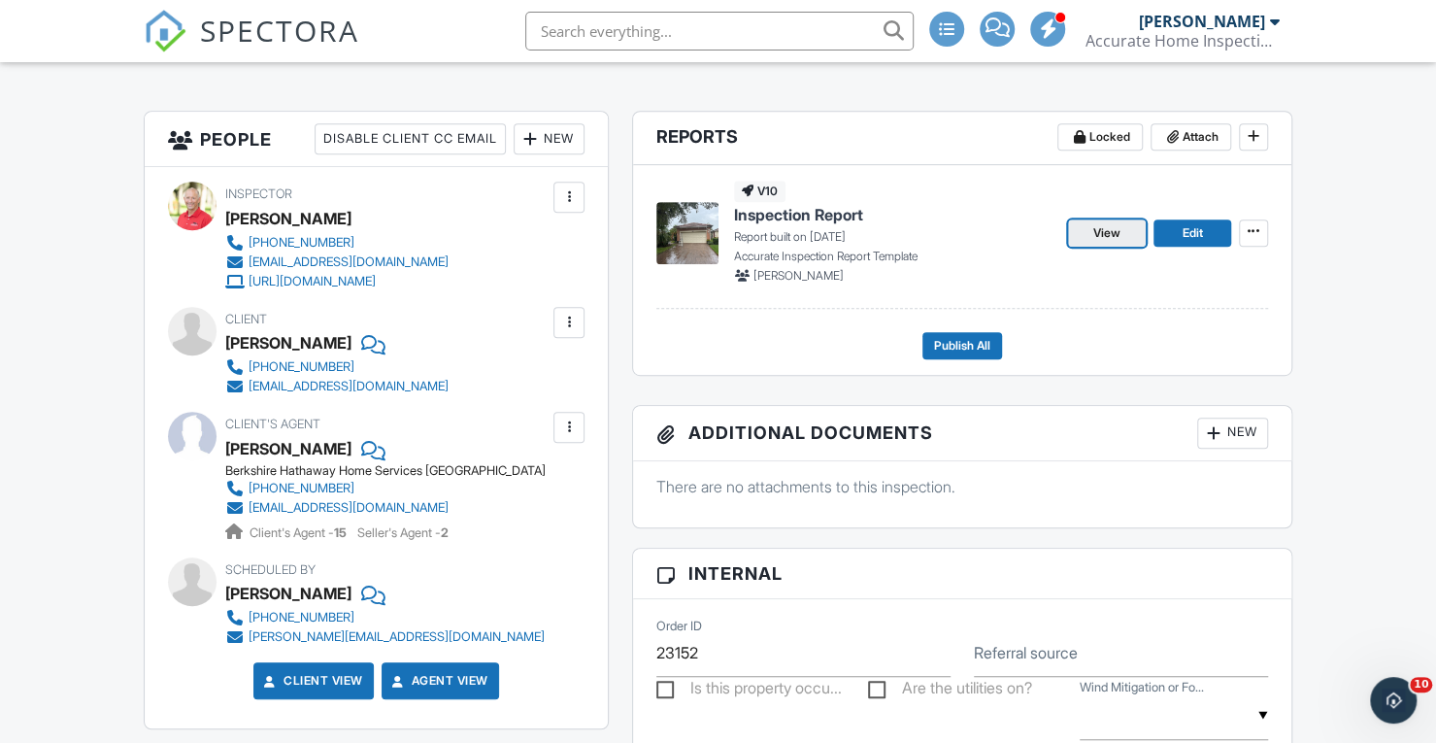
click at [1099, 230] on span "View" at bounding box center [1107, 232] width 27 height 19
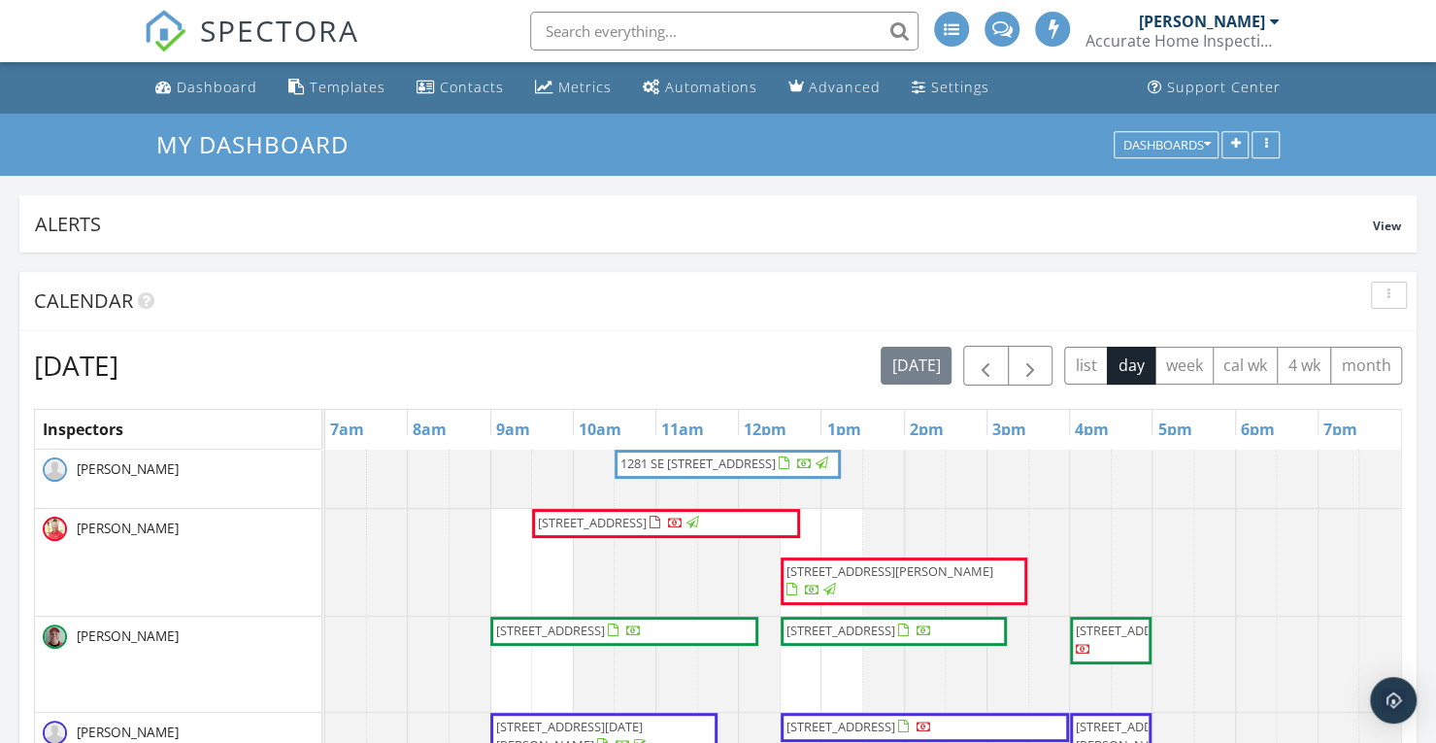
scroll to position [418, 453]
click at [1031, 358] on span "button" at bounding box center [1030, 365] width 23 height 23
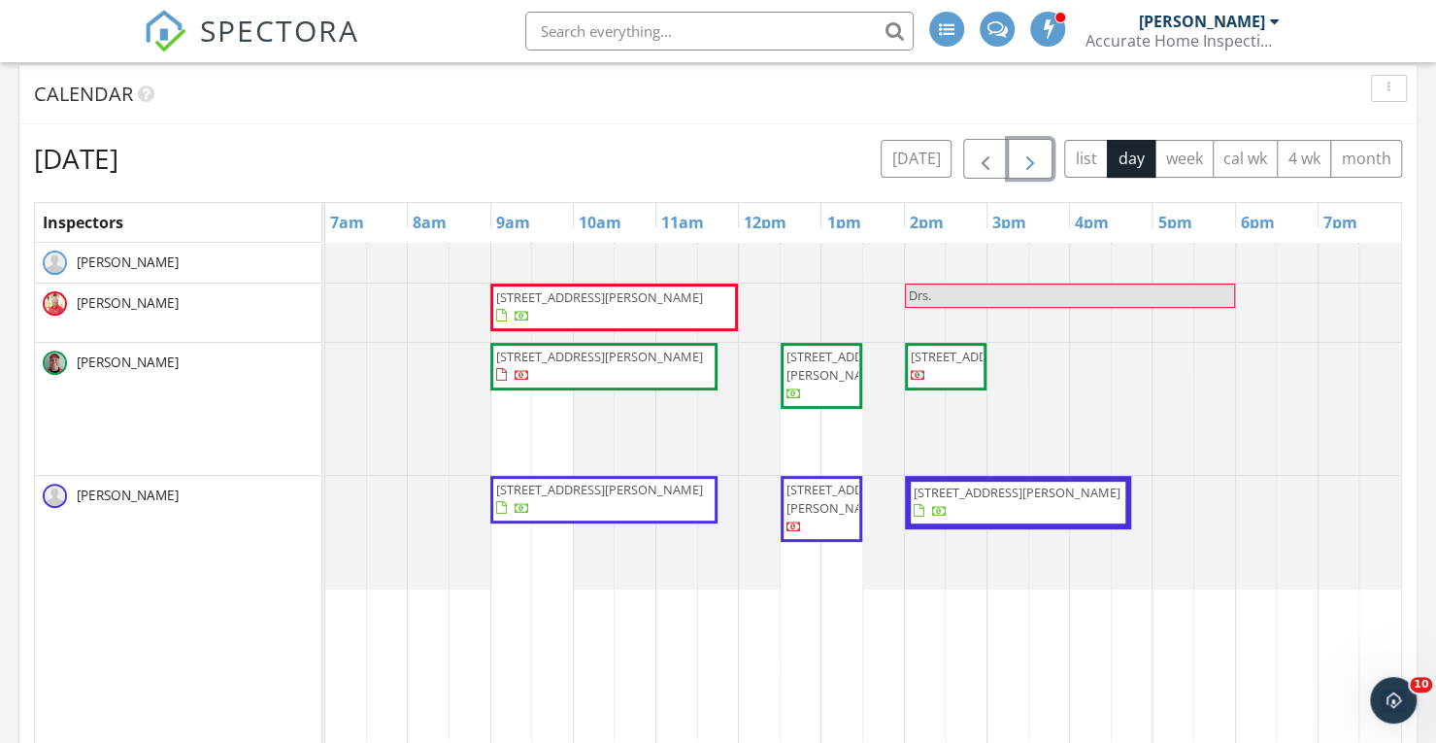
scroll to position [219, 0]
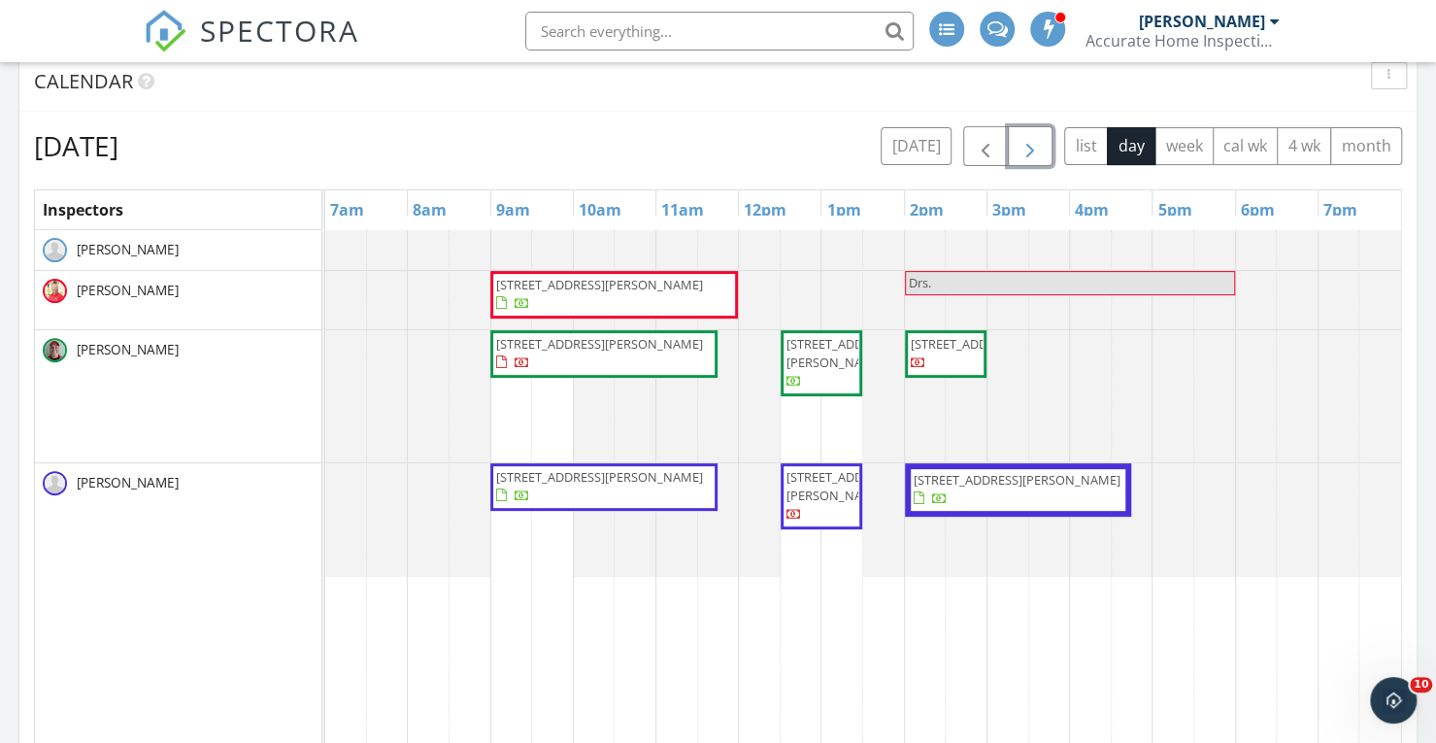
click at [1033, 149] on span "button" at bounding box center [1030, 146] width 23 height 23
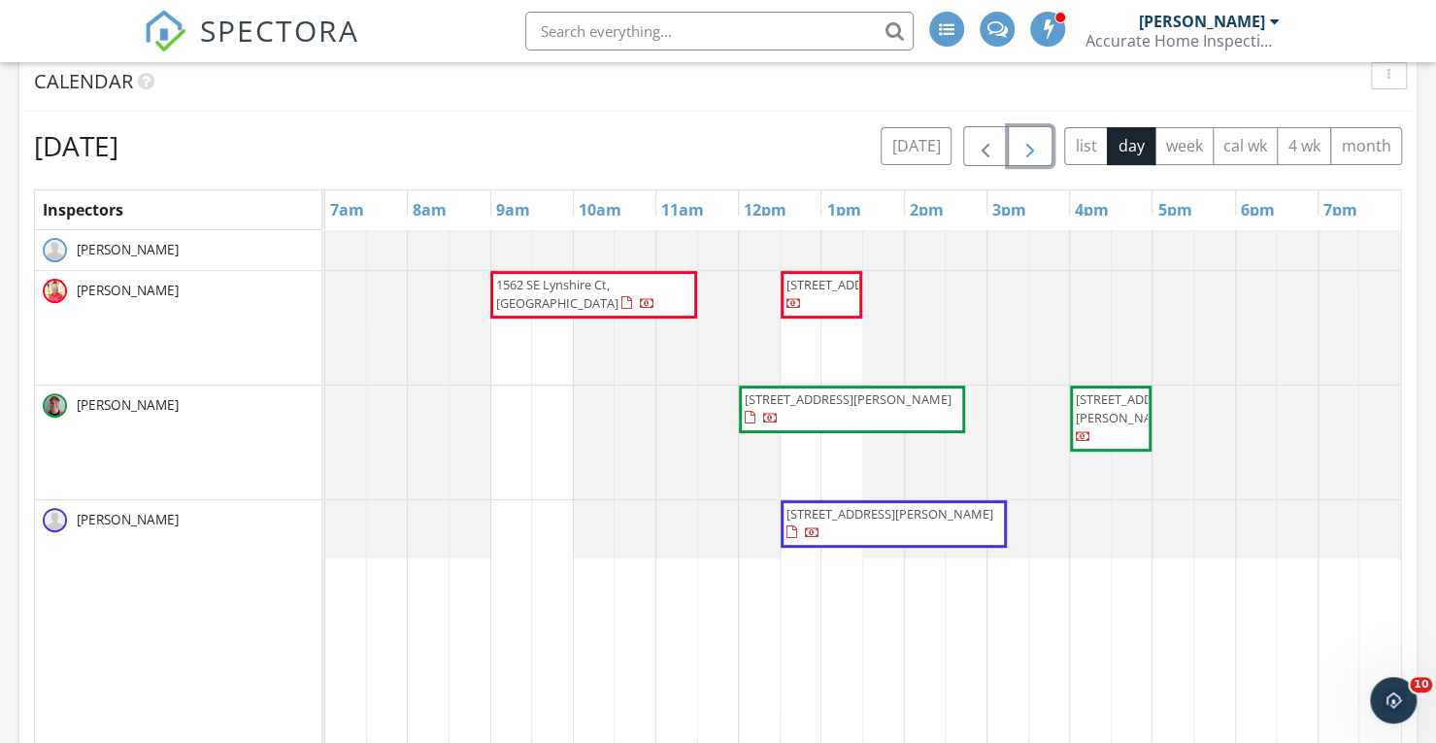
click at [1037, 141] on span "button" at bounding box center [1030, 146] width 23 height 23
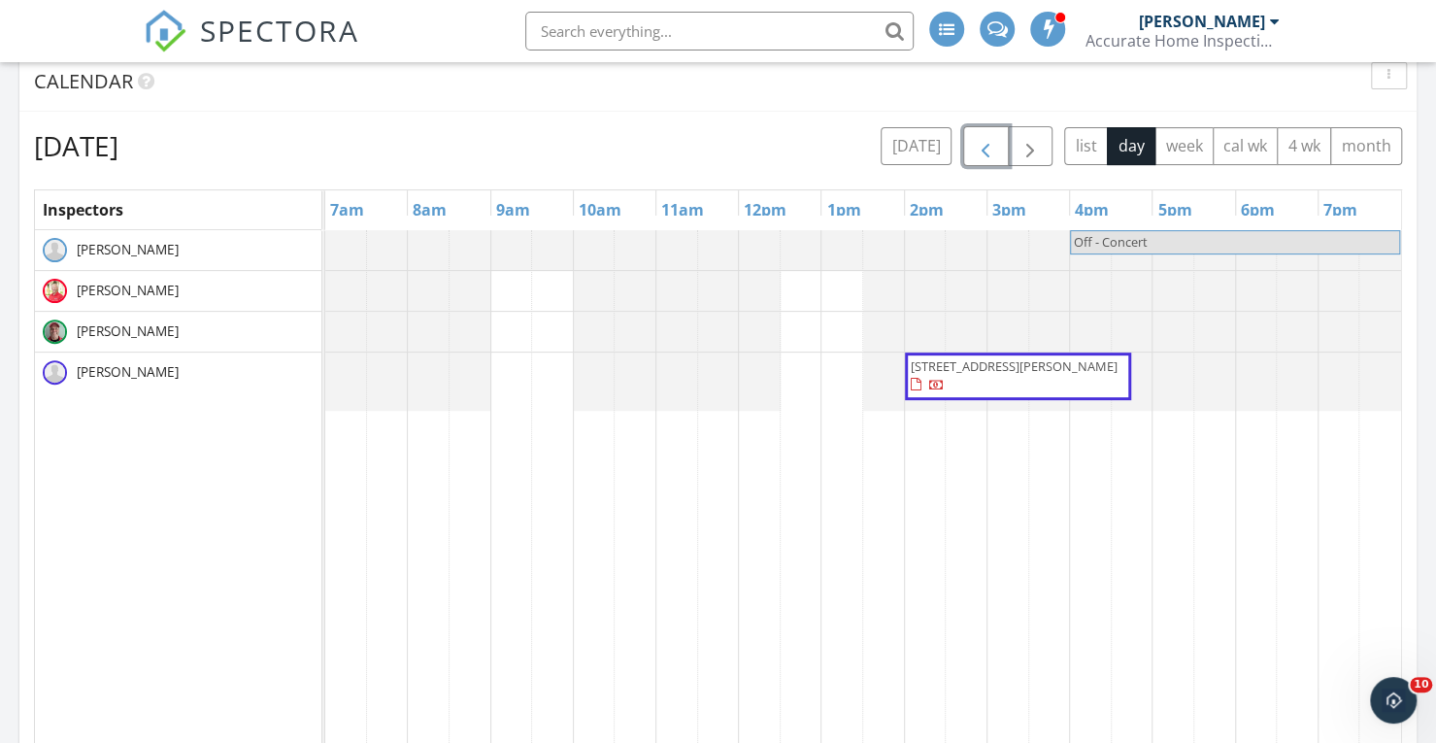
click at [985, 145] on span "button" at bounding box center [985, 146] width 23 height 23
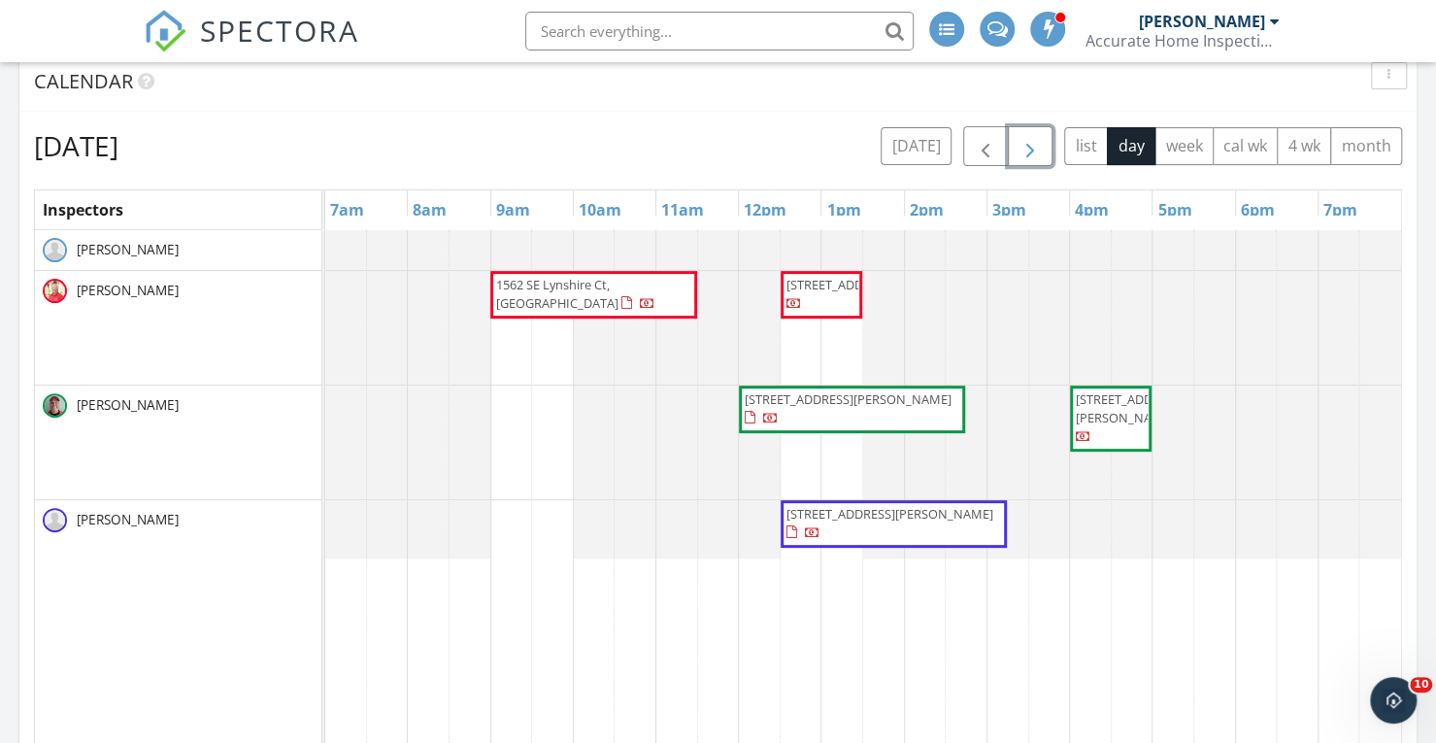
click at [1041, 149] on span "button" at bounding box center [1030, 146] width 23 height 23
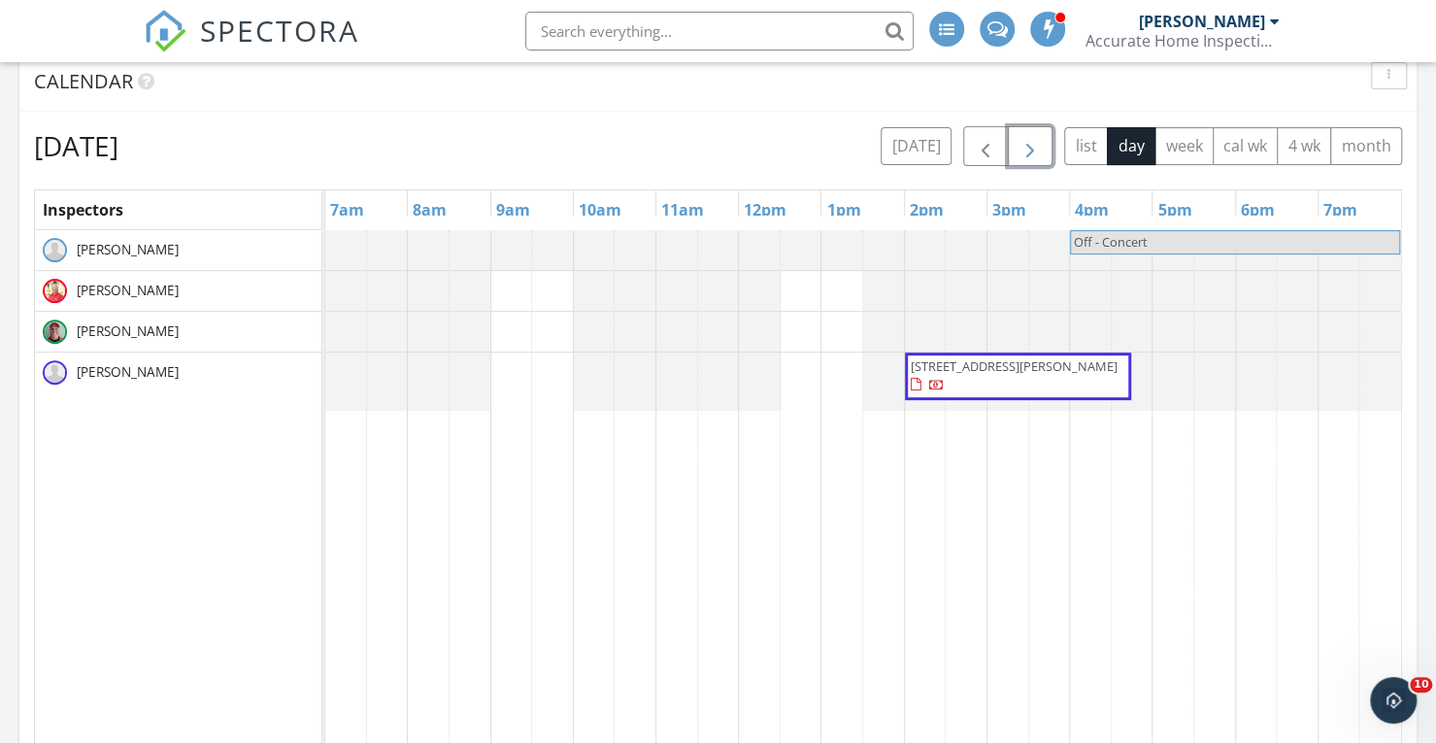
click at [1041, 149] on span "button" at bounding box center [1030, 146] width 23 height 23
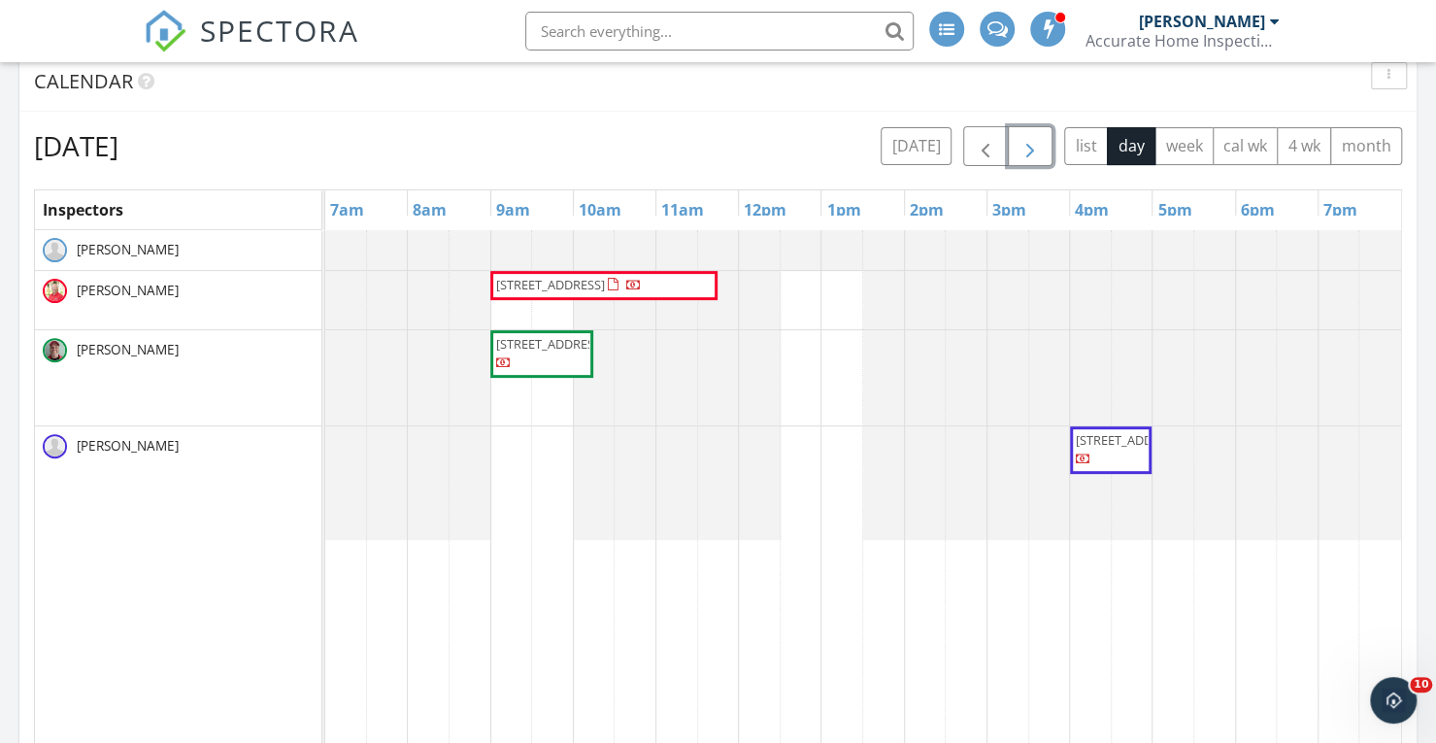
click at [1041, 149] on span "button" at bounding box center [1030, 146] width 23 height 23
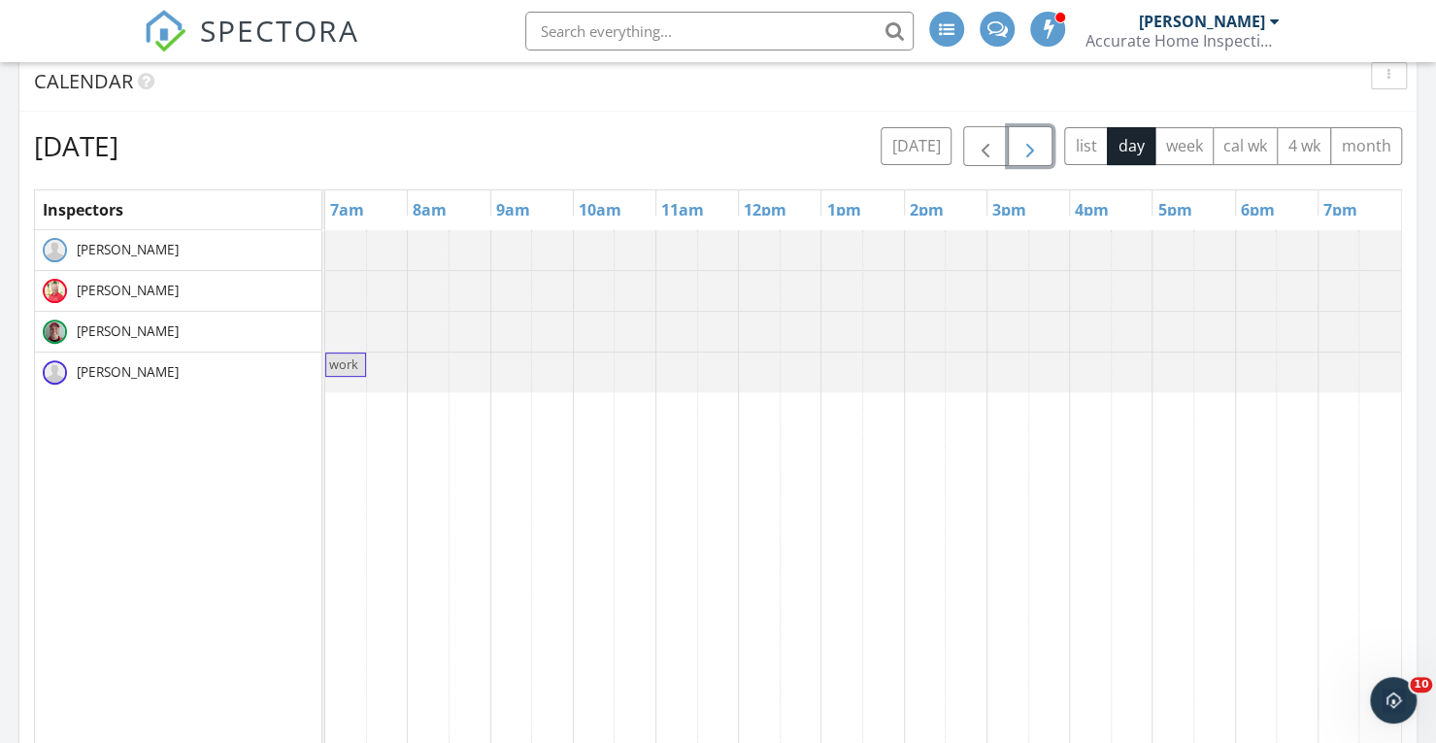
click at [1032, 141] on span "button" at bounding box center [1030, 146] width 23 height 23
click at [980, 146] on span "button" at bounding box center [985, 146] width 23 height 23
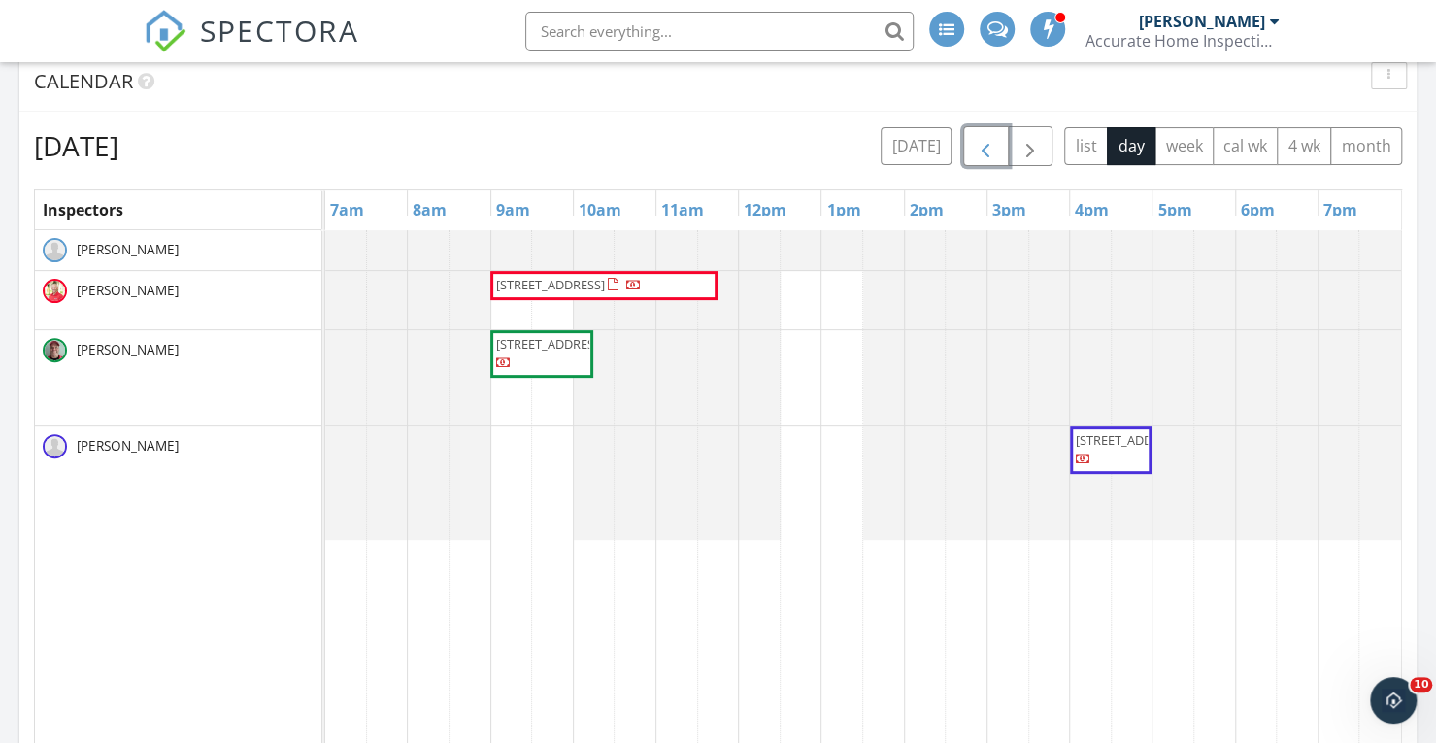
click at [980, 146] on span "button" at bounding box center [985, 146] width 23 height 23
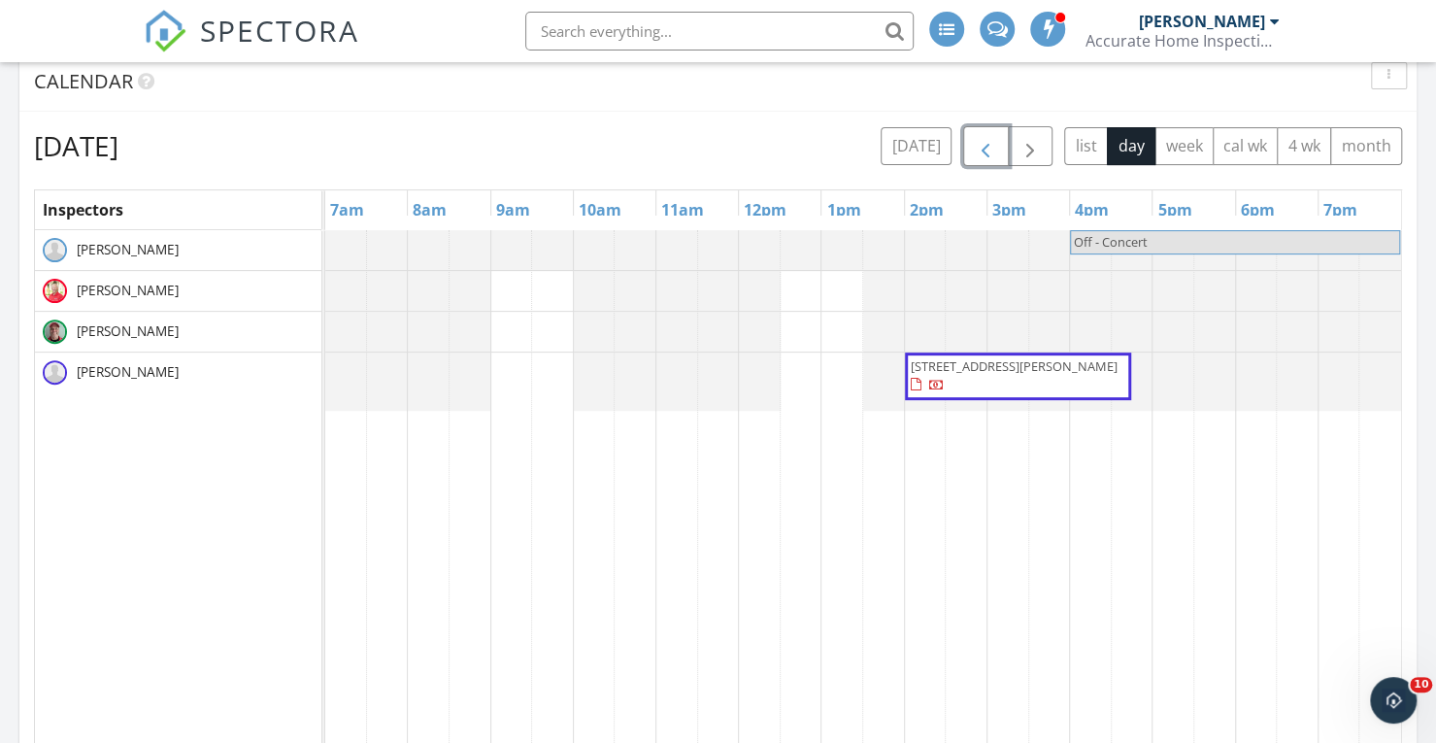
click at [980, 146] on span "button" at bounding box center [985, 146] width 23 height 23
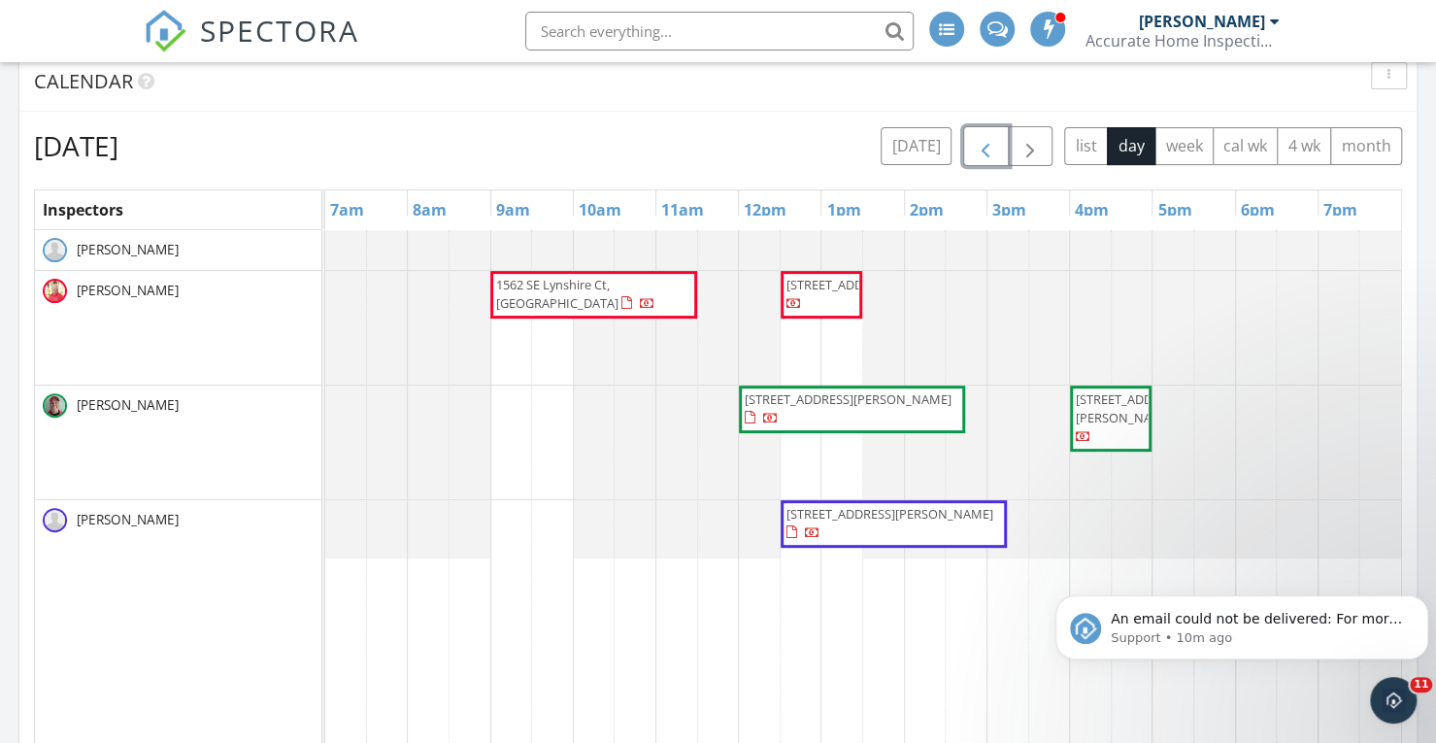
scroll to position [0, 0]
click at [321, 38] on span "SPECTORA" at bounding box center [279, 30] width 159 height 41
